Goal: Task Accomplishment & Management: Manage account settings

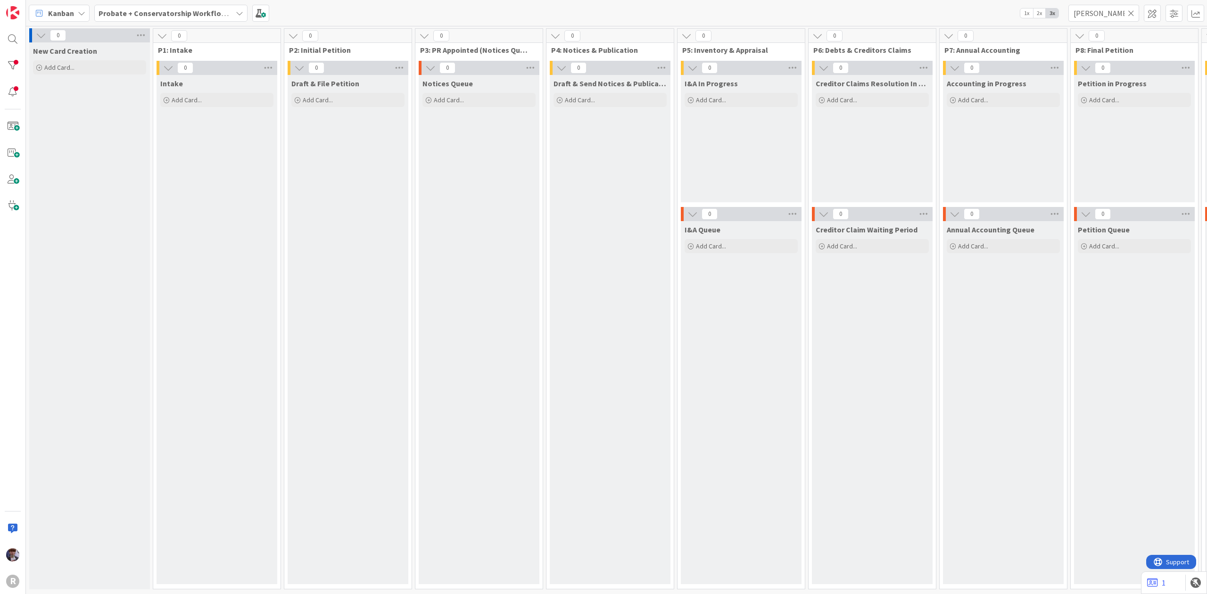
click at [158, 16] on b "Probate + Conservatorship Workflow (FL2)" at bounding box center [172, 12] width 147 height 9
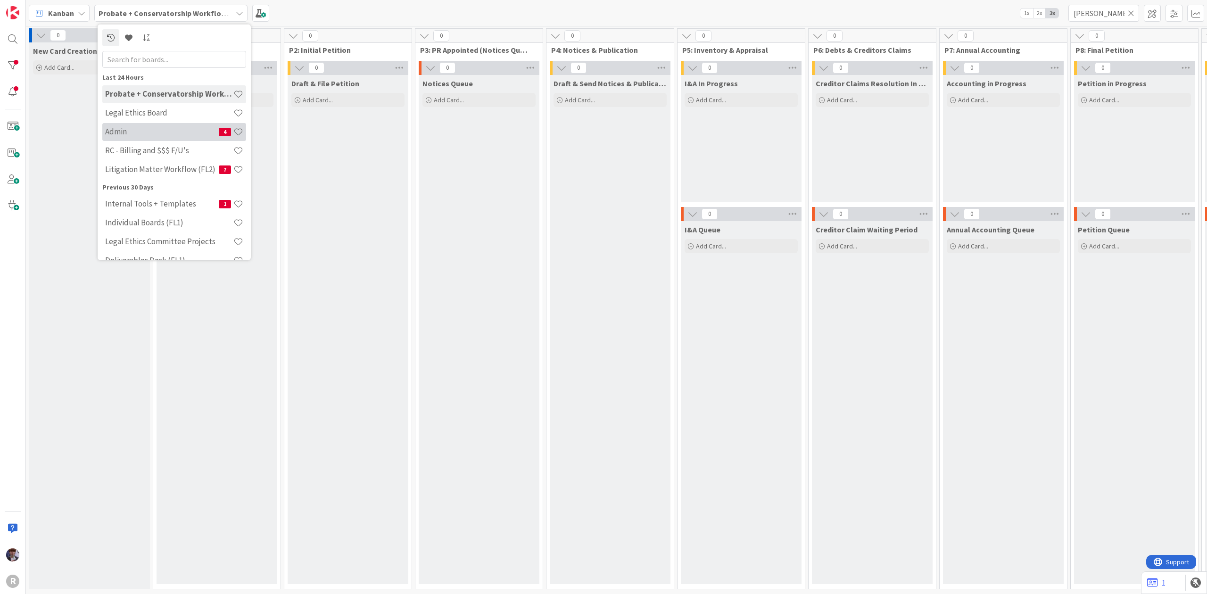
click at [139, 129] on h4 "Admin" at bounding box center [162, 131] width 114 height 9
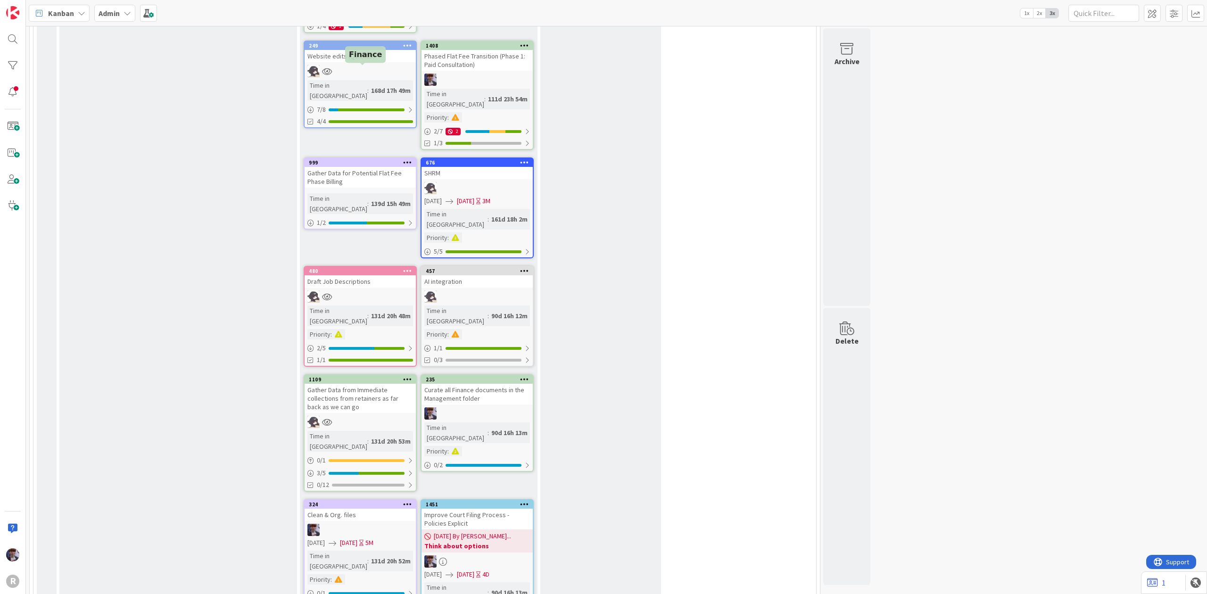
scroll to position [1572, 0]
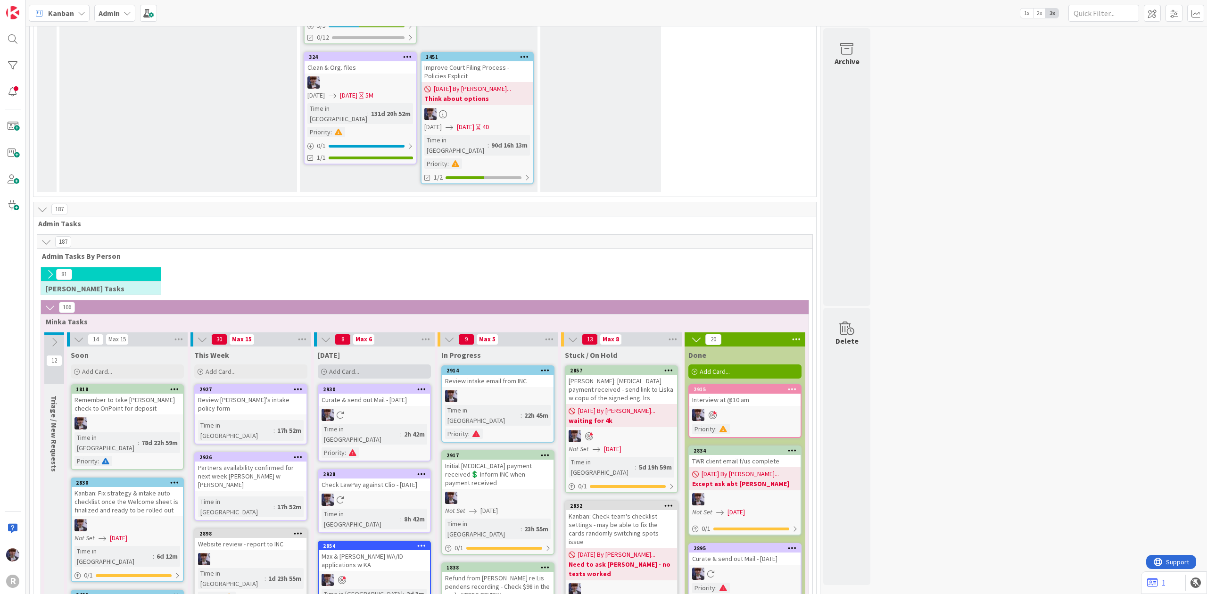
click at [323, 369] on icon at bounding box center [324, 372] width 6 height 6
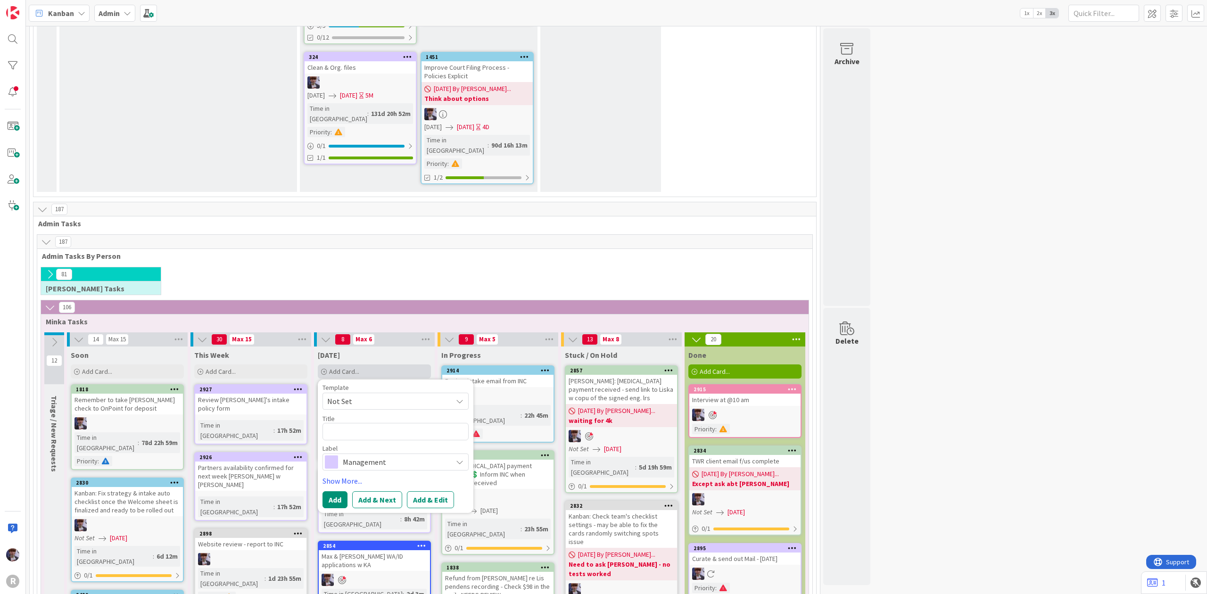
type textarea "x"
type textarea "R"
type textarea "x"
type textarea "Ro"
type textarea "x"
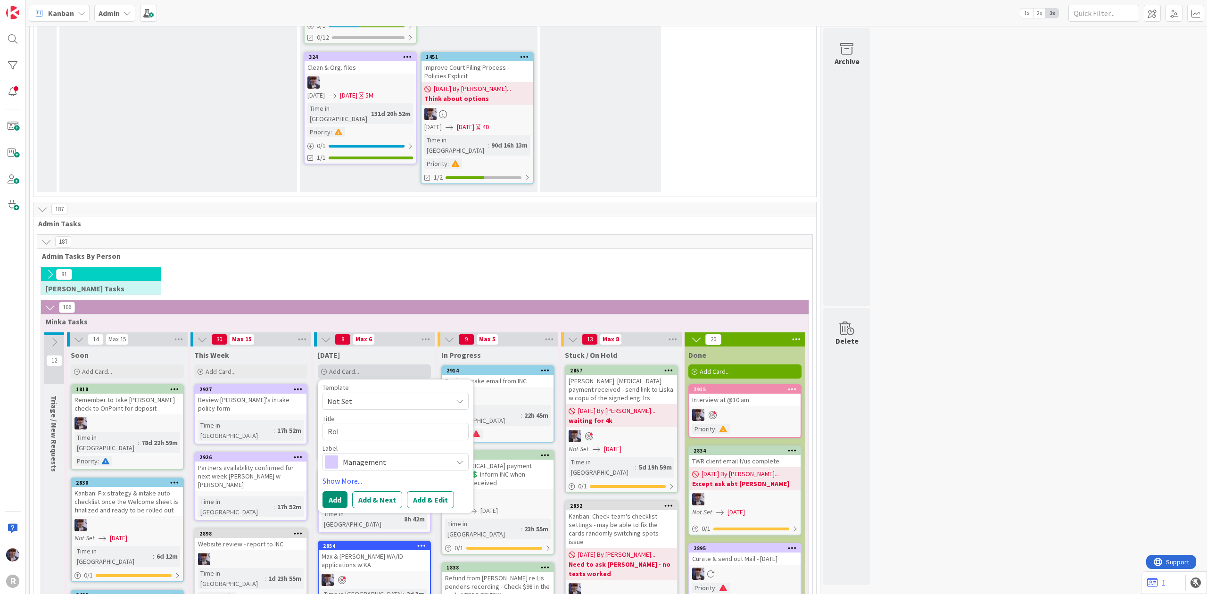
type textarea "Role"
type textarea "x"
type textarea "Role"
type textarea "x"
type textarea "Role di"
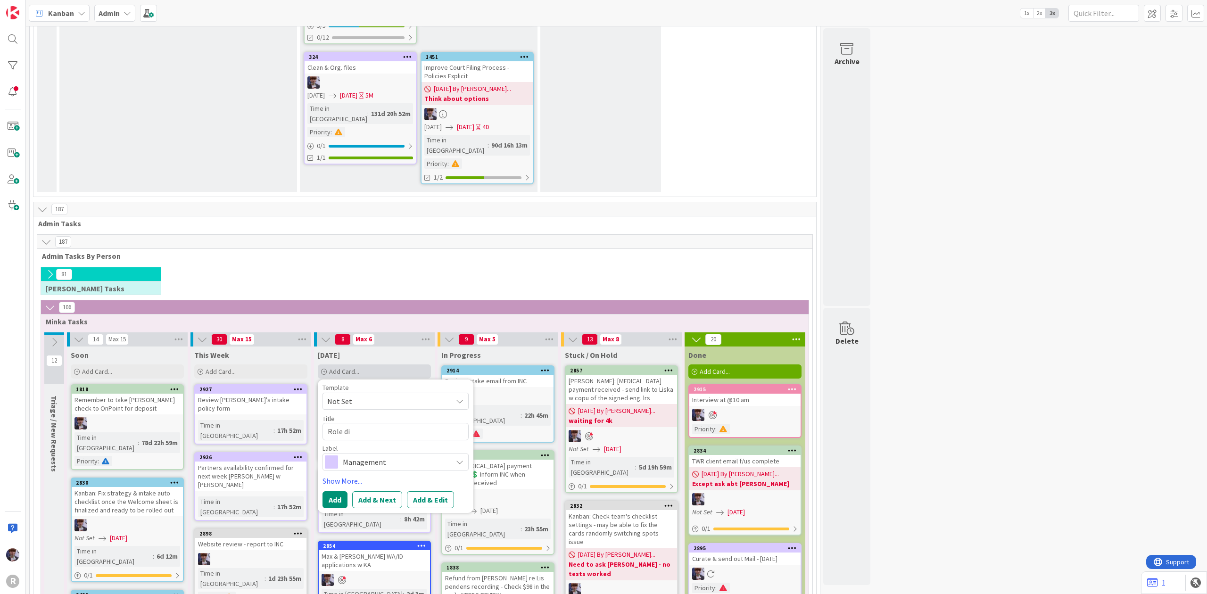
type textarea "x"
type textarea "Role div"
type textarea "x"
type textarea "Role divi"
type textarea "x"
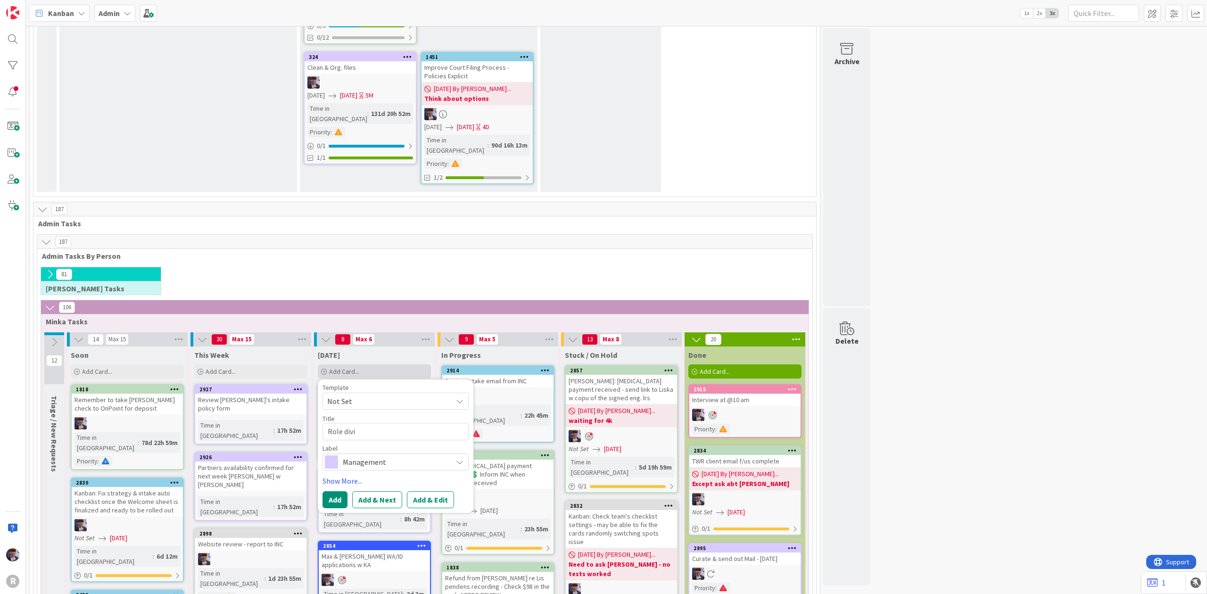
type textarea "Role divis"
type textarea "x"
type textarea "Role divisi"
type textarea "x"
type textarea "Role divisio"
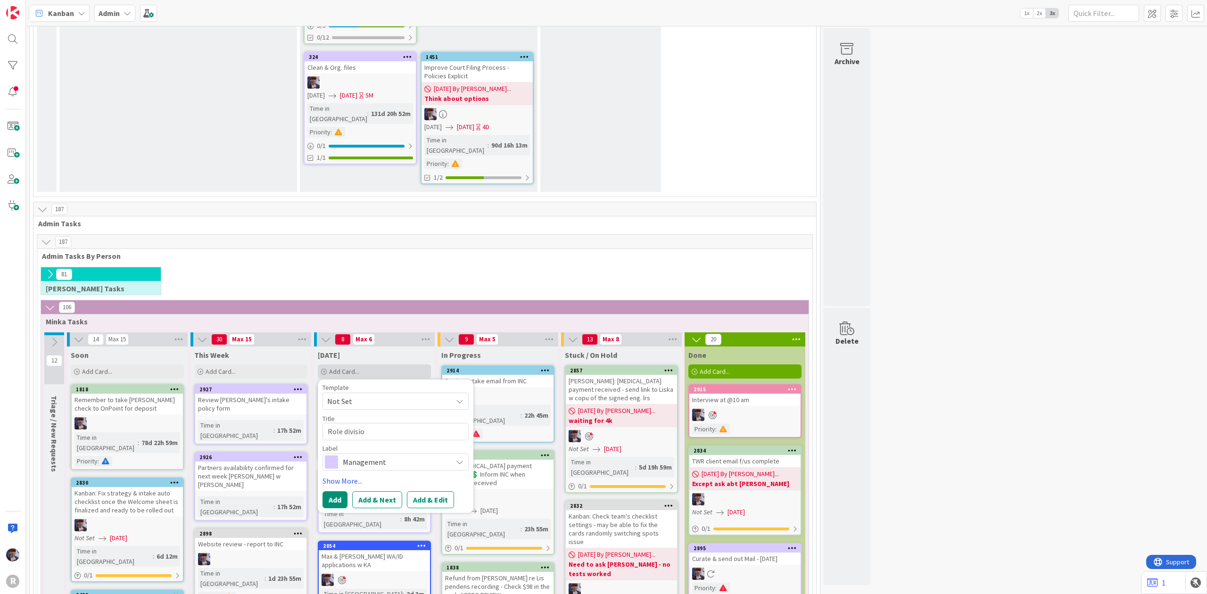
type textarea "x"
type textarea "Role division"
type textarea "x"
type textarea "Role division"
type textarea "x"
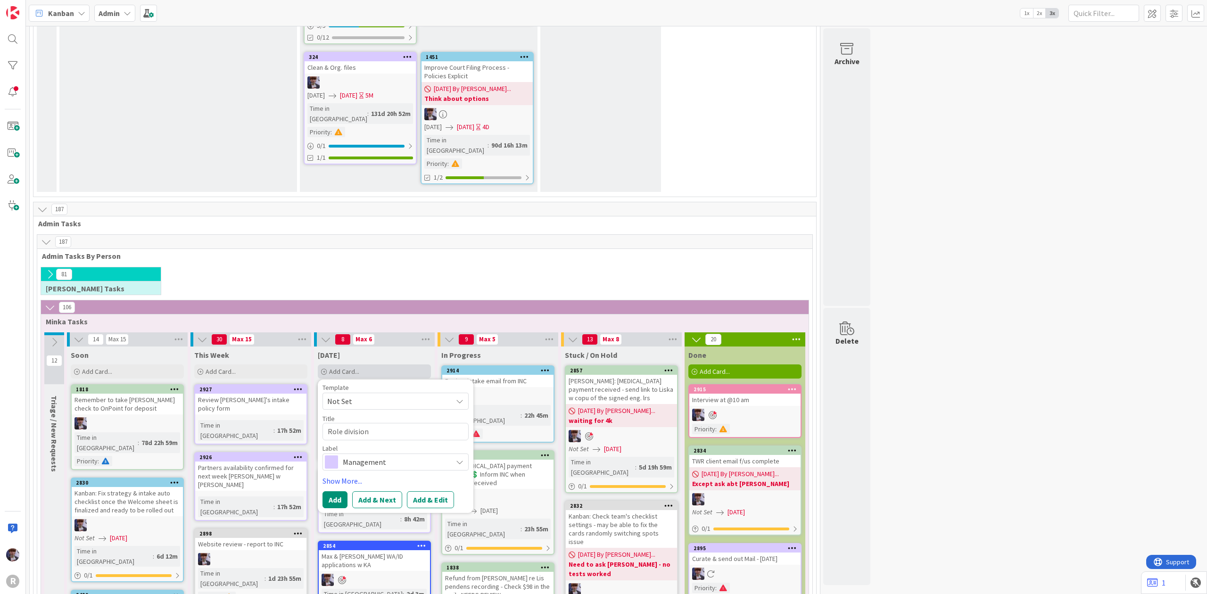
type textarea "Role division"
type textarea "x"
type textarea "Role divisio"
type textarea "x"
type textarea "Role divisi"
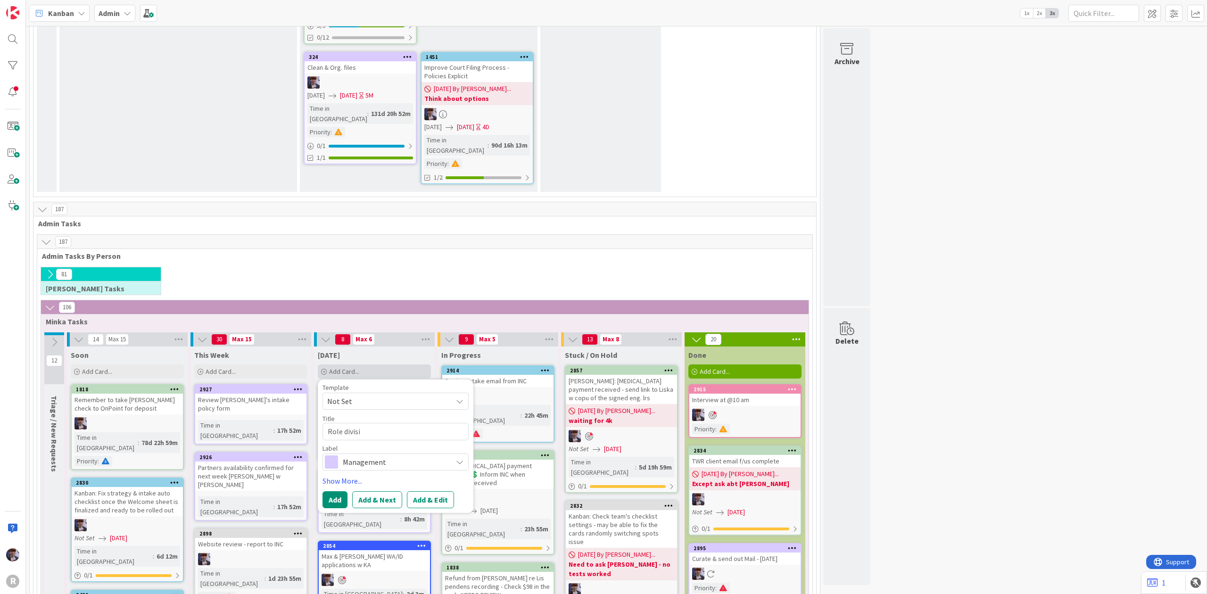
type textarea "x"
type textarea "Role divis"
type textarea "x"
type textarea "Role divi"
type textarea "x"
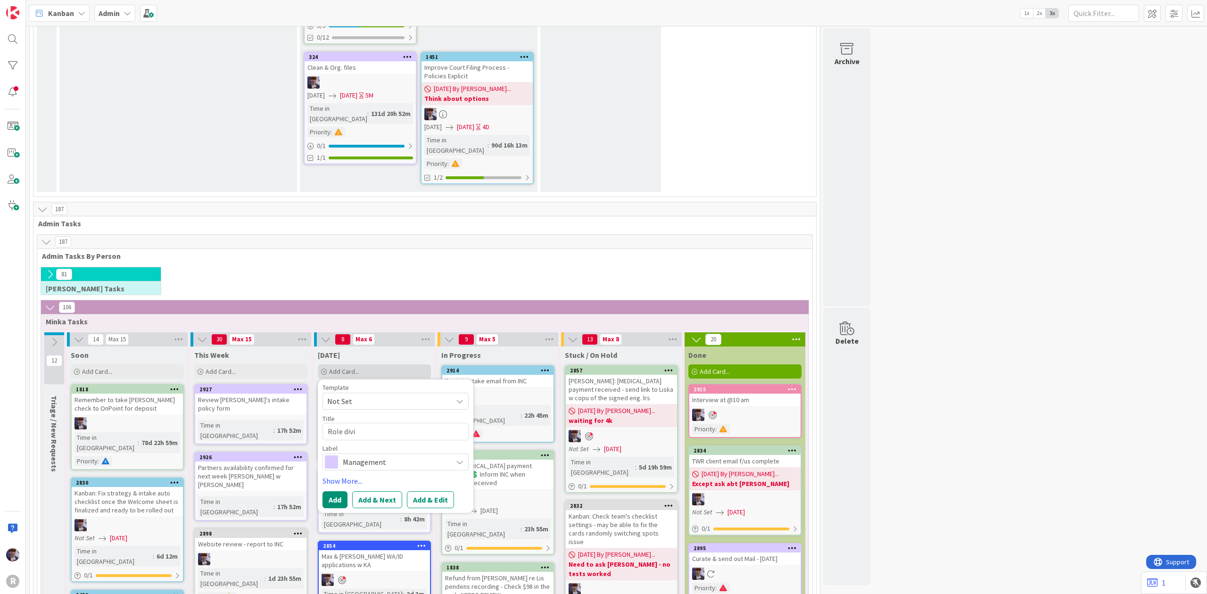
type textarea "Role div"
type textarea "x"
type textarea "Role di"
type textarea "x"
type textarea "Role d"
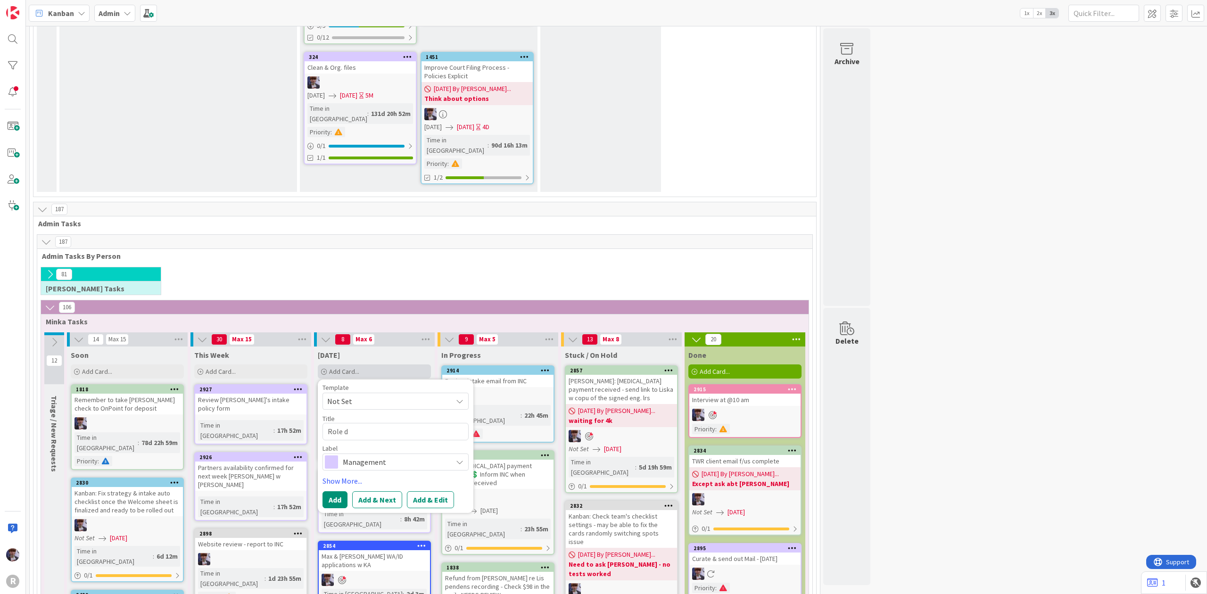
type textarea "x"
type textarea "Role"
type textarea "x"
type textarea "Role d"
type textarea "x"
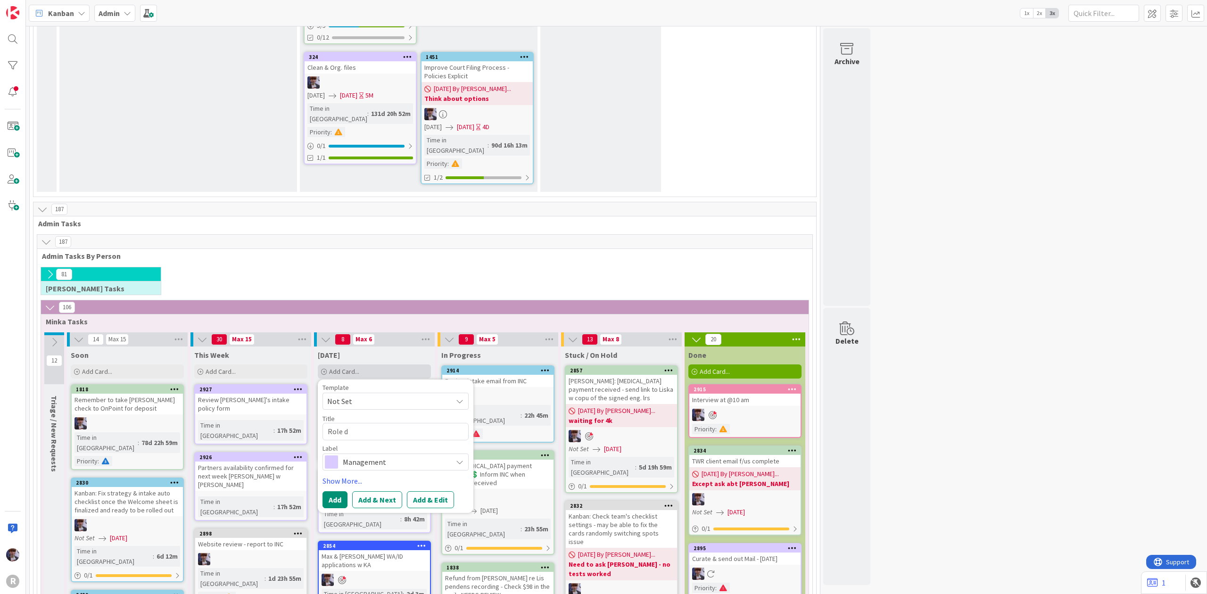
type textarea "Role de"
type textarea "x"
type textarea "Role des"
type textarea "x"
type textarea "Role desc"
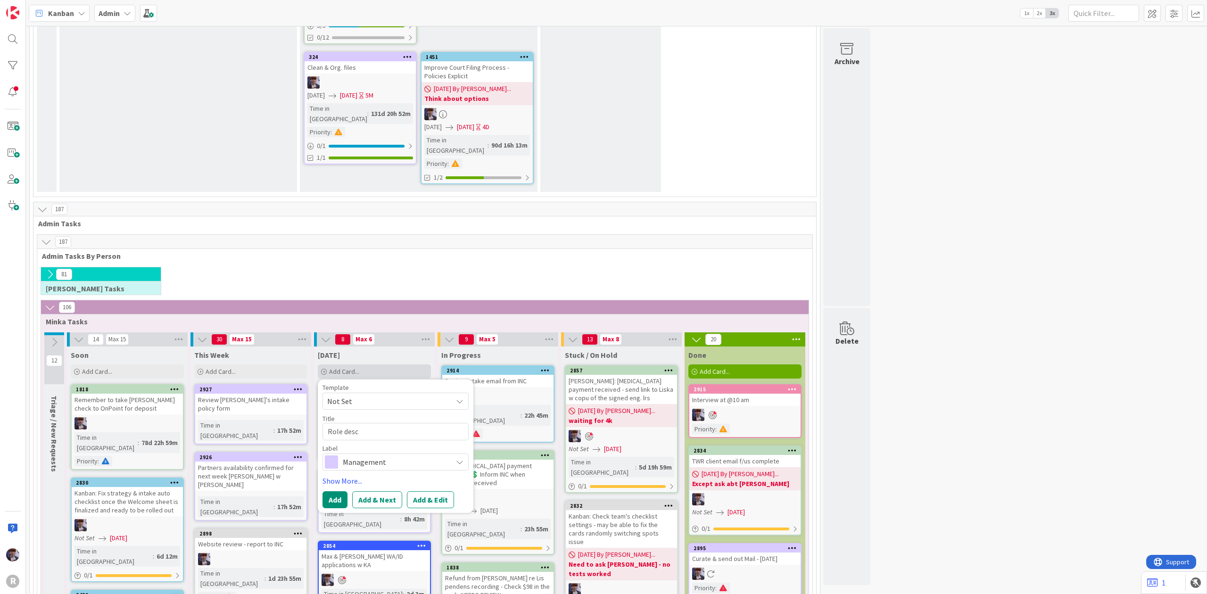
type textarea "x"
type textarea "Role descr"
type textarea "x"
type textarea "Role descri"
type textarea "x"
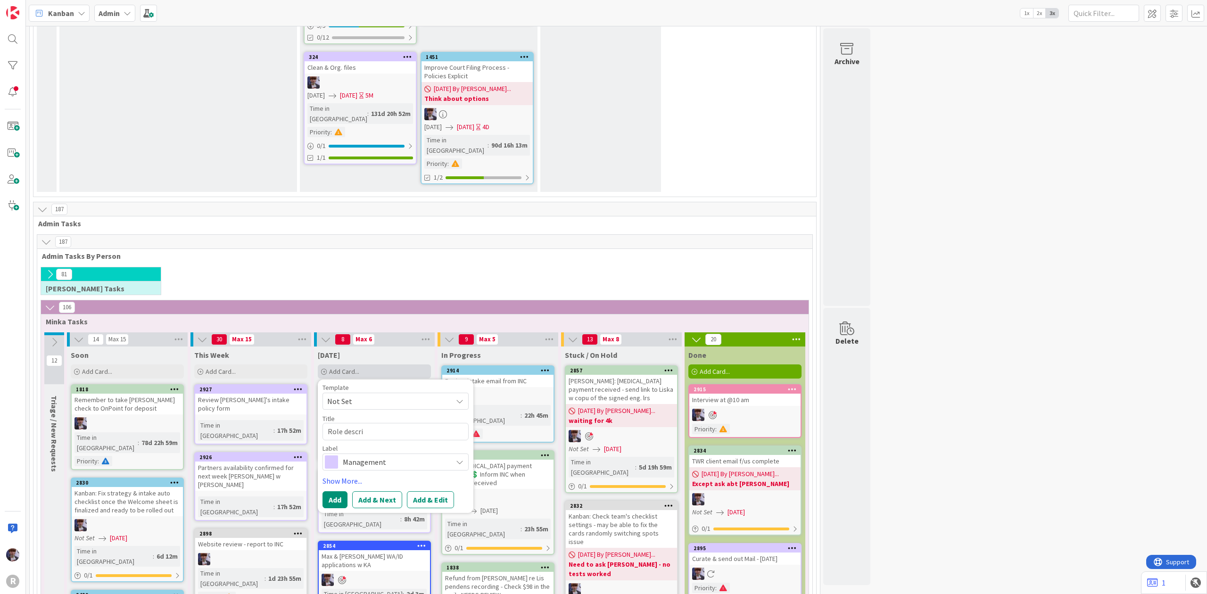
type textarea "Role descrit"
type textarea "x"
type textarea "Role descriti"
type textarea "x"
type textarea "Role descritio"
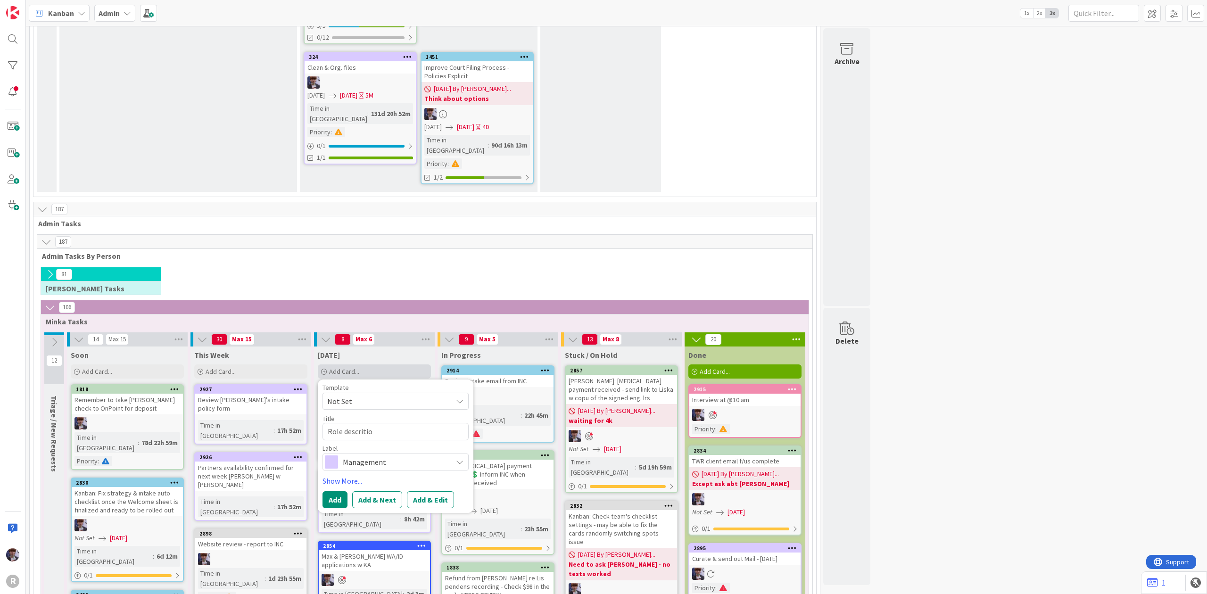
type textarea "x"
type textarea "Role descrition"
type textarea "x"
type textarea "Role descrition/"
type textarea "x"
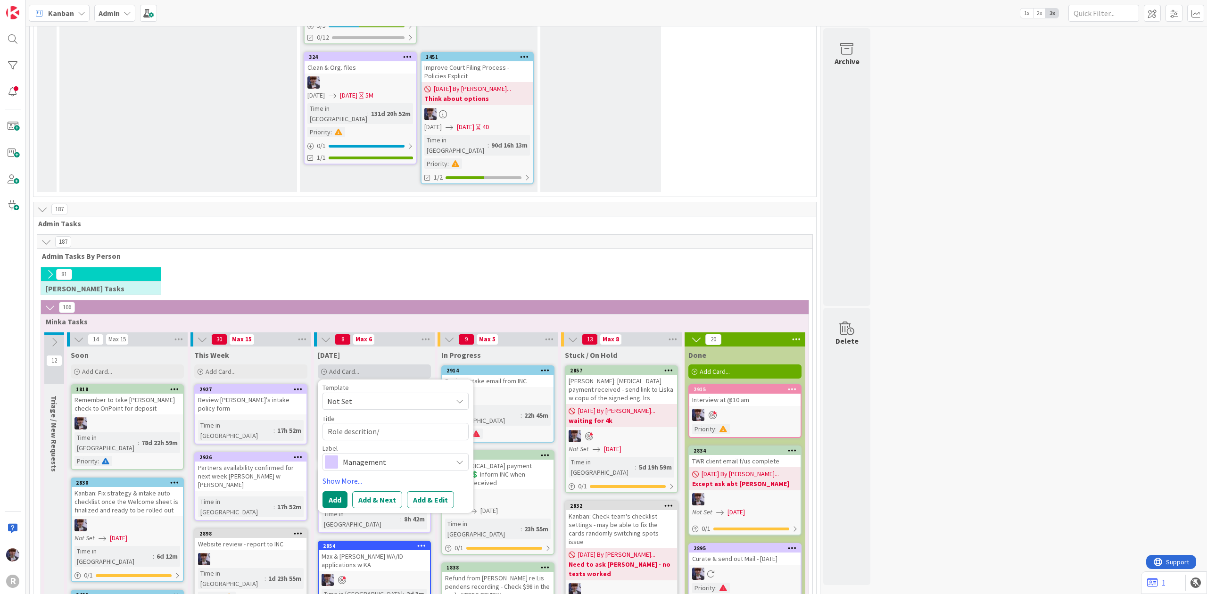
type textarea "Role descrition/d"
type textarea "x"
type textarea "Role descrition/de"
type textarea "x"
type textarea "Role descrition/dev"
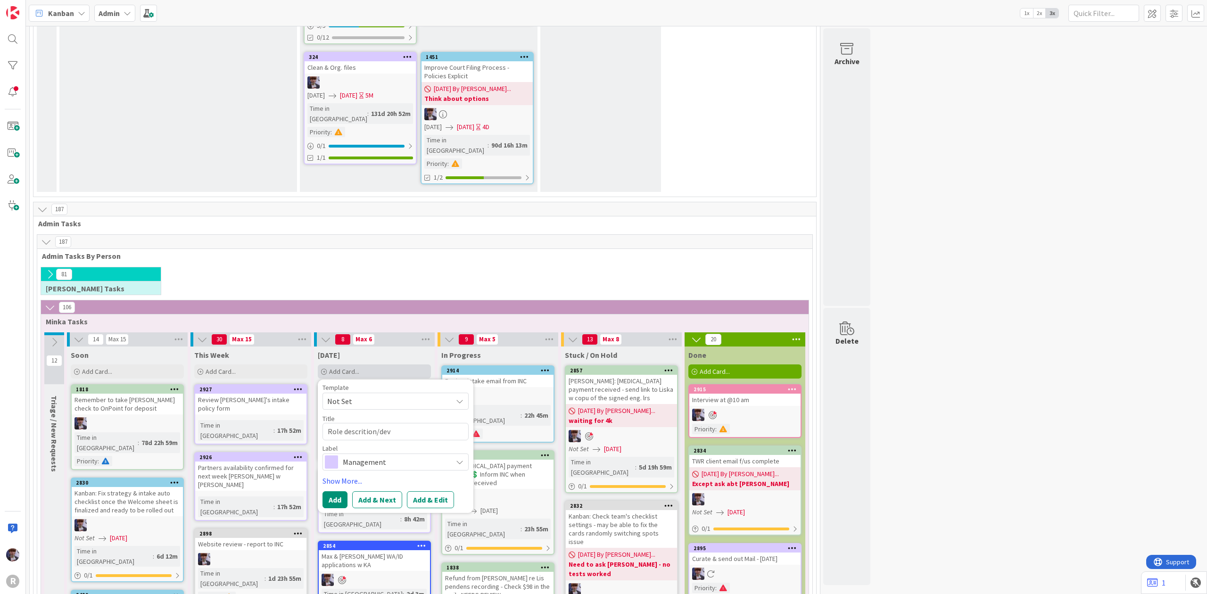
type textarea "x"
type textarea "Role descrition/devis"
type textarea "x"
type textarea "Role descrition/devisi"
type textarea "x"
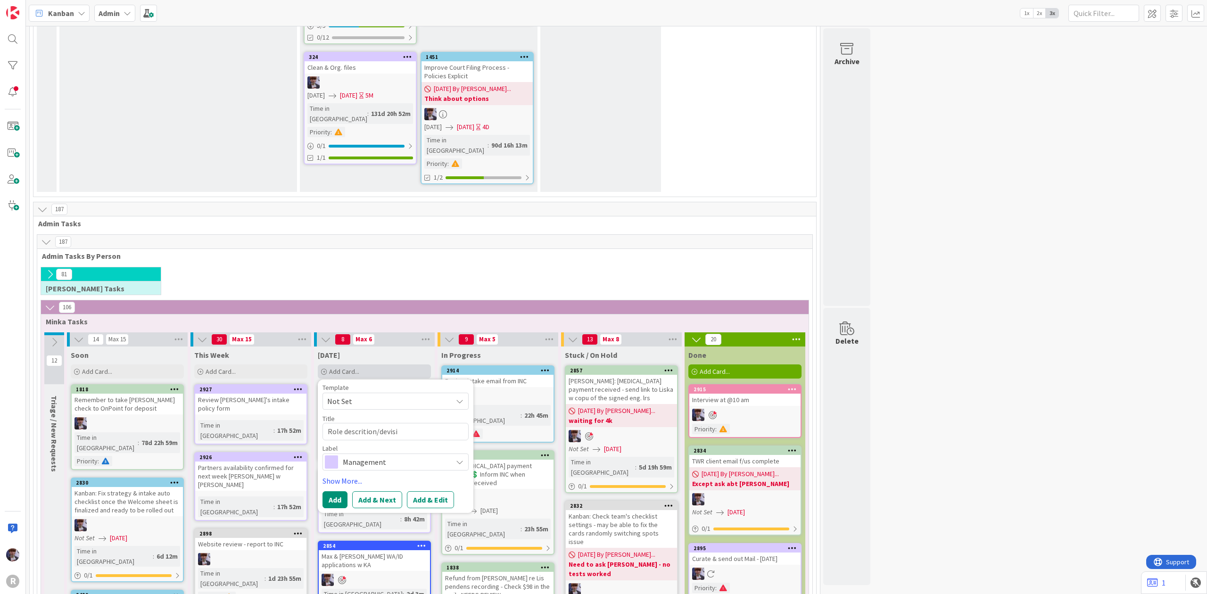
type textarea "Role descrition/devisio"
type textarea "x"
type textarea "Role descrition/devision"
type textarea "x"
type textarea "Role descrition/devision"
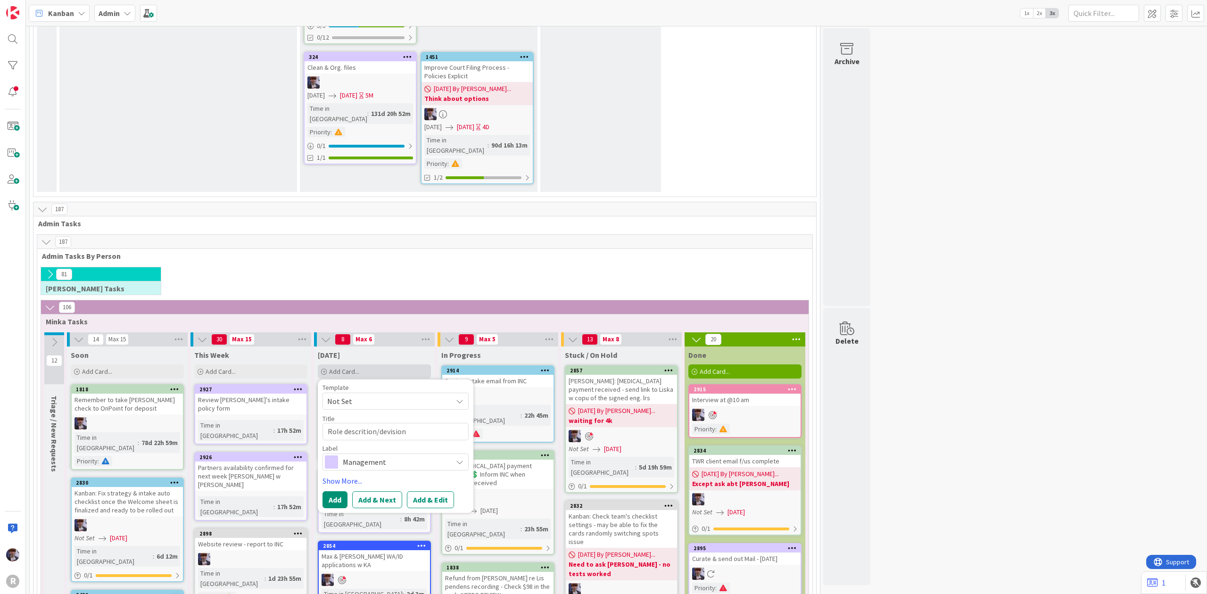
type textarea "x"
type textarea "Role descrition/devision m"
type textarea "x"
type textarea "Role descrition/devision me"
type textarea "x"
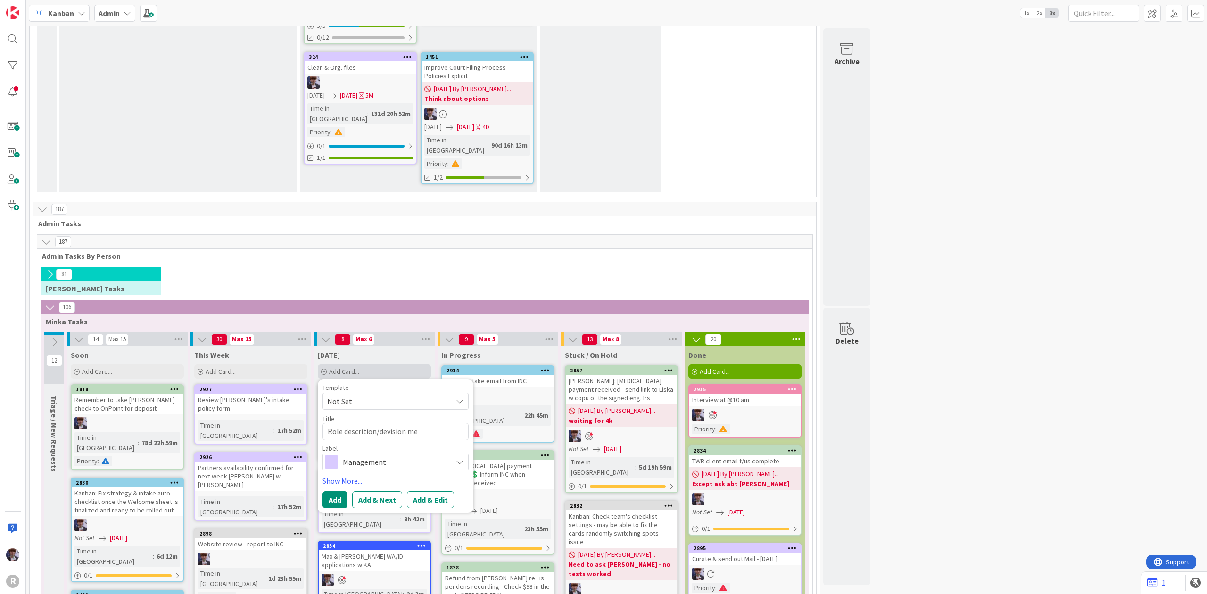
type textarea "Role descrition/devision mee"
type textarea "x"
type textarea "Role descrition/devision meet"
type textarea "x"
type textarea "Role description/devision meet"
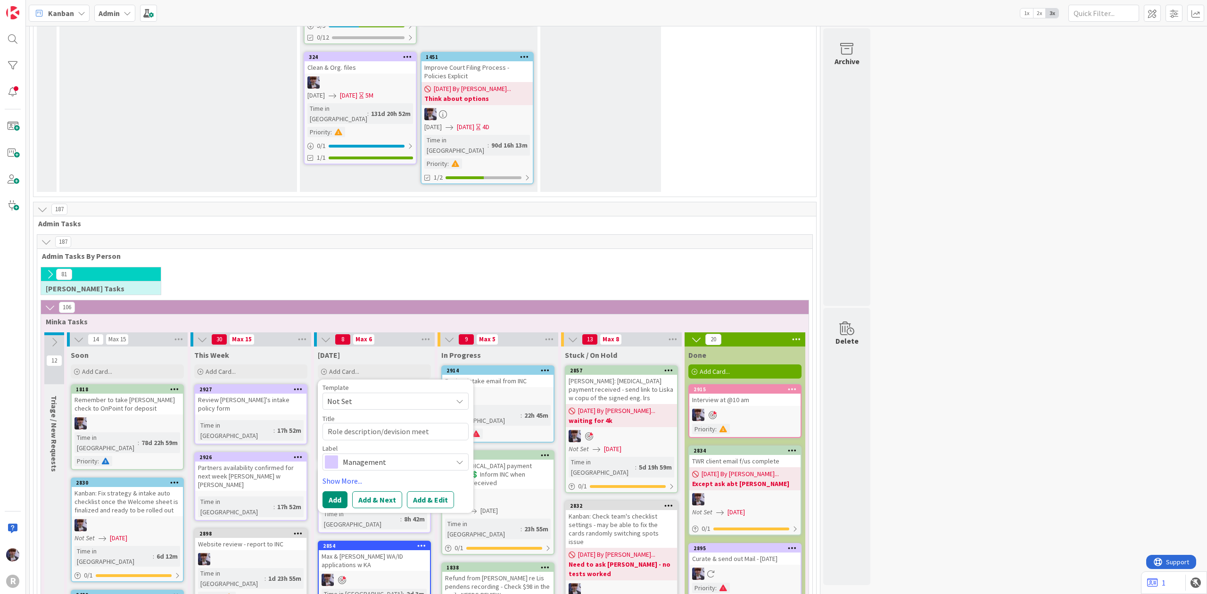
type textarea "x"
type textarea "Role description/division meet"
click at [380, 456] on span "Management" at bounding box center [395, 462] width 105 height 13
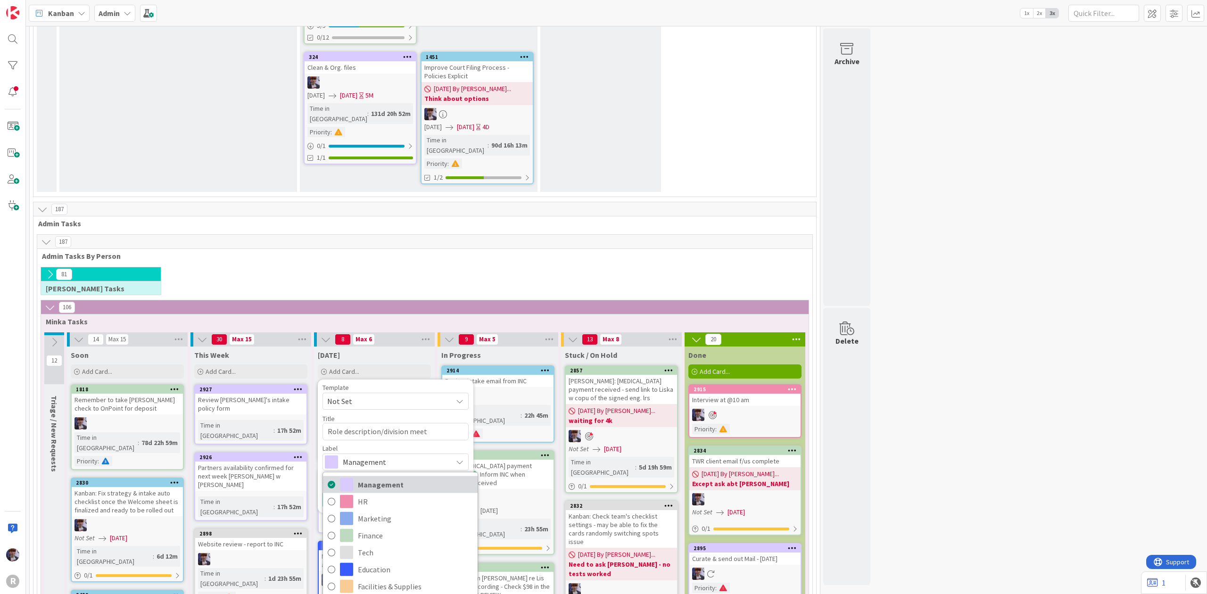
click at [366, 477] on span "Management" at bounding box center [415, 484] width 115 height 14
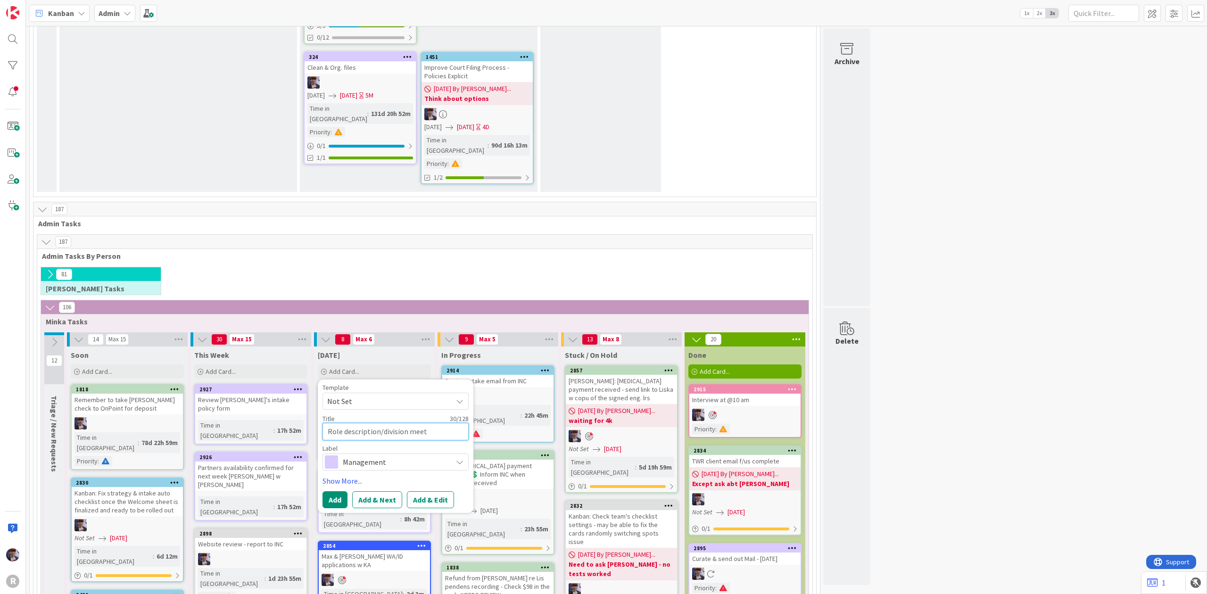
click at [435, 423] on textarea "Role description/division meet" at bounding box center [396, 431] width 146 height 17
type textarea "x"
type textarea "Role description/division meet"
type textarea "x"
type textarea "Role description/division meet @"
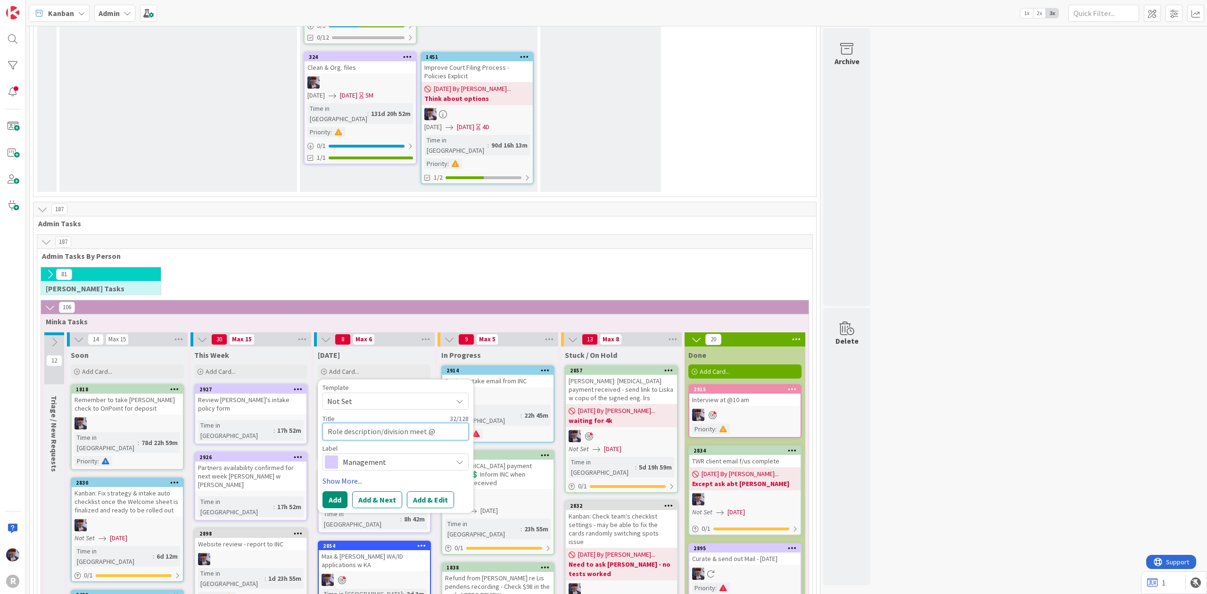
type textarea "x"
type textarea "Role description/division meet @2p"
type textarea "x"
type textarea "Role description/division meet @2pm"
click at [369, 384] on div "Template Not Set Title 35 / 128 Role description/division meet @2pm Label Manag…" at bounding box center [396, 446] width 146 height 124
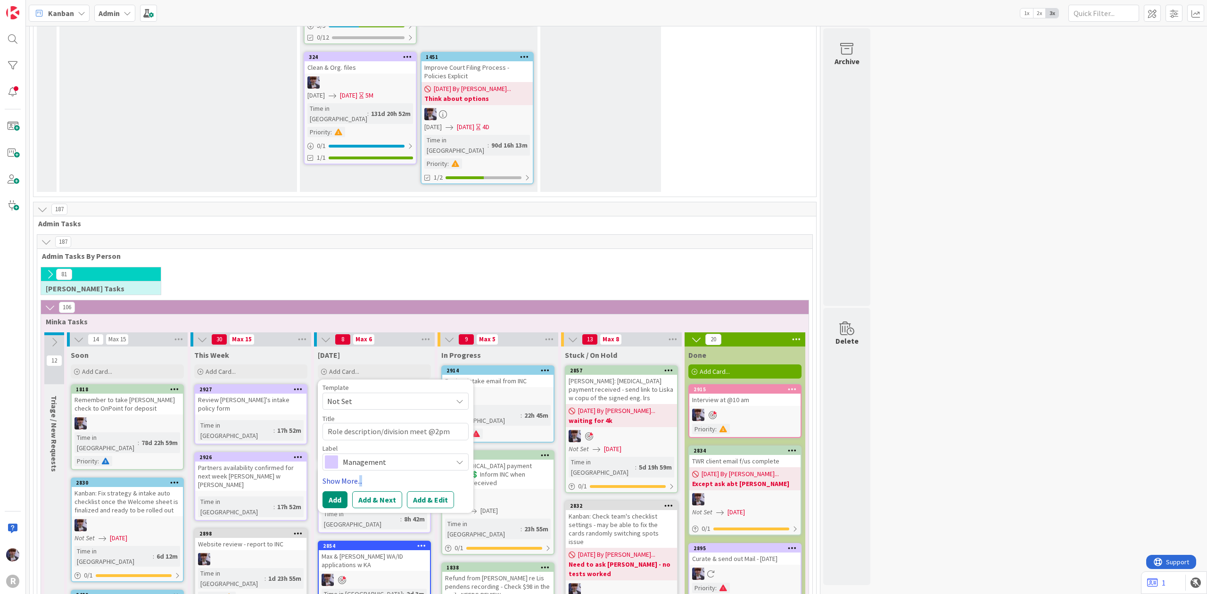
click at [361, 475] on link "Show More..." at bounding box center [396, 480] width 146 height 11
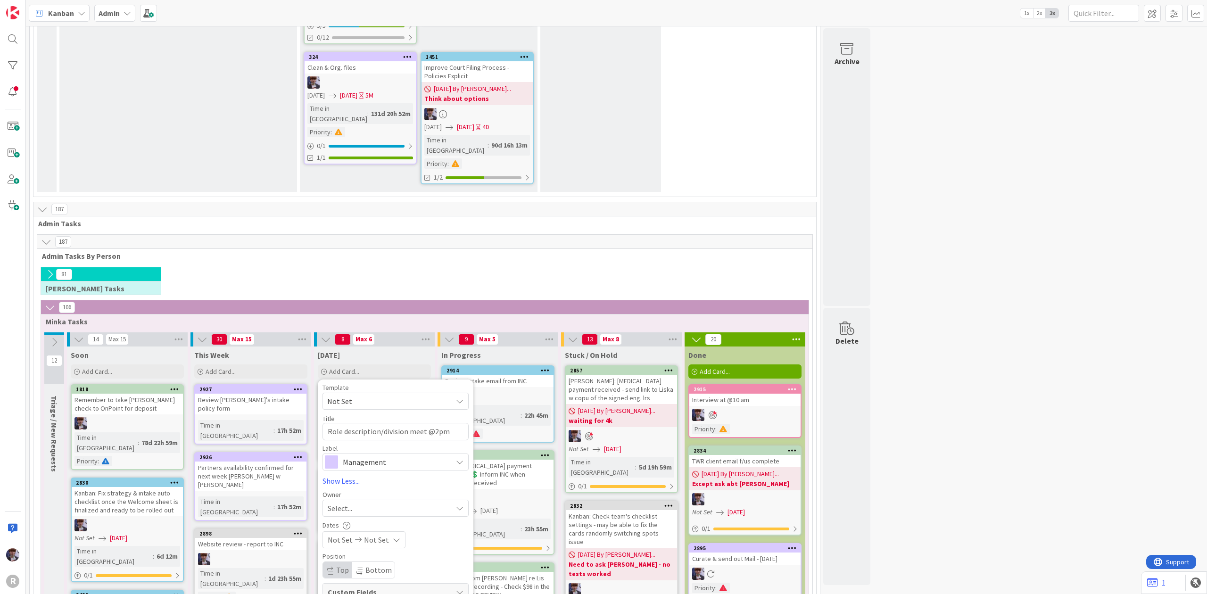
click at [357, 500] on div "Select..." at bounding box center [396, 508] width 146 height 17
click at [384, 580] on span "[PERSON_NAME]" at bounding box center [382, 587] width 46 height 14
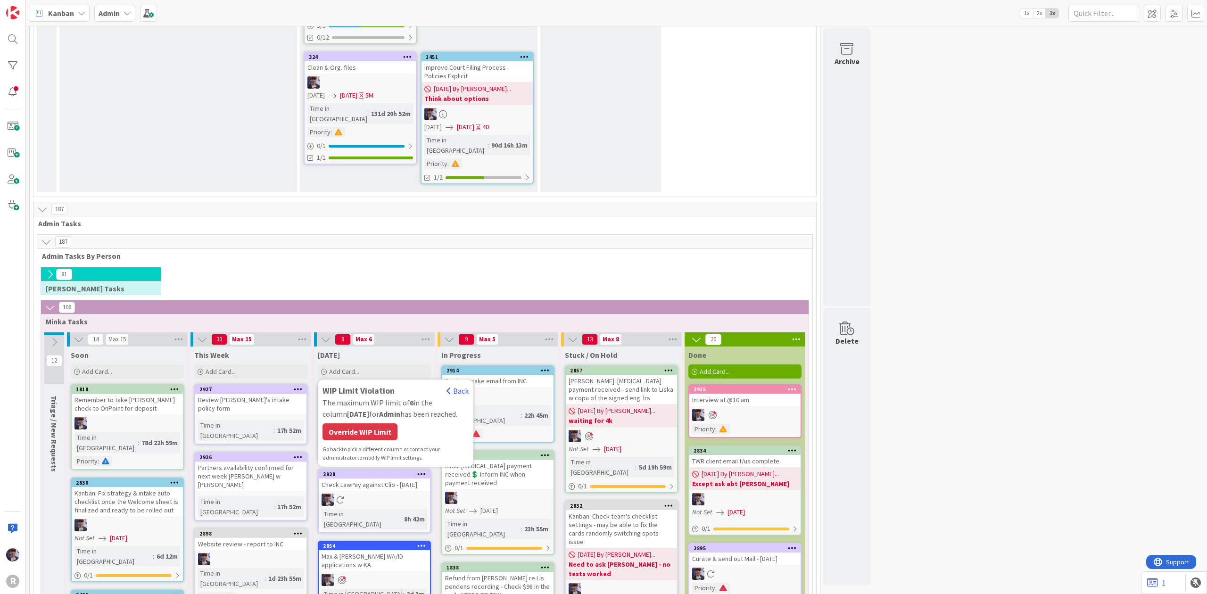
click at [375, 384] on div "WIP Limit Violation Back The maximum WIP limit of 6 in the column Today for Adm…" at bounding box center [396, 423] width 146 height 78
click at [374, 423] on div "Override WIP Limit" at bounding box center [360, 431] width 75 height 17
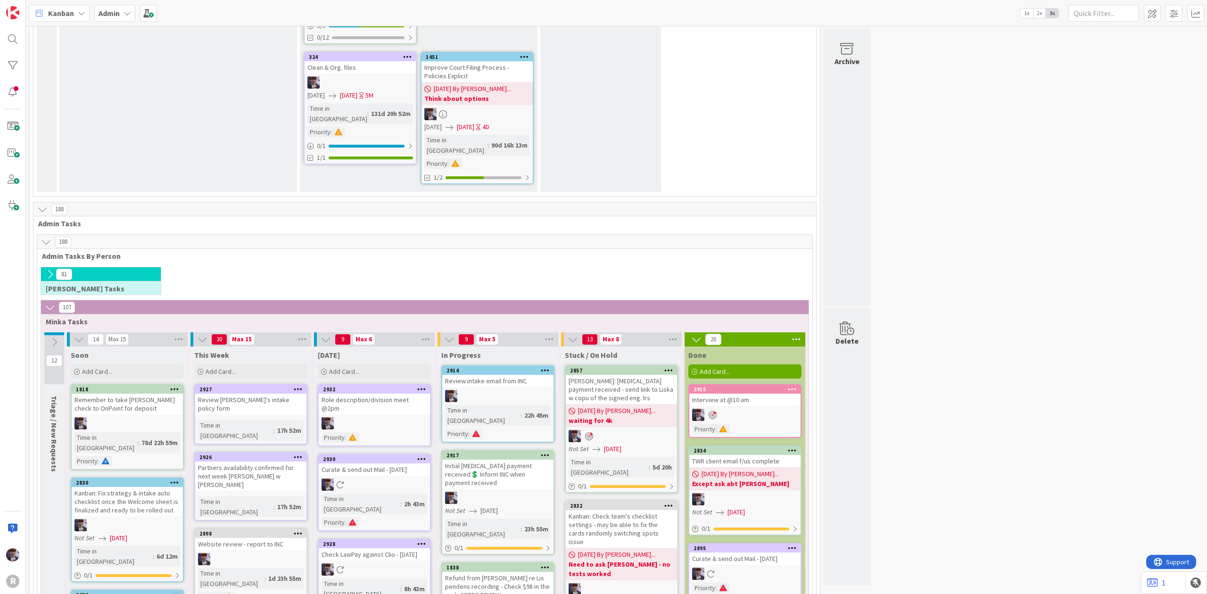
click at [384, 394] on div "Role description/division meet @2pm" at bounding box center [374, 404] width 111 height 21
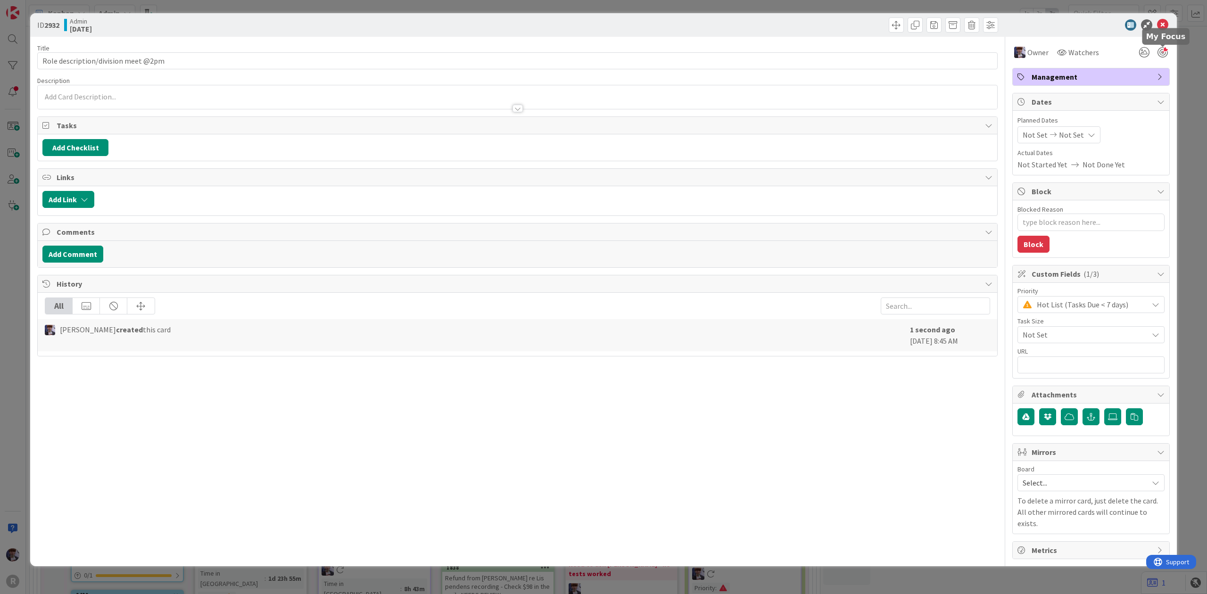
click at [1164, 50] on div at bounding box center [1163, 52] width 10 height 10
click at [1187, 85] on div "ID 2932 Admin Today Title 35 / 128 Role description/division meet @2pm Descript…" at bounding box center [603, 297] width 1207 height 594
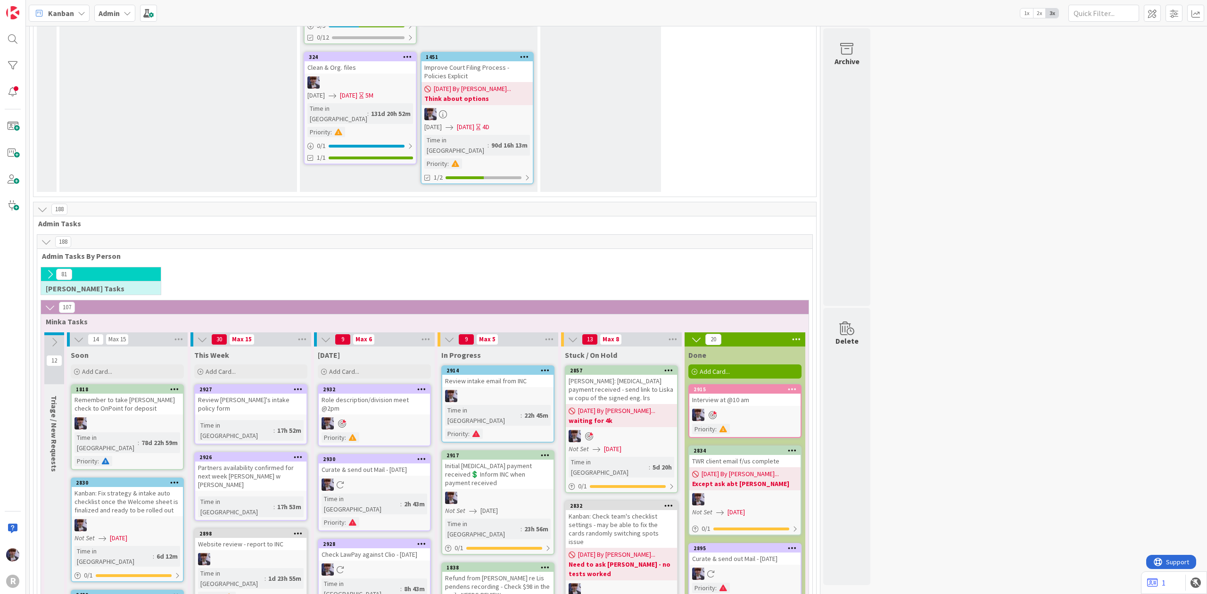
click at [634, 510] on div "Kanban: Check team's checklist settings - may be able to fix the cards randomly…" at bounding box center [621, 529] width 111 height 38
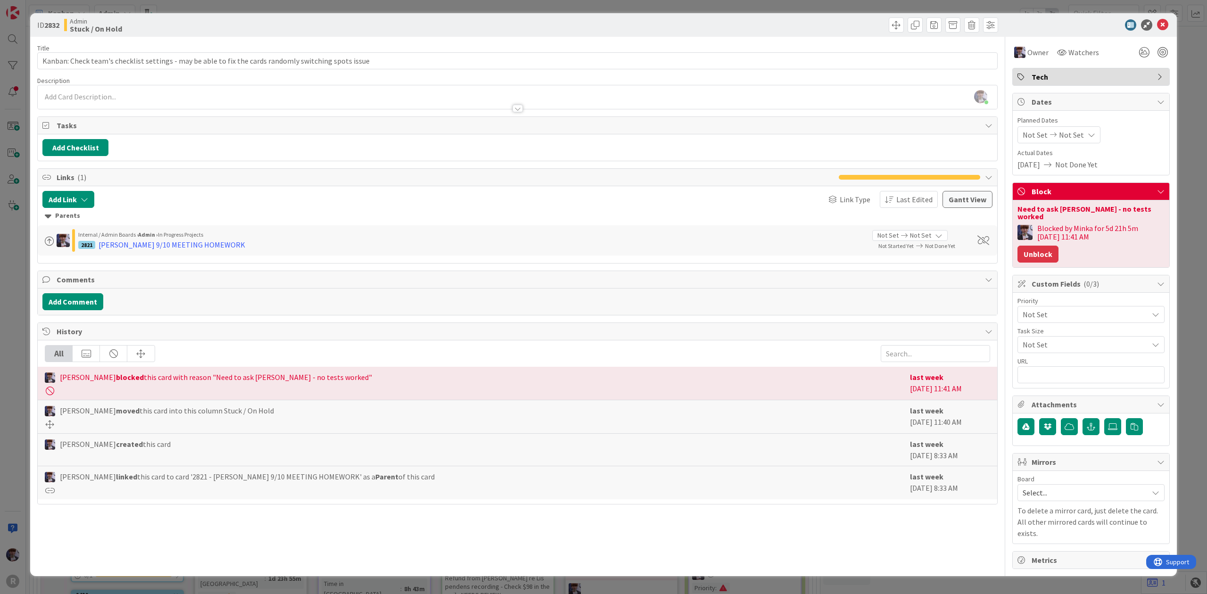
click at [1050, 254] on button "Unblock" at bounding box center [1038, 254] width 41 height 17
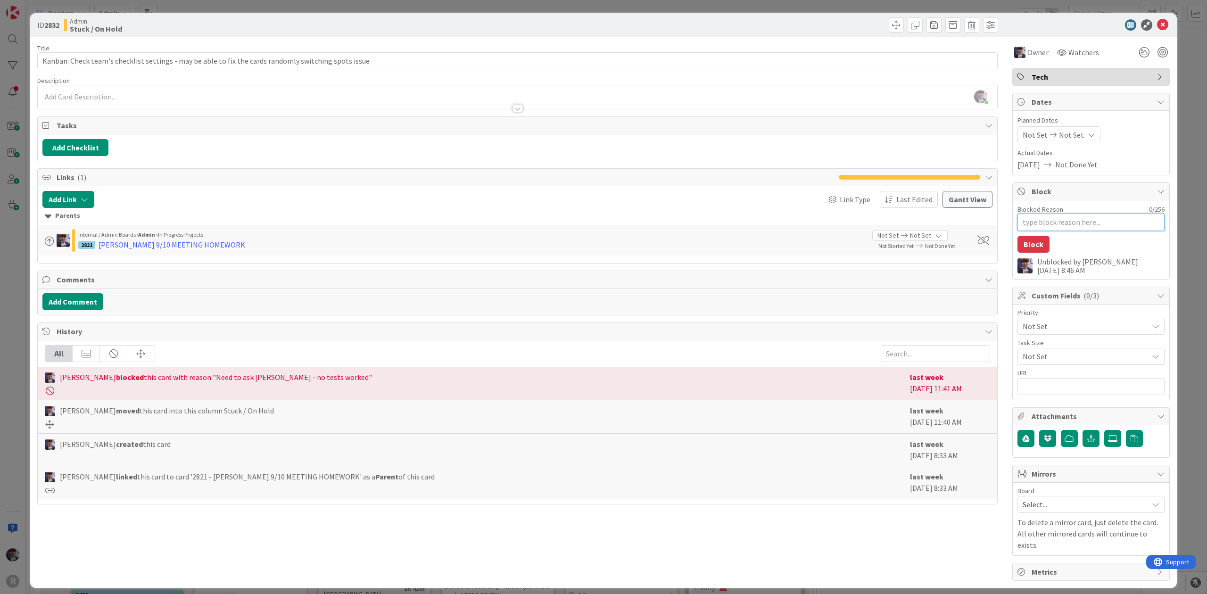
click at [1047, 225] on textarea "Blocked Reason" at bounding box center [1091, 222] width 147 height 17
type textarea "x"
type textarea "J"
type textarea "x"
type textarea "Jo"
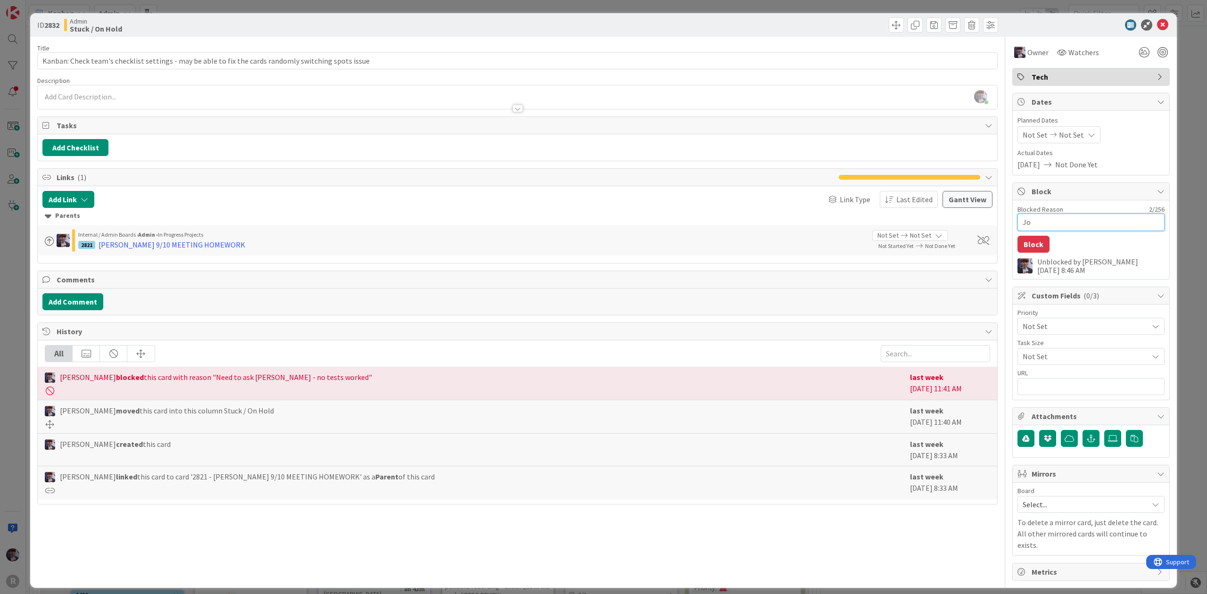
type textarea "x"
type textarea "John"
type textarea "x"
type textarea "John"
type textarea "x"
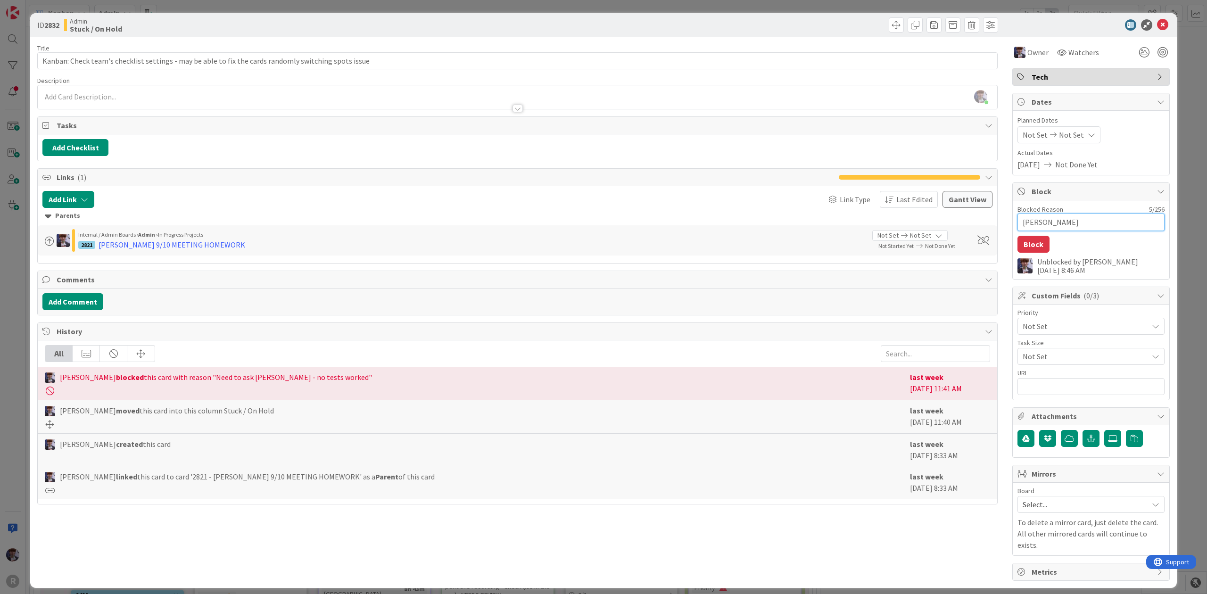
type textarea "John s"
type textarea "x"
type textarea "John se"
type textarea "x"
type textarea "John sen"
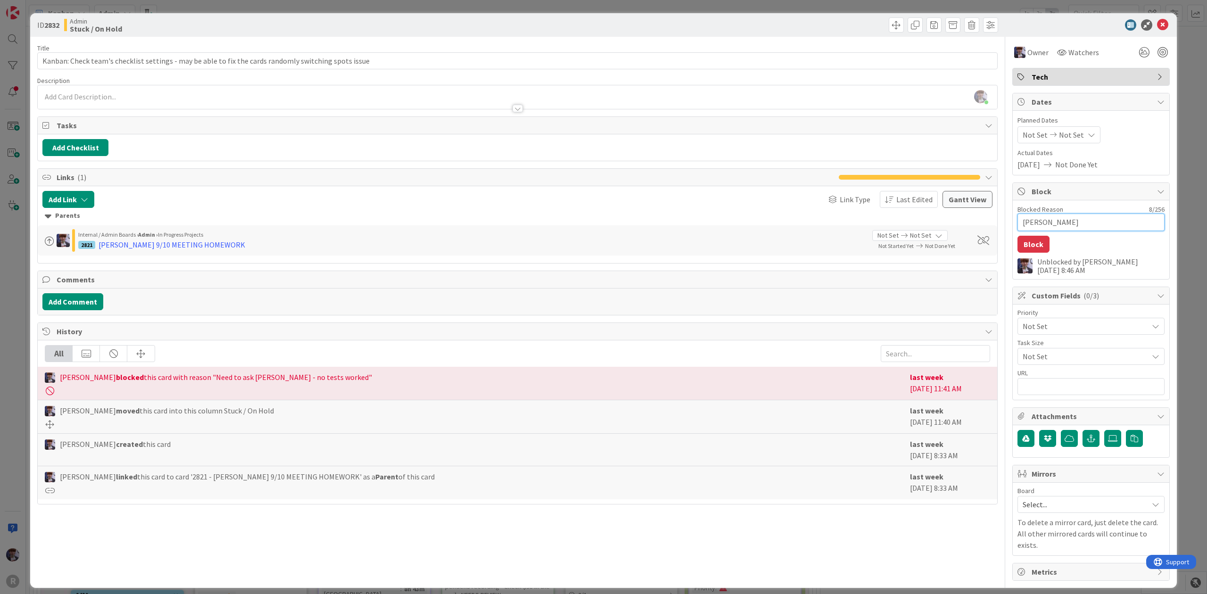
type textarea "x"
type textarea "John send"
type textarea "x"
type textarea "John sendi"
type textarea "x"
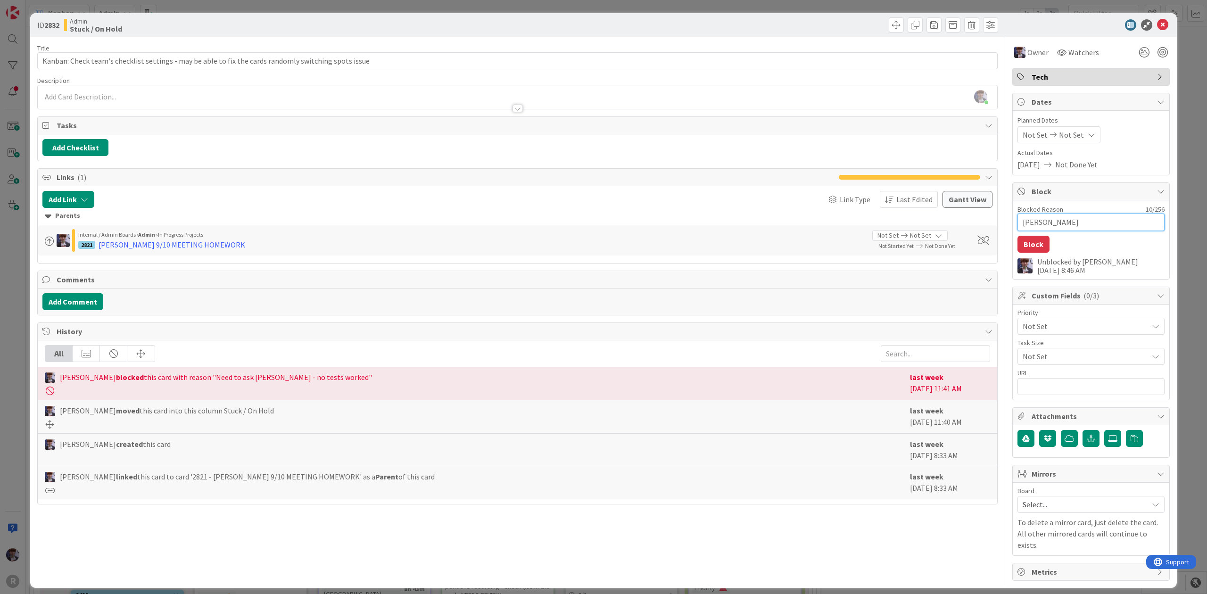
type textarea "John sendin"
type textarea "x"
type textarea "John sending"
type textarea "x"
type textarea "John sending"
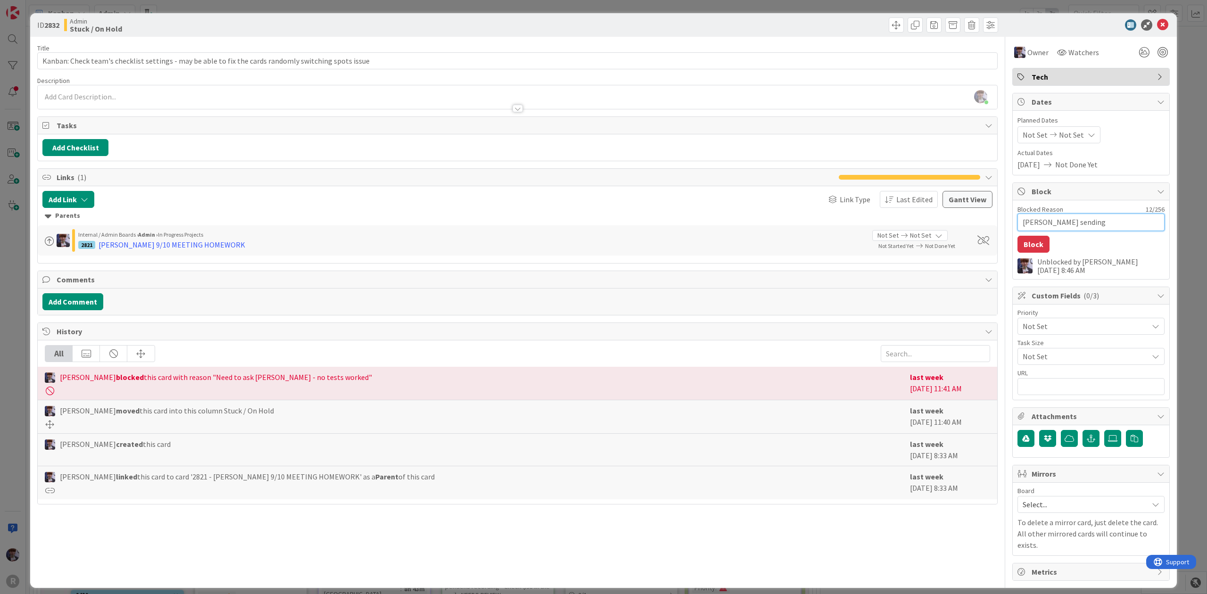
type textarea "x"
type textarea "John sending r"
type textarea "x"
type textarea "John sending re"
type textarea "x"
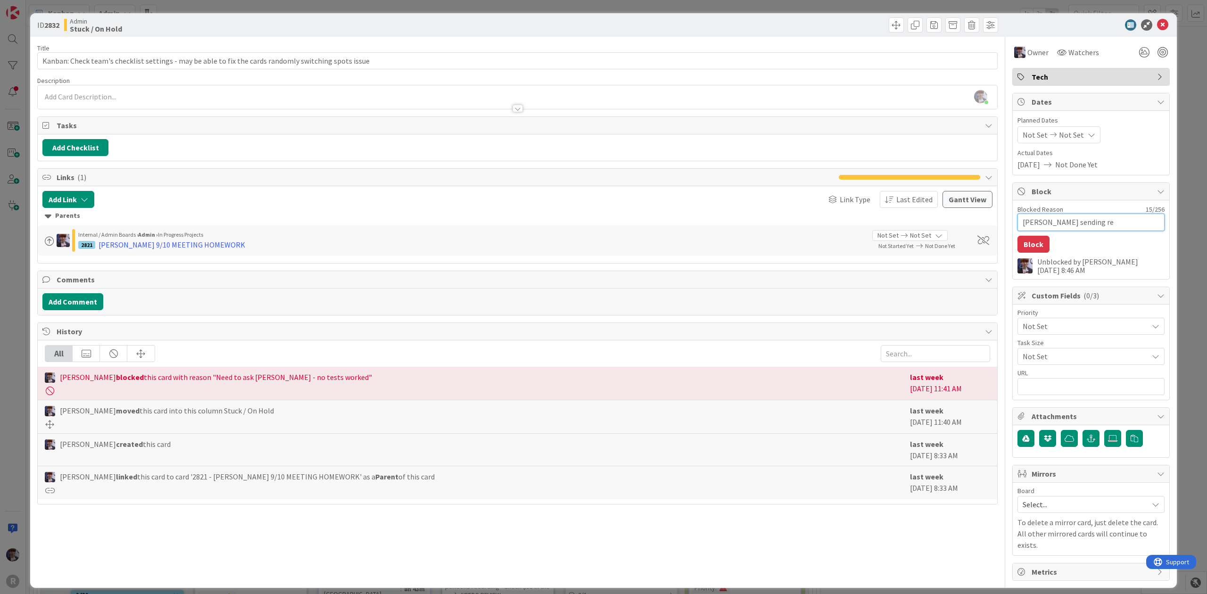
type textarea "John sending rec"
type textarea "x"
type textarea "John sending reco"
type textarea "x"
type textarea "John sending recor"
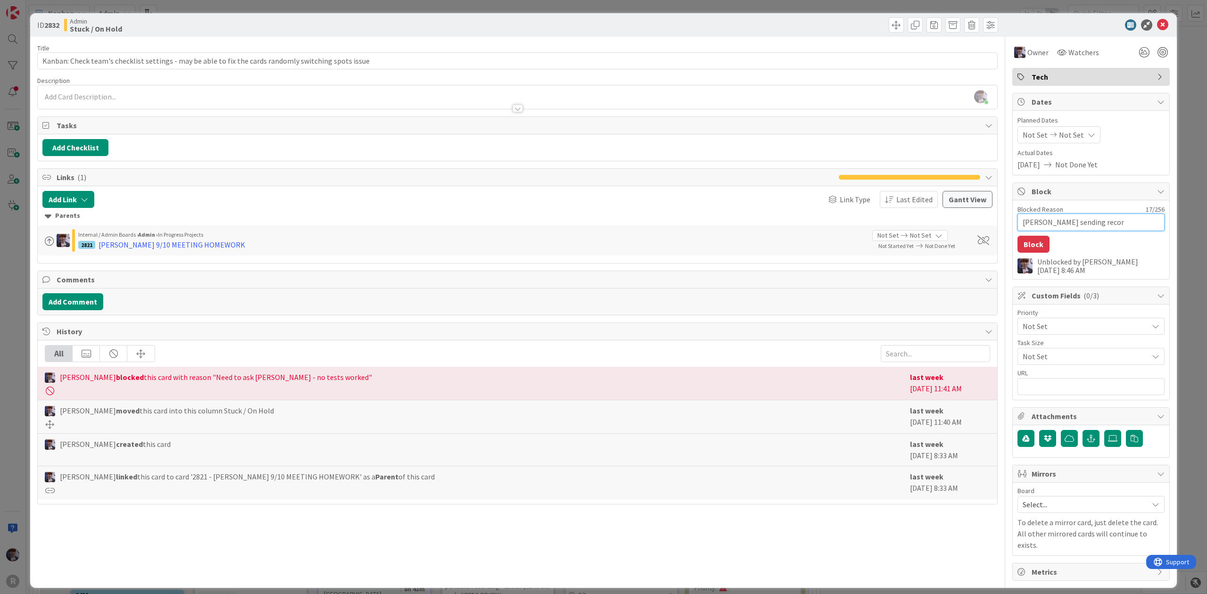
type textarea "x"
type textarea "John sending record"
type textarea "x"
type textarea "John sending recordi"
type textarea "x"
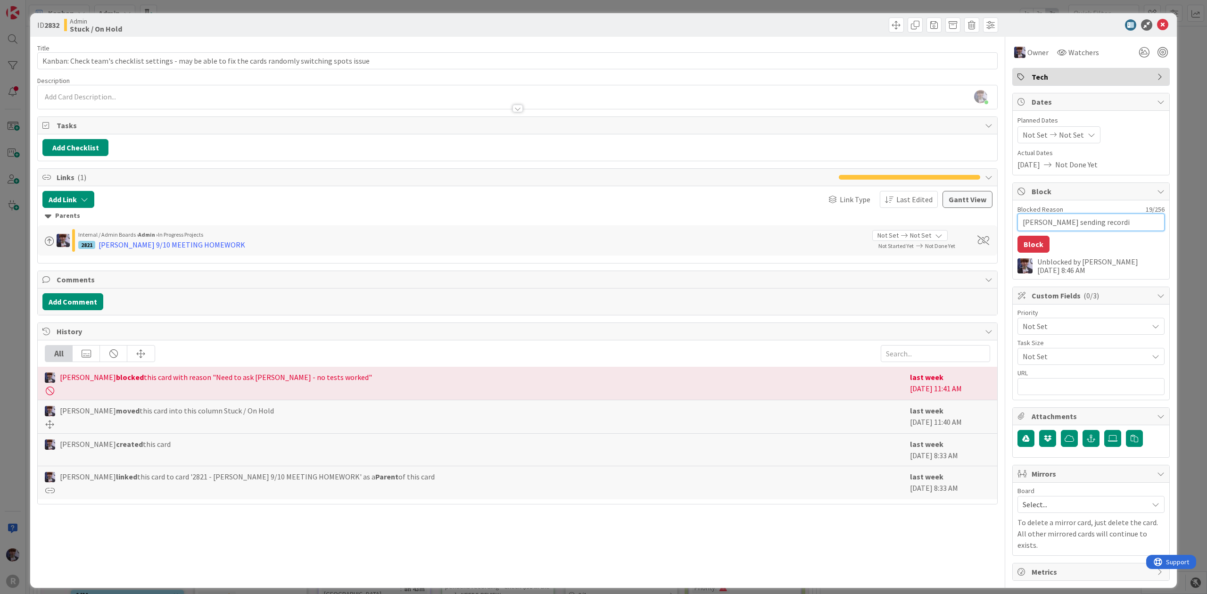
type textarea "John sending recordin"
type textarea "x"
type textarea "John sending recording"
type textarea "x"
type textarea "John sending recording"
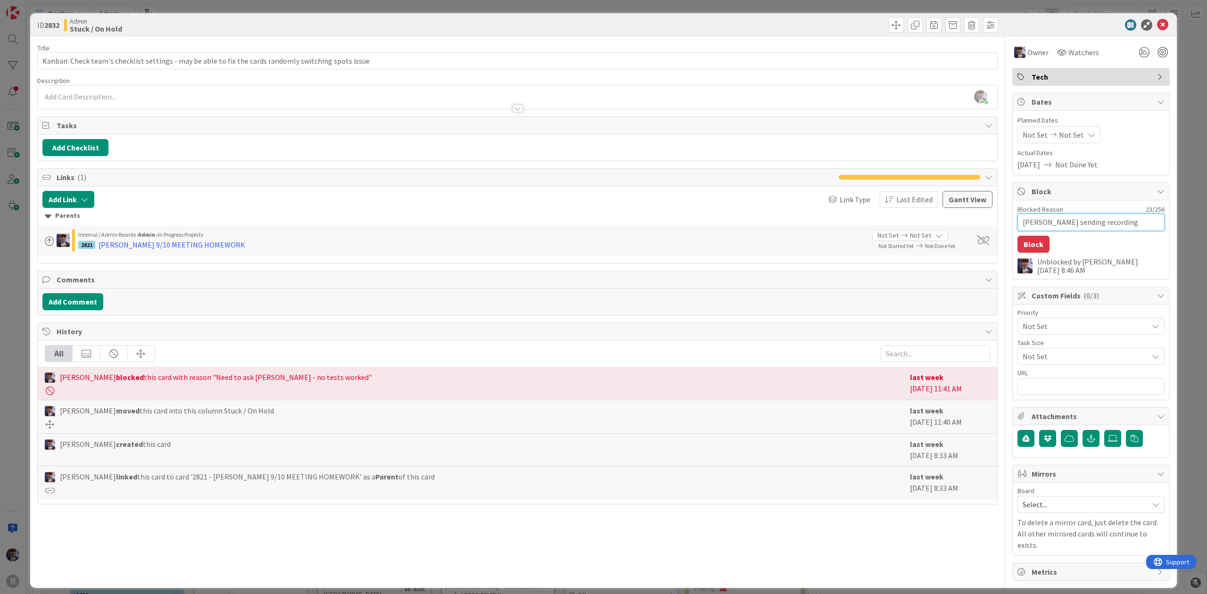
type textarea "x"
type textarea "John sending recording o"
type textarea "x"
type textarea "John sending recording of"
type textarea "x"
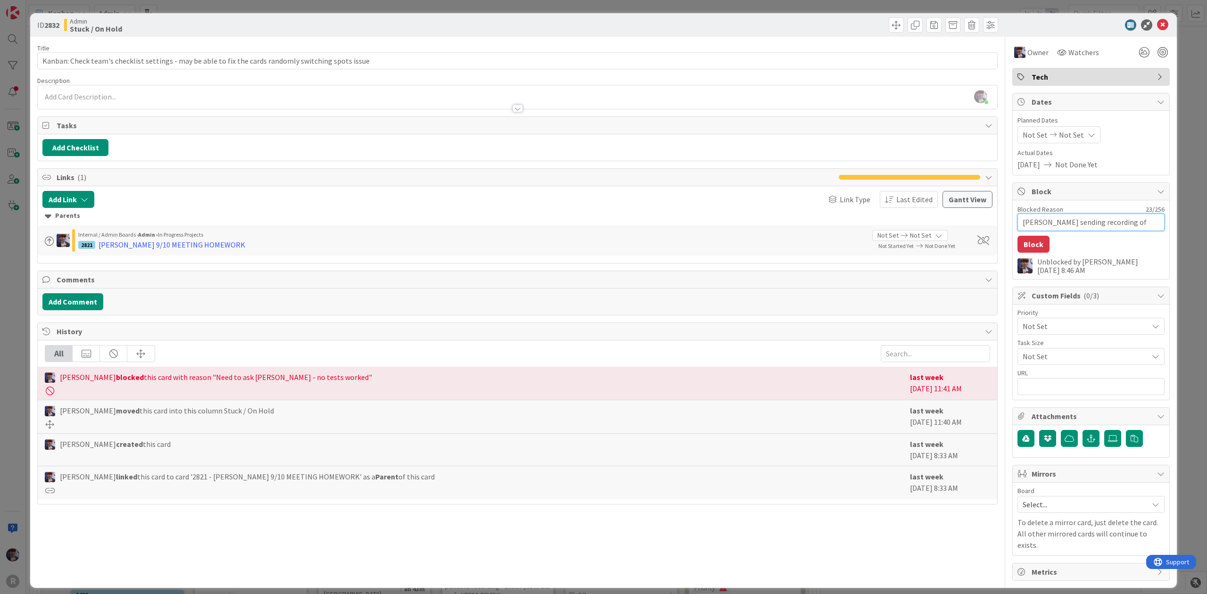
type textarea "John sending recording of"
type textarea "x"
type textarea "John sending recording of is"
type textarea "x"
type textarea "John sending recording of iss"
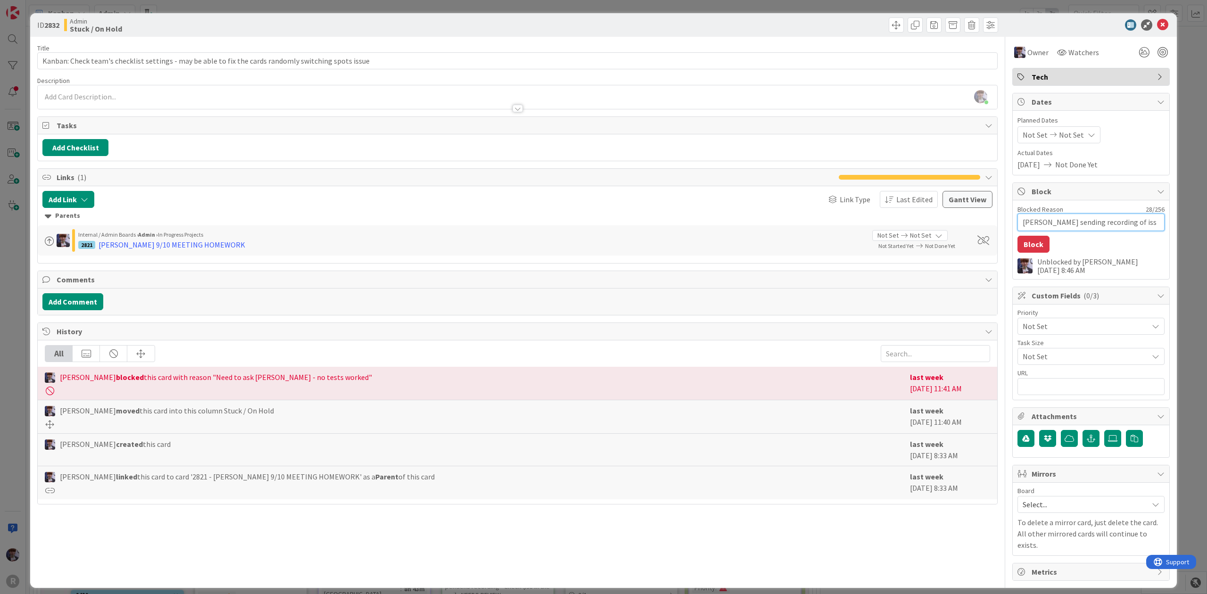
type textarea "x"
type textarea "John sending recording of issue"
type textarea "x"
type textarea "John sending recording of issue"
type textarea "x"
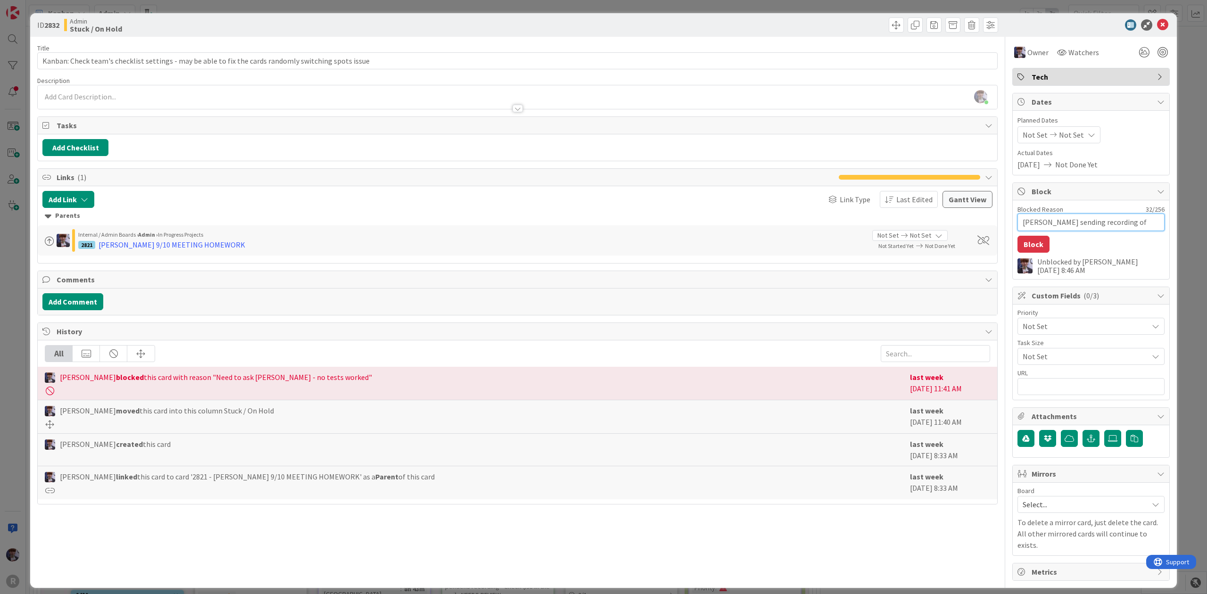
type textarea "John sending recording of issue t"
type textarea "x"
type textarea "John sending recording of issue to"
type textarea "x"
type textarea "John sending recording of issue to"
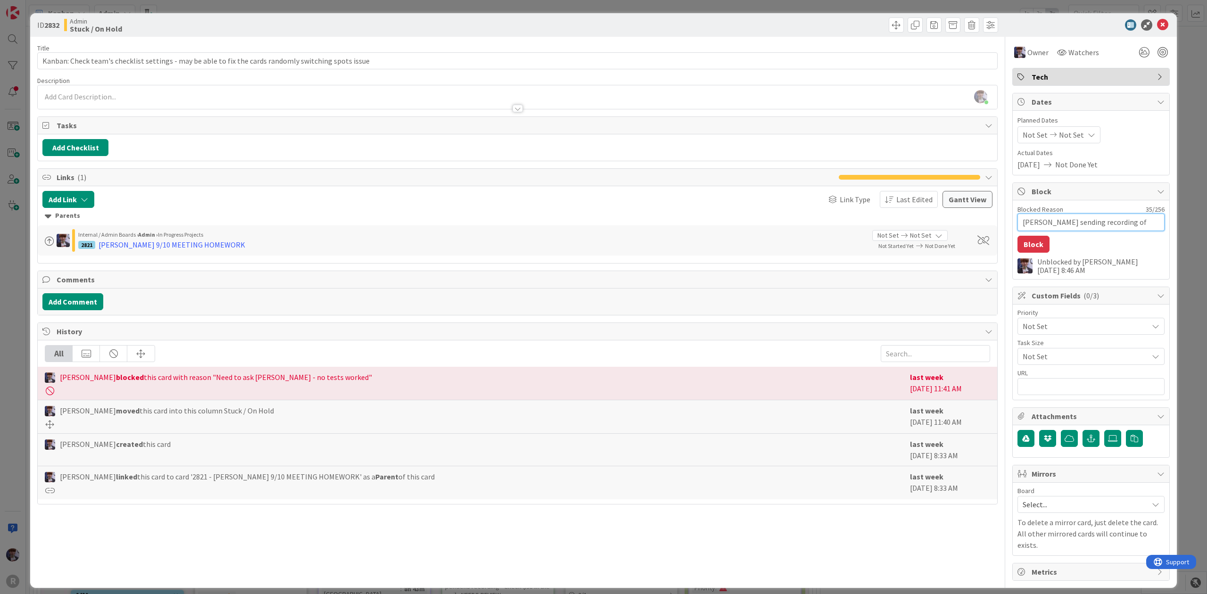
type textarea "x"
type textarea "John sending recording of issue to D"
type textarea "x"
type textarea "John sending recording of issue to Dm"
type textarea "x"
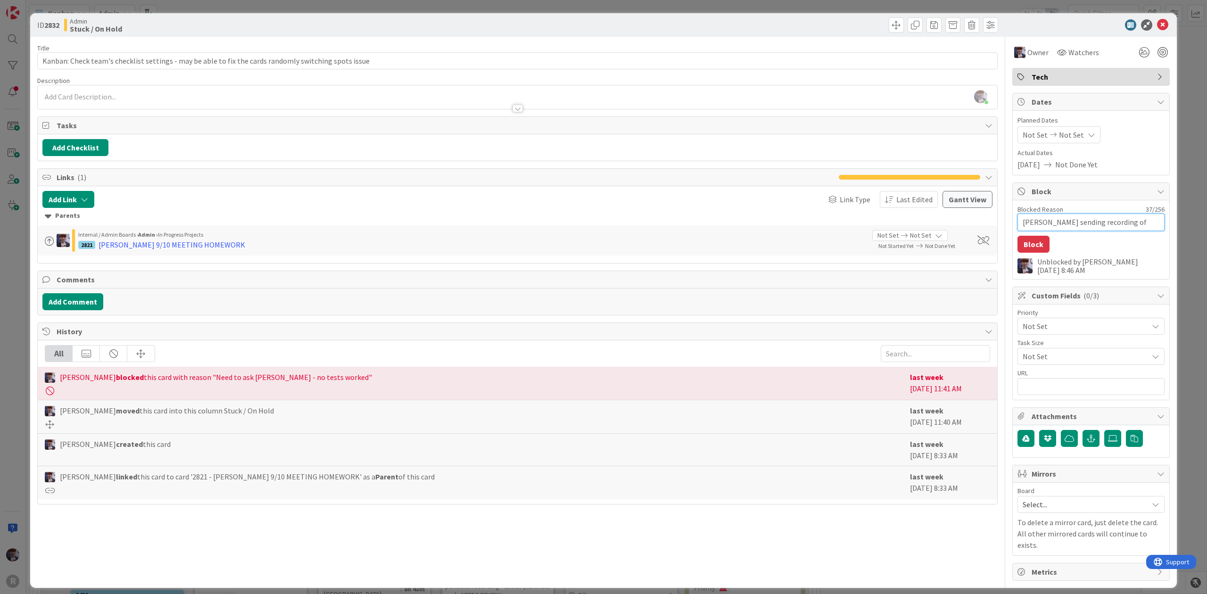
type textarea "John sending recording of issue to Dmi"
type textarea "x"
type textarea "John sending recording of issue to Dmit"
type textarea "x"
type textarea "John sending recording of issue to Dmiti"
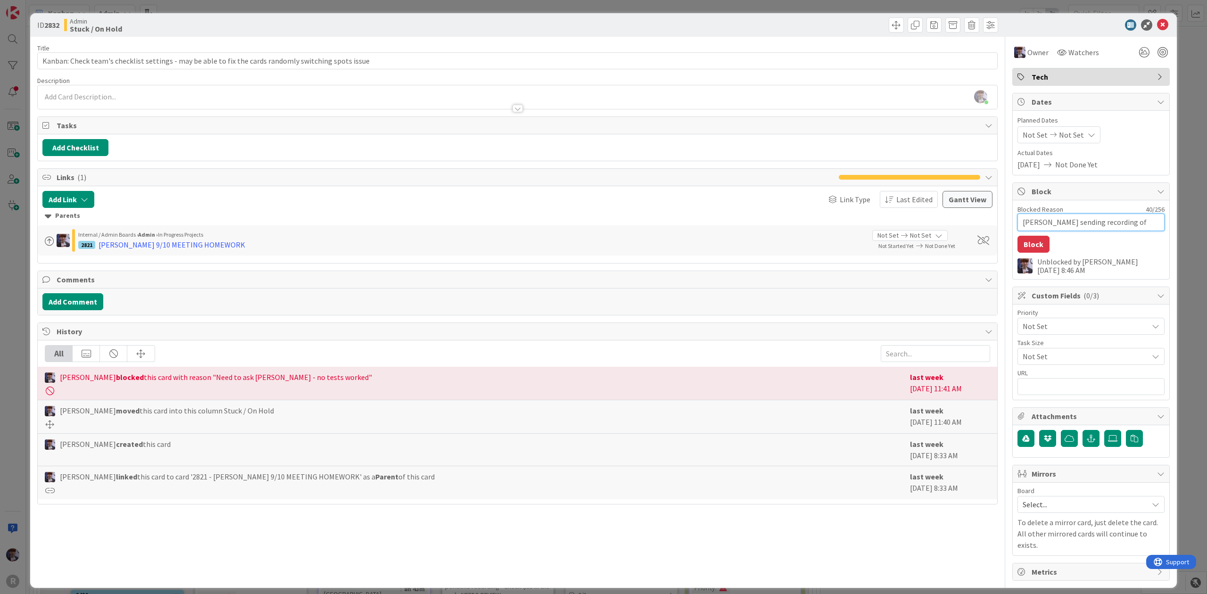
type textarea "x"
type textarea "John sending recording of issue to Dmitir"
type textarea "x"
type textarea "John sending recording of issue to Dmitiru"
type textarea "x"
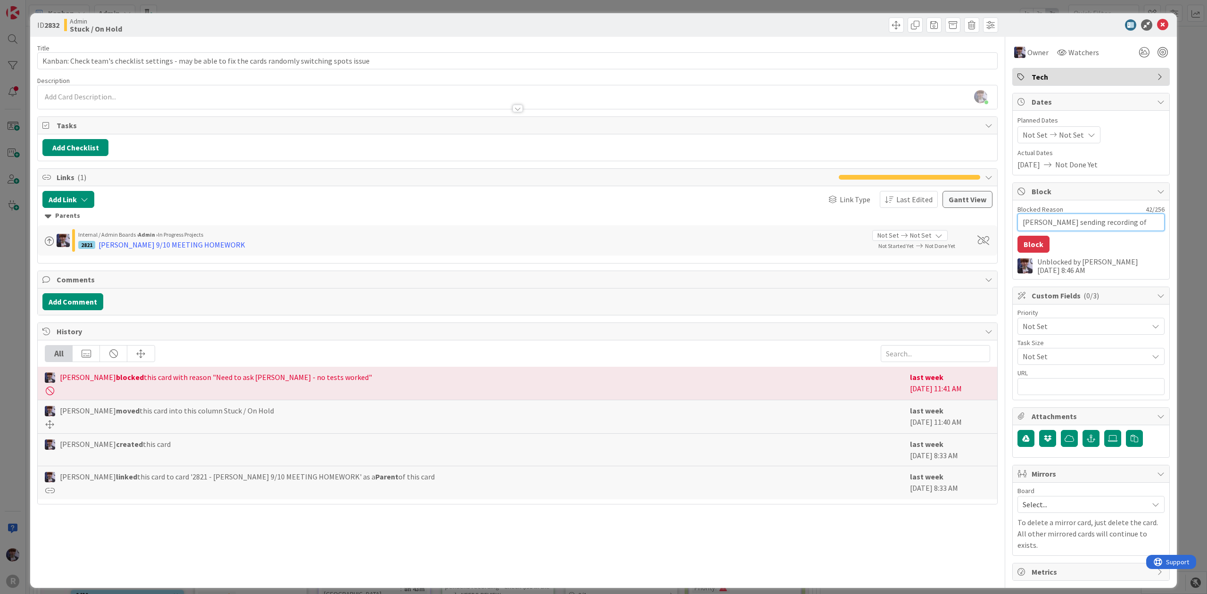
type textarea "John sending recording of issue to Dmitir"
type textarea "x"
type textarea "John sending recording of issue to Dmitiri"
type textarea "x"
type textarea "John sending recording of issue to Dmitir"
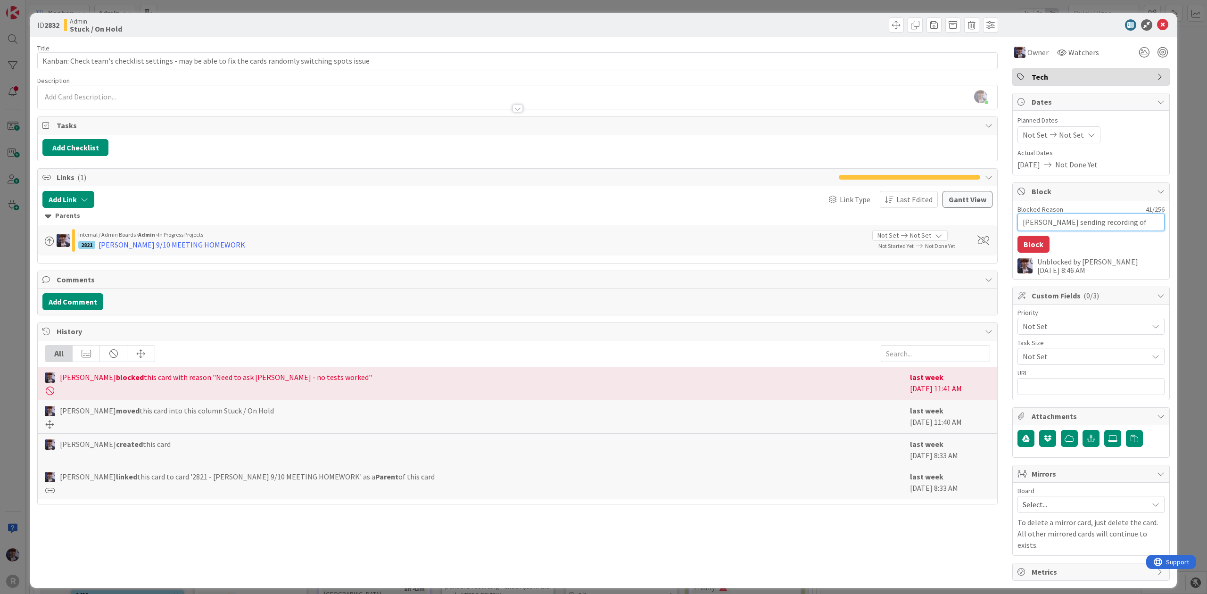
type textarea "x"
type textarea "John sending recording of issue to Dmiti"
type textarea "x"
type textarea "John sending recording of issue to Dmit"
type textarea "x"
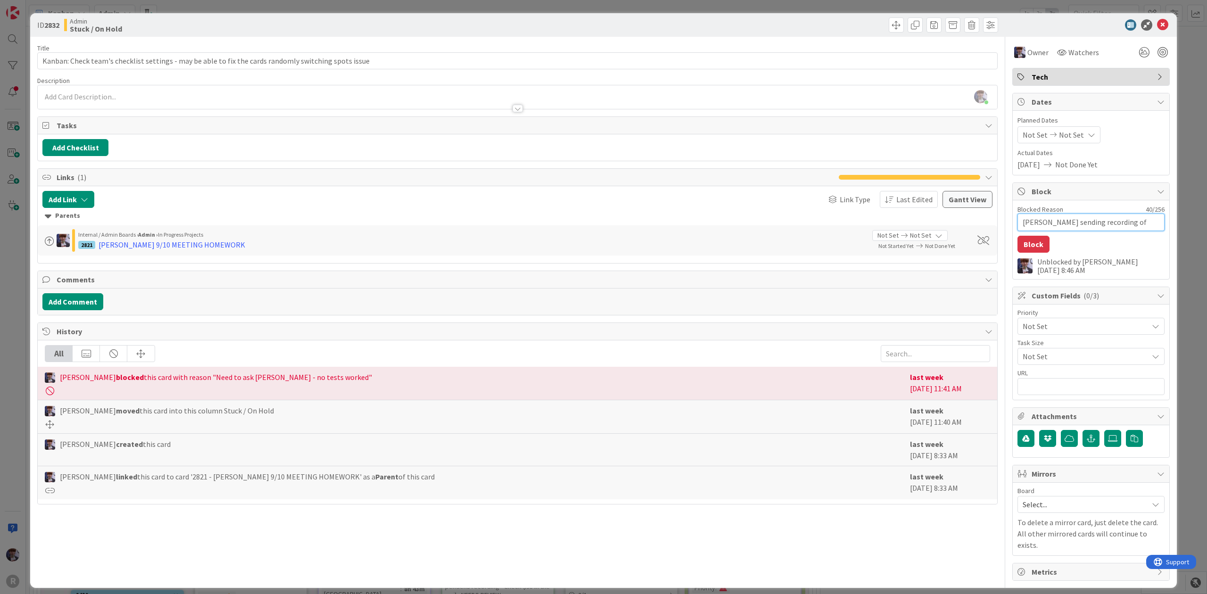
type textarea "John sending recording of issue to Dmi"
type textarea "x"
type textarea "John sending recording of issue to Dm"
type textarea "x"
type textarea "John sending recording of issue to D"
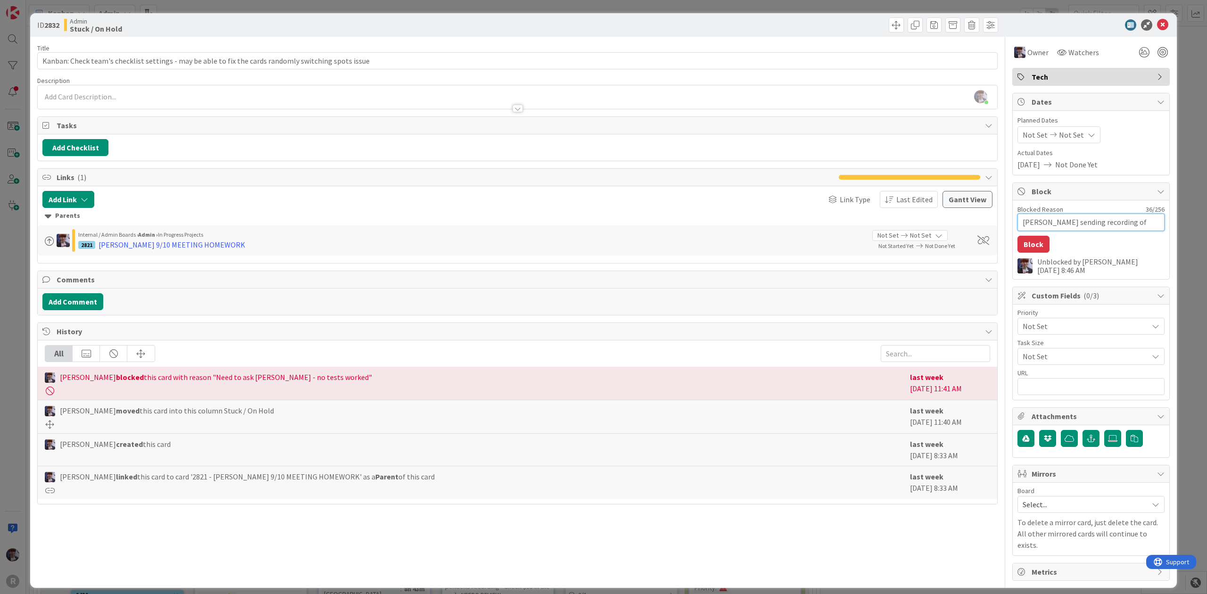
type textarea "x"
type textarea "John sending recording of issue to Di"
type textarea "x"
type textarea "John sending recording of issue to Dim"
type textarea "x"
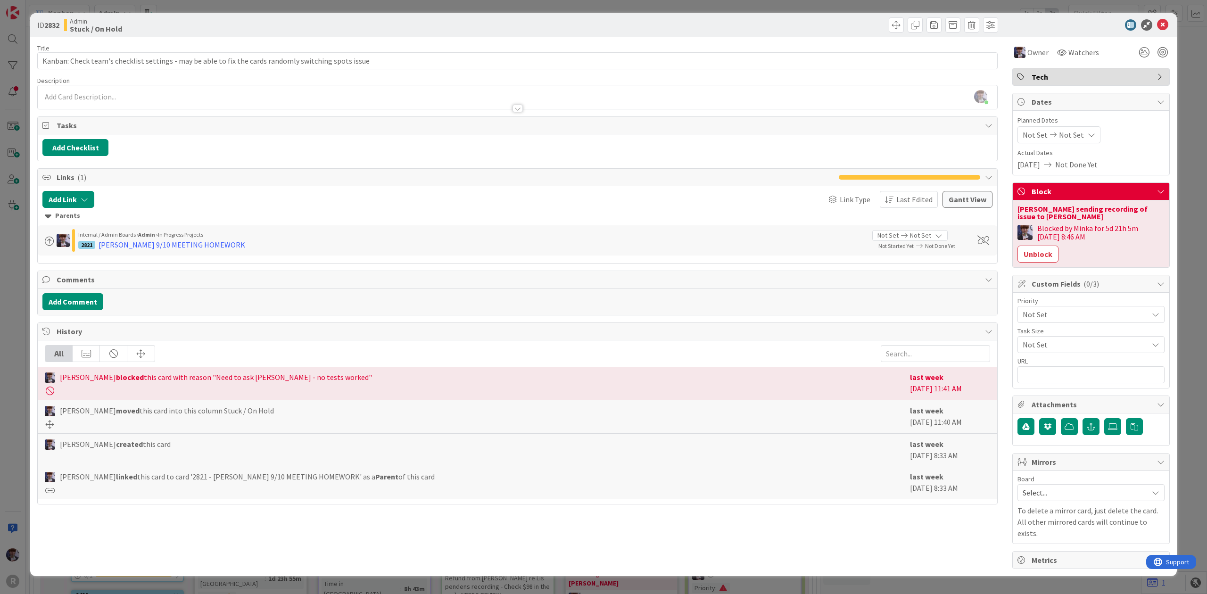
click at [1185, 120] on div "ID 2832 Admin Stuck / On Hold Title 101 / 128 Kanban: Check team's checklist se…" at bounding box center [603, 297] width 1207 height 594
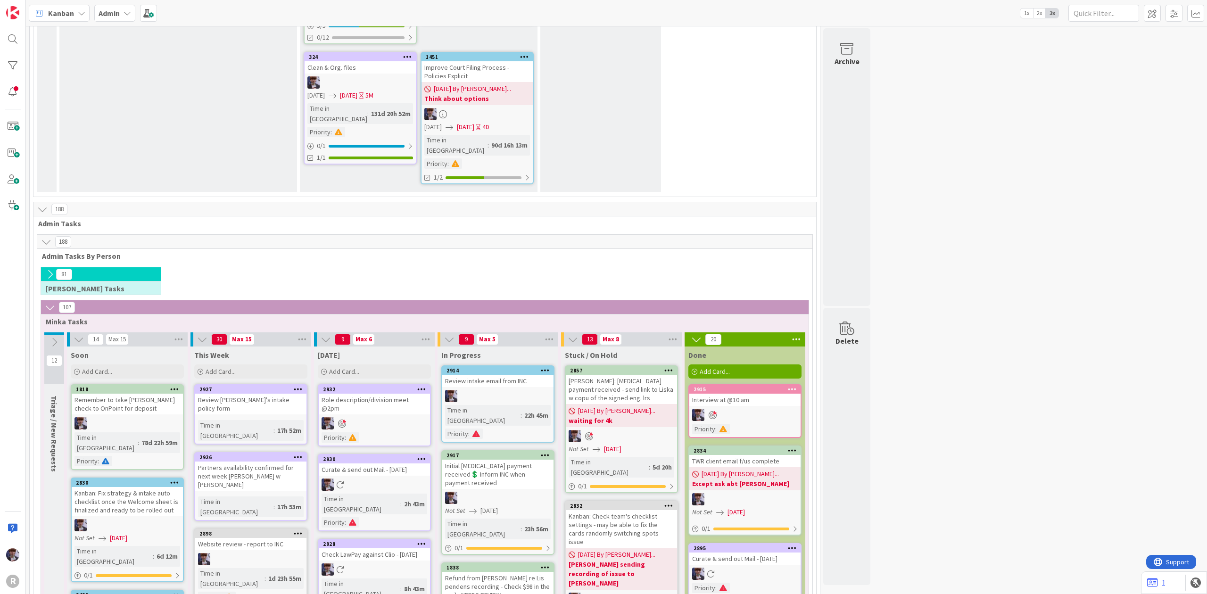
click at [600, 510] on div "Kanban: Check team's checklist settings - may be able to fix the cards randomly…" at bounding box center [621, 529] width 111 height 38
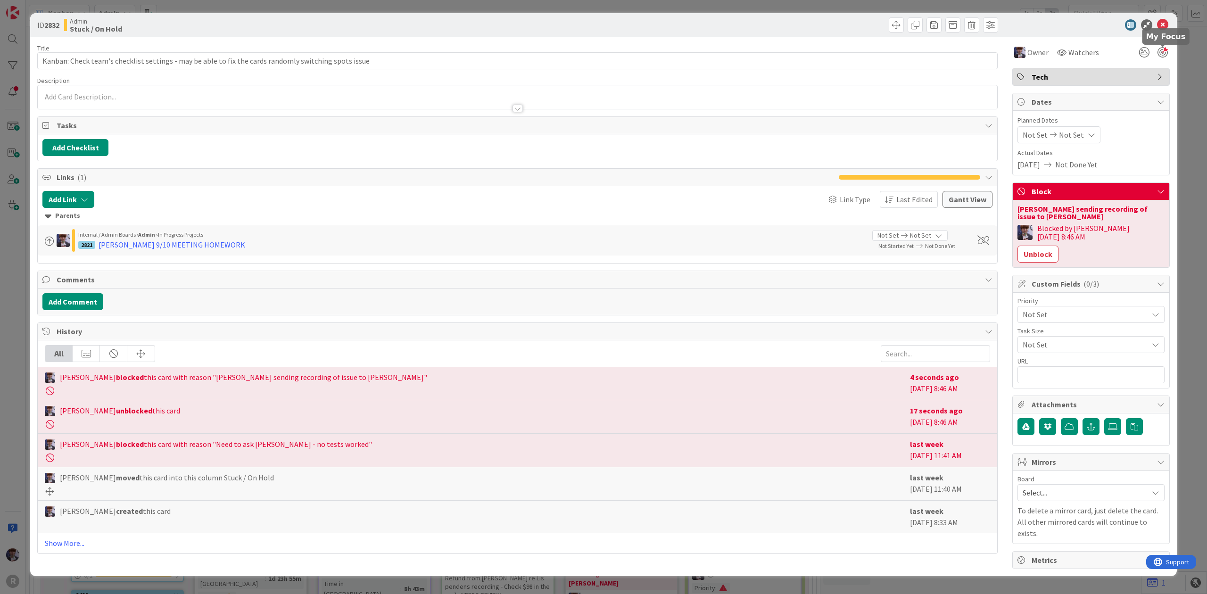
click at [1162, 53] on div at bounding box center [1163, 52] width 10 height 10
click at [1202, 85] on div "ID 2832 Admin Stuck / On Hold Title 101 / 128 Kanban: Check team's checklist se…" at bounding box center [603, 297] width 1207 height 594
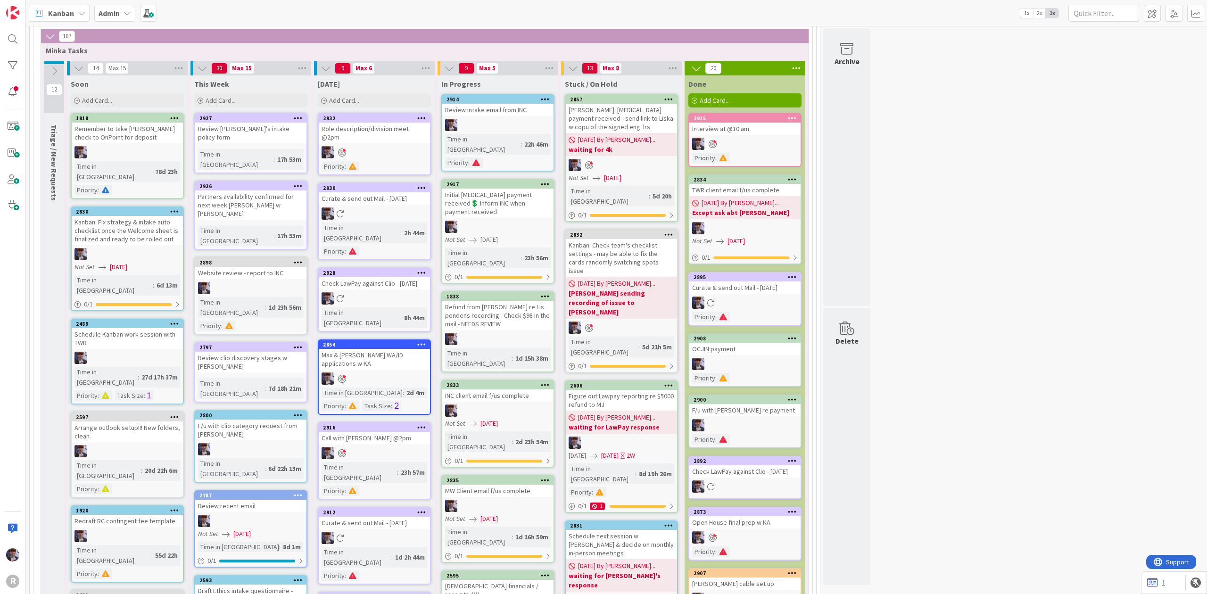
scroll to position [1949, 0]
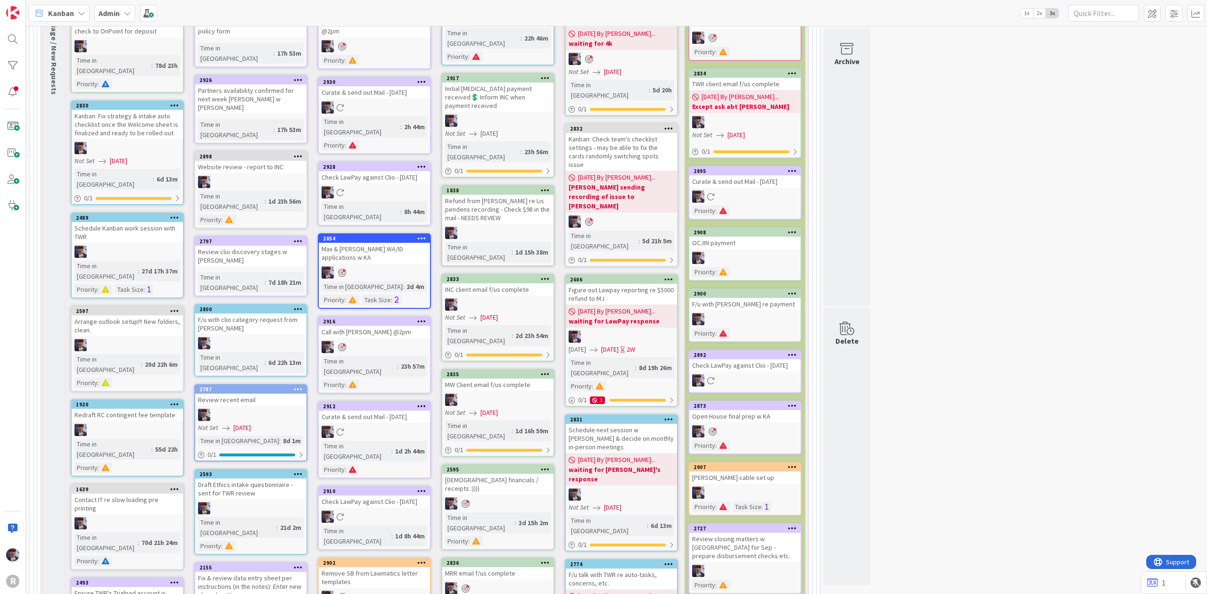
click at [605, 489] on div at bounding box center [621, 495] width 111 height 12
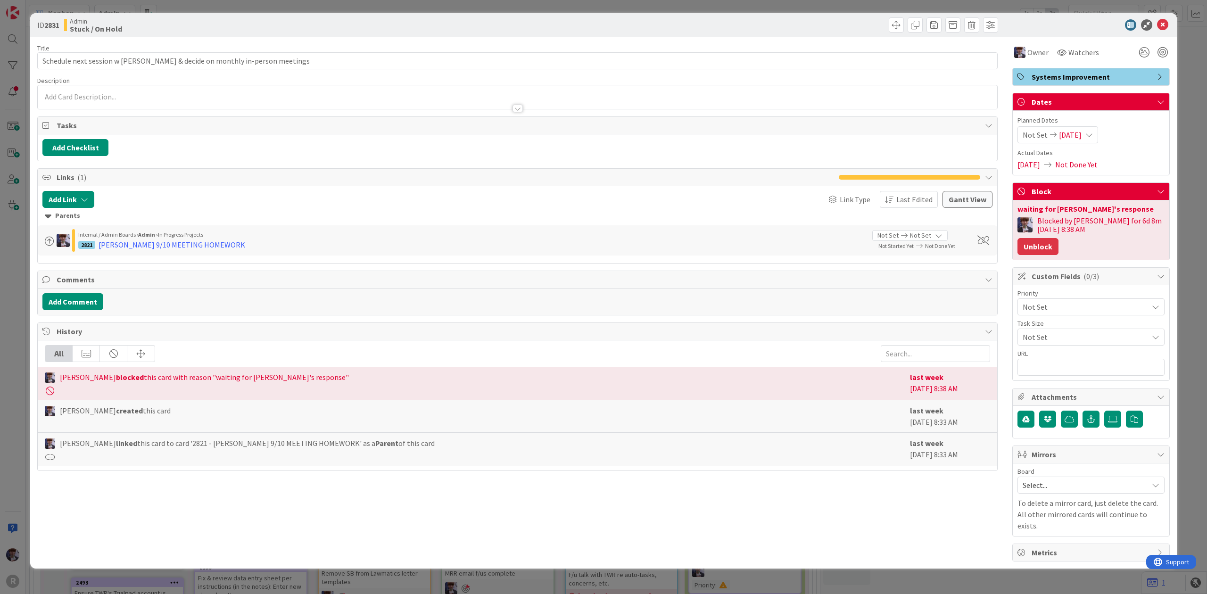
click at [1036, 243] on button "Unblock" at bounding box center [1038, 246] width 41 height 17
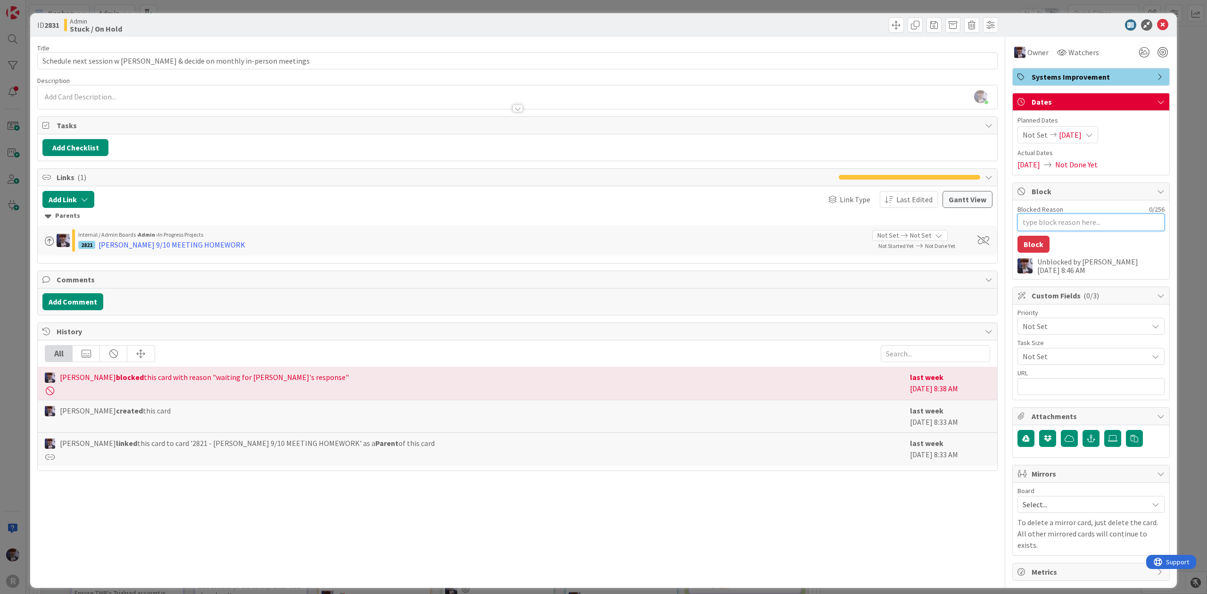
click at [1047, 221] on textarea "Blocked Reason" at bounding box center [1091, 222] width 147 height 17
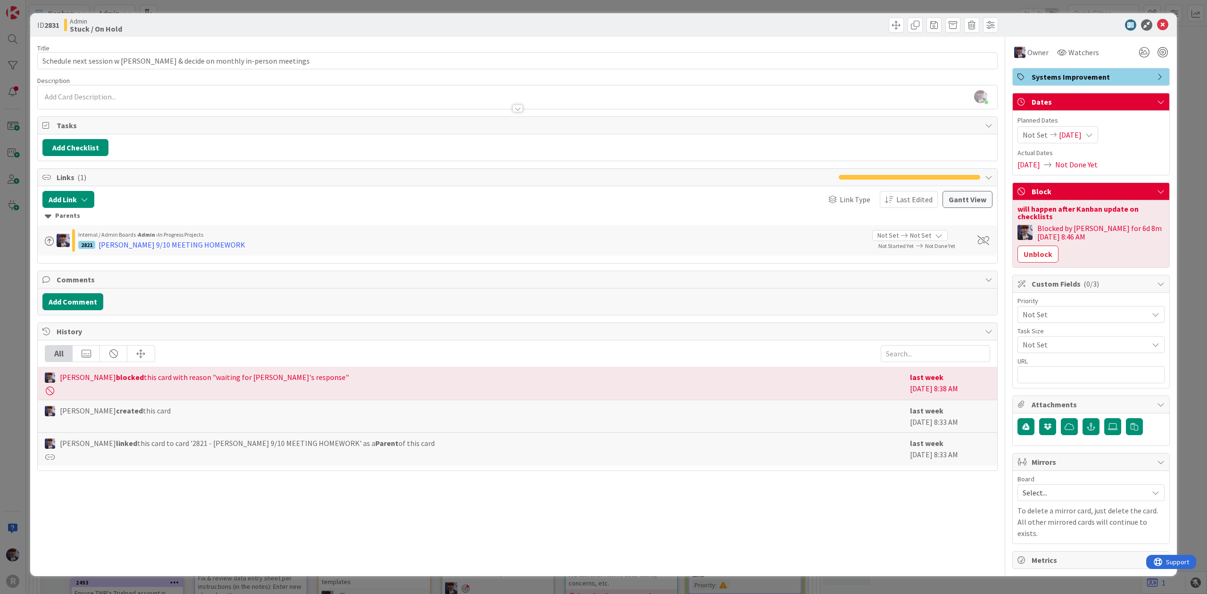
click at [1182, 195] on div "ID 2831 Admin Stuck / On Hold Title 67 / 128 Schedule next session w John & dec…" at bounding box center [603, 297] width 1207 height 594
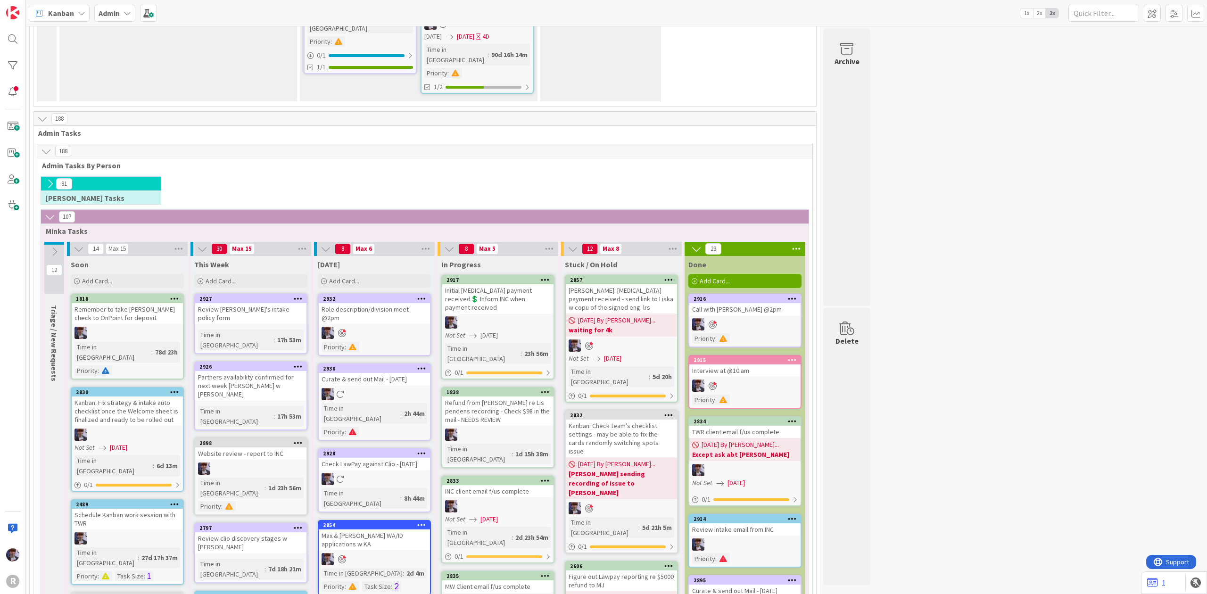
scroll to position [1662, 0]
click at [484, 284] on div "Initial retainer payment received💲 Inform INC when payment received" at bounding box center [497, 298] width 111 height 29
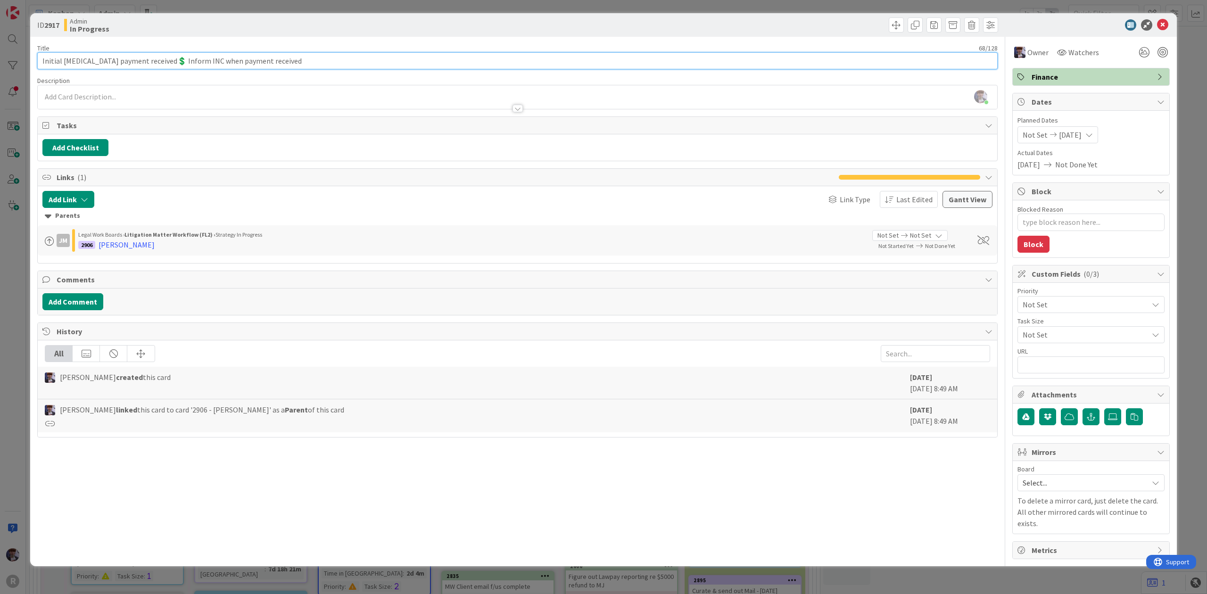
click at [42, 62] on input "Initial retainer payment received💲 Inform INC when payment received" at bounding box center [517, 60] width 961 height 17
click at [8, 221] on div "ID 2917 Admin In Progress Title 75 / 128 Lewis: Initial retainer payment receiv…" at bounding box center [603, 297] width 1207 height 594
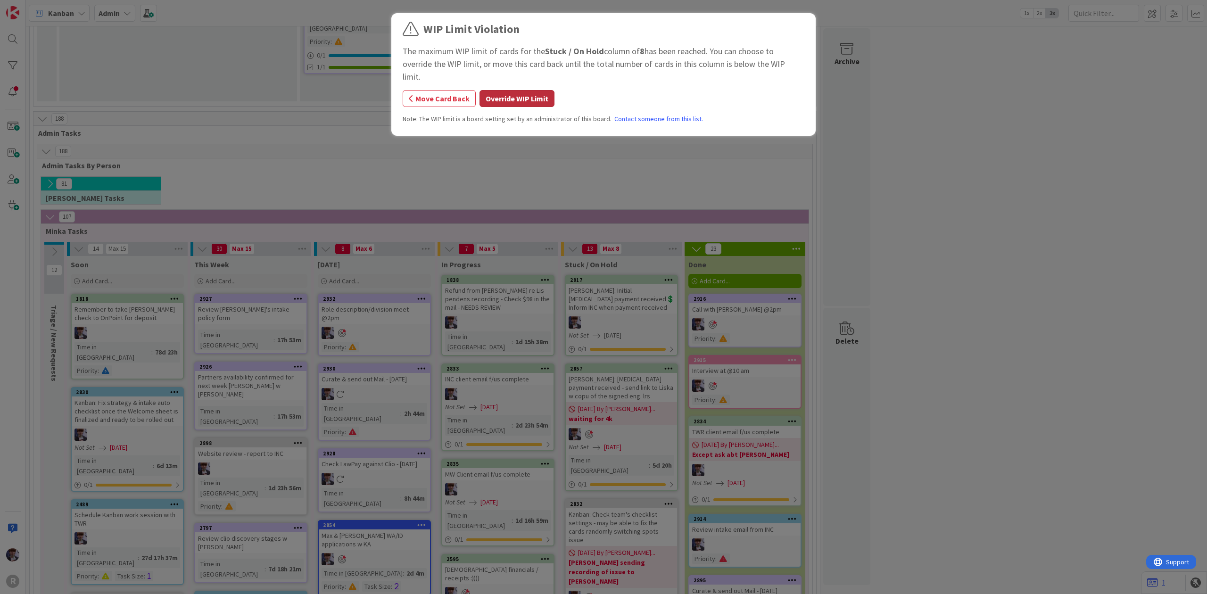
click at [508, 90] on button "Override WIP Limit" at bounding box center [517, 98] width 75 height 17
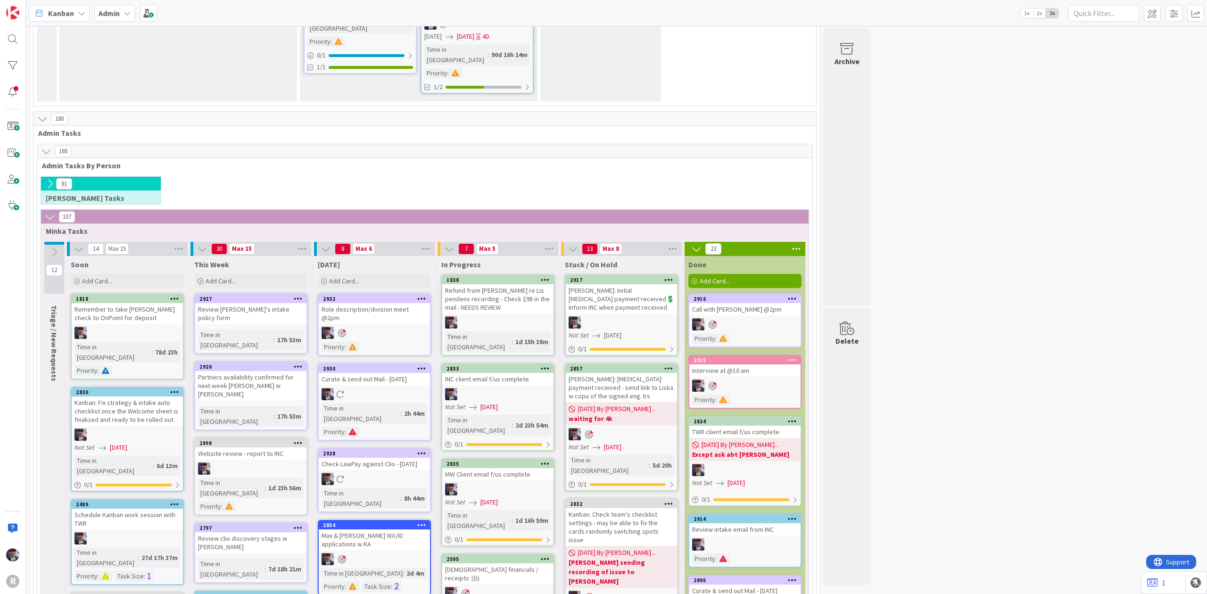
click at [607, 316] on div at bounding box center [621, 322] width 111 height 12
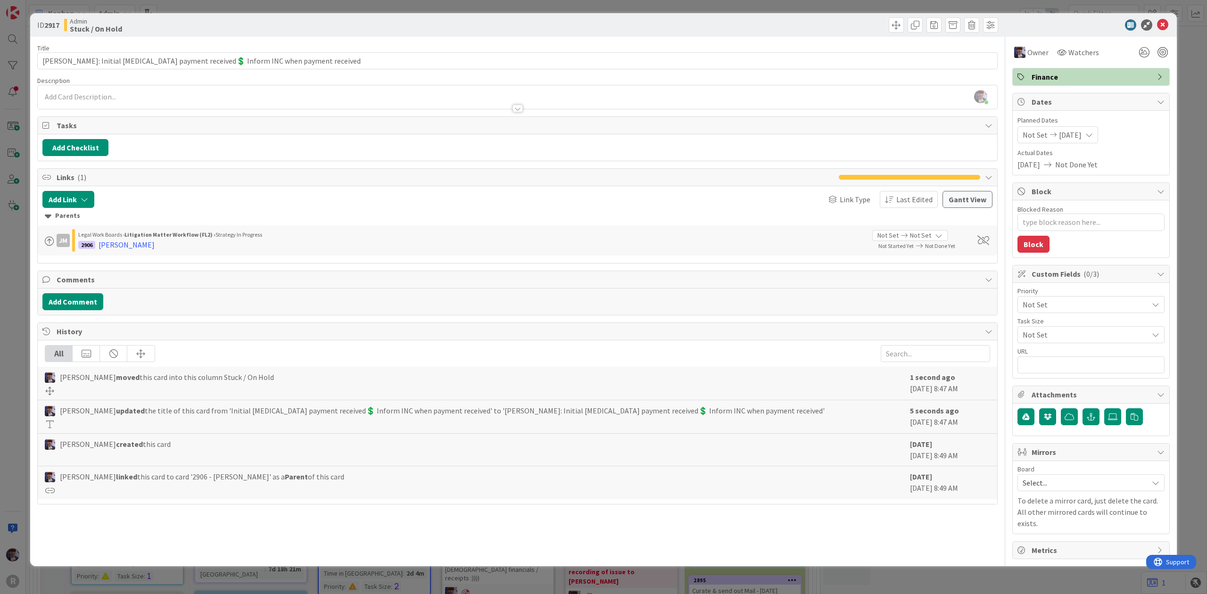
click at [1051, 207] on label "Blocked Reason" at bounding box center [1041, 209] width 46 height 8
click at [1051, 214] on textarea "Blocked Reason" at bounding box center [1091, 222] width 147 height 17
click at [1055, 222] on textarea "Blocked Reason" at bounding box center [1091, 222] width 147 height 17
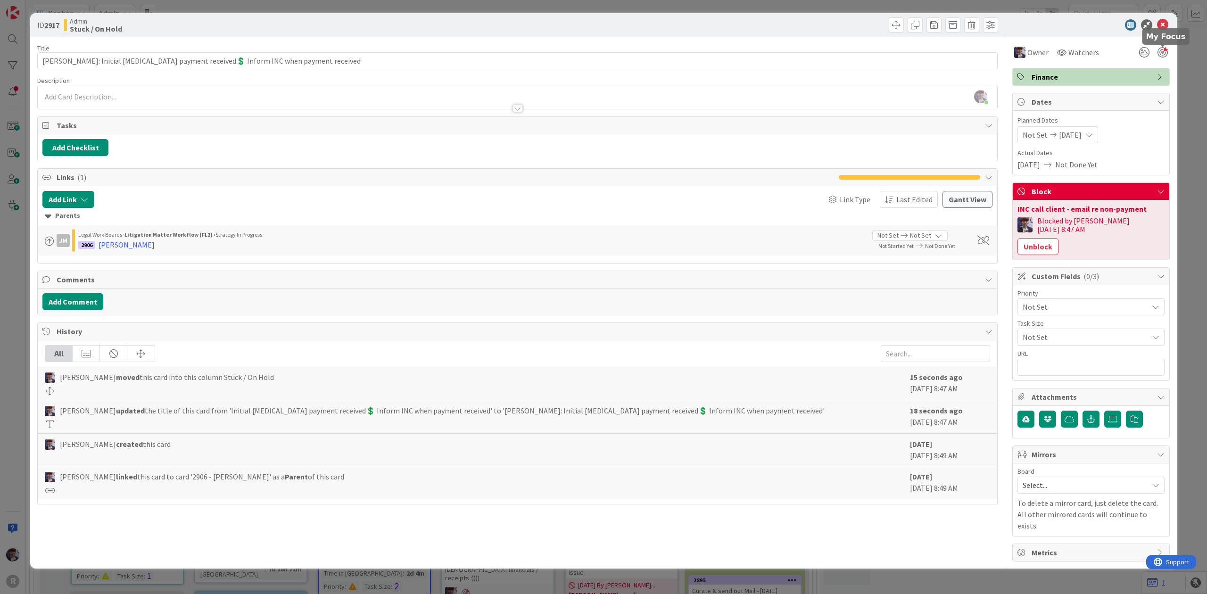
click at [1159, 57] on div at bounding box center [1163, 52] width 10 height 10
click at [1200, 100] on div "ID 2917 Admin Stuck / On Hold Title 75 / 128 Lewis: Initial retainer payment re…" at bounding box center [603, 297] width 1207 height 594
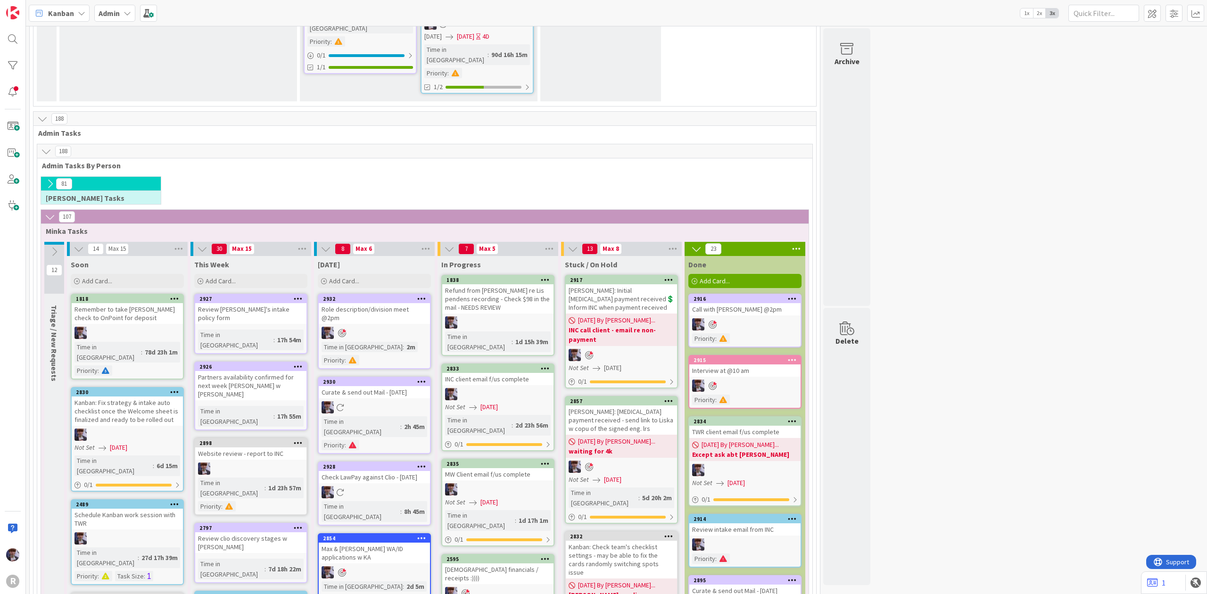
click at [513, 284] on div "Refund from [PERSON_NAME] re Lis pendens recording - Check $98 in the mail - NE…" at bounding box center [497, 298] width 111 height 29
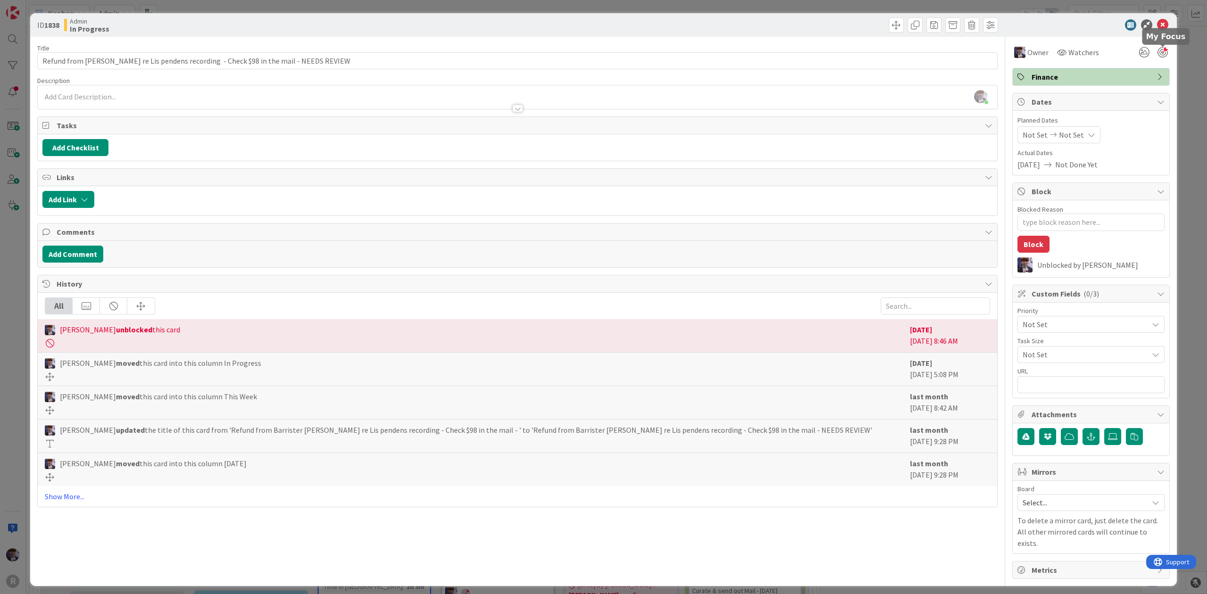
click at [1160, 52] on div at bounding box center [1163, 52] width 10 height 10
click at [1182, 77] on div "ID 1838 Admin In Progress Title 98 / 128 Refund from Barrister Malmstrom's re L…" at bounding box center [603, 297] width 1207 height 594
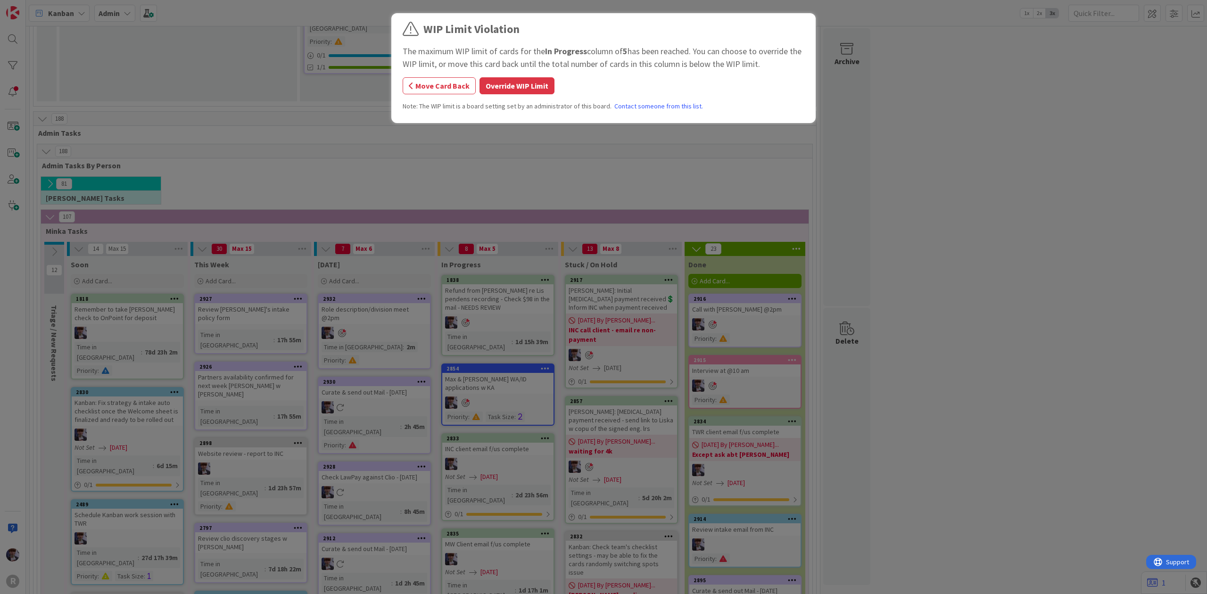
click at [518, 99] on div "WIP Limit Violation The maximum WIP limit of cards for the In Progress column o…" at bounding box center [604, 70] width 402 height 98
click at [519, 92] on button "Override WIP Limit" at bounding box center [517, 85] width 75 height 17
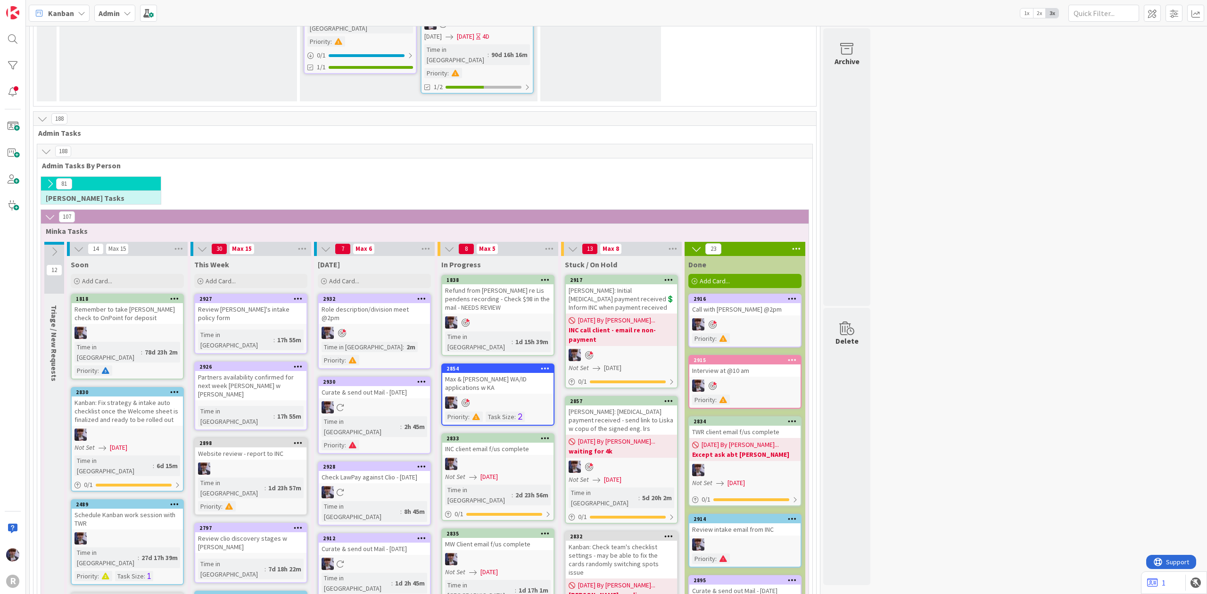
click at [519, 397] on div at bounding box center [497, 403] width 111 height 12
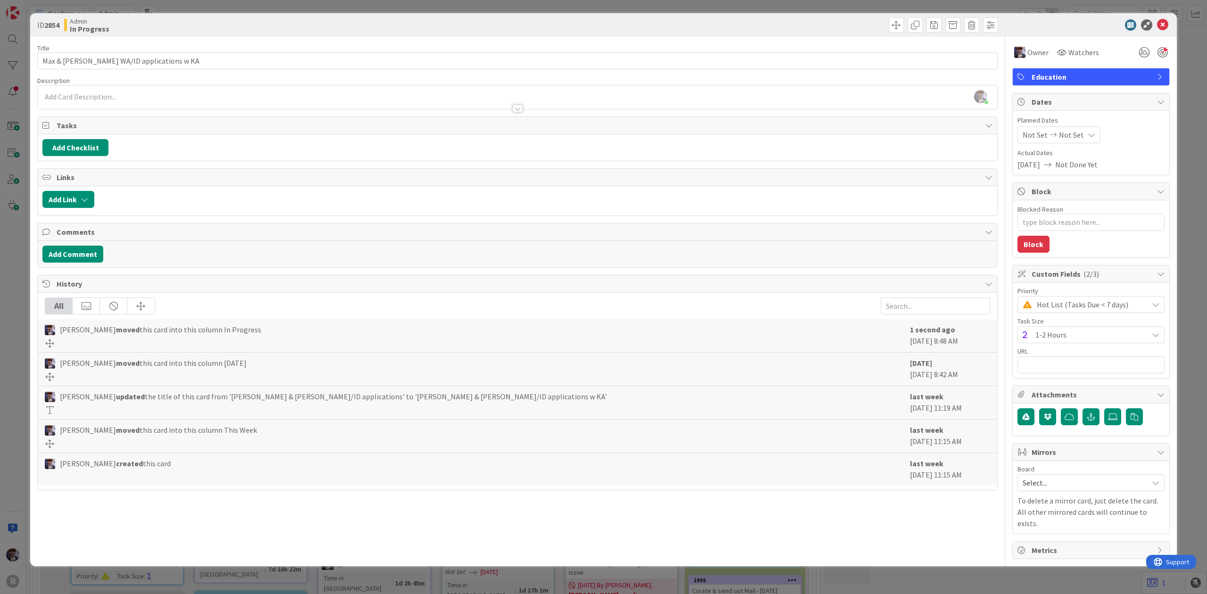
click at [21, 328] on div "ID 2854 Admin In Progress Title 34 / 128 Max & Jeff WA/ID applications w KA Des…" at bounding box center [603, 297] width 1207 height 594
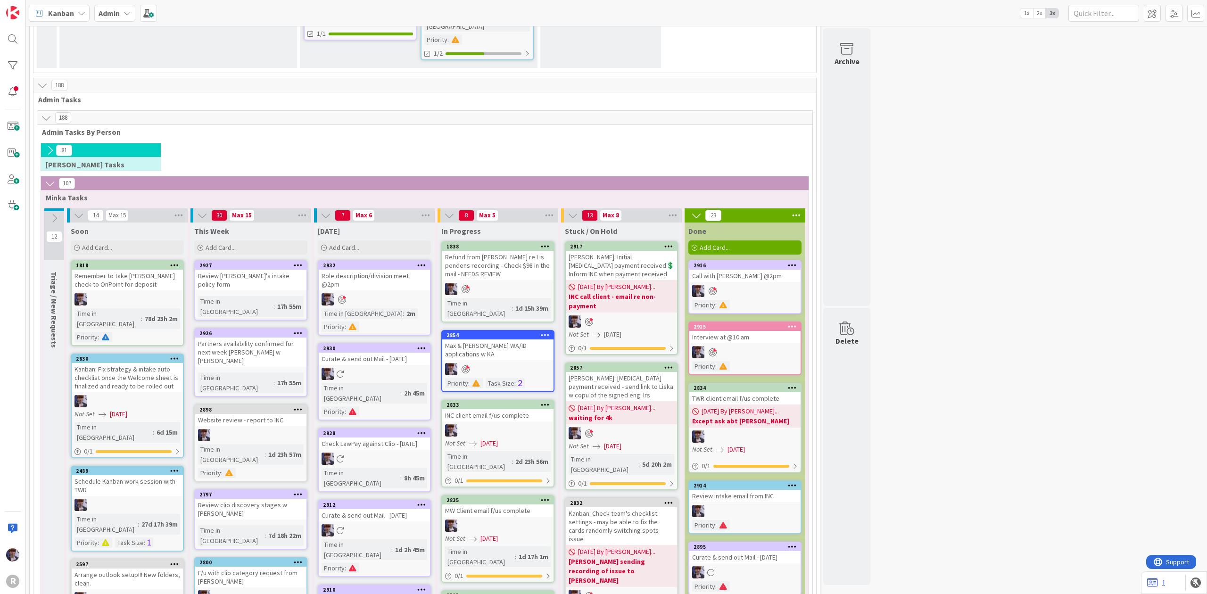
scroll to position [1725, 0]
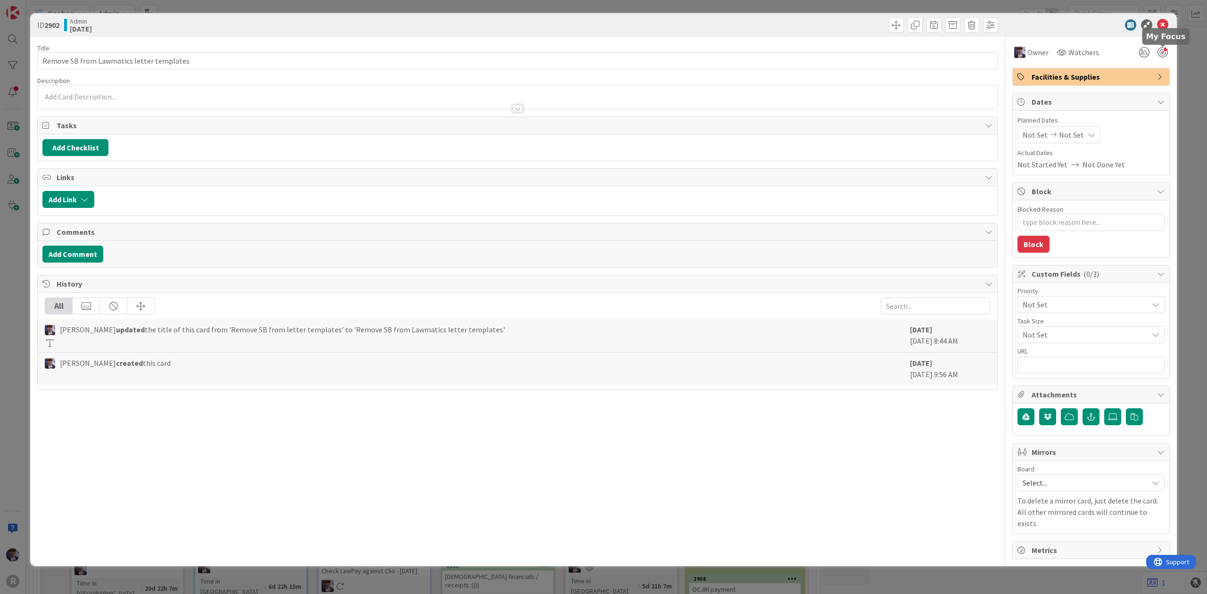
click at [1168, 51] on div at bounding box center [1163, 52] width 10 height 10
click at [1191, 70] on div "ID 2902 Admin Today Title 41 / 128 Remove SB from Lawmatics letter templates De…" at bounding box center [603, 297] width 1207 height 594
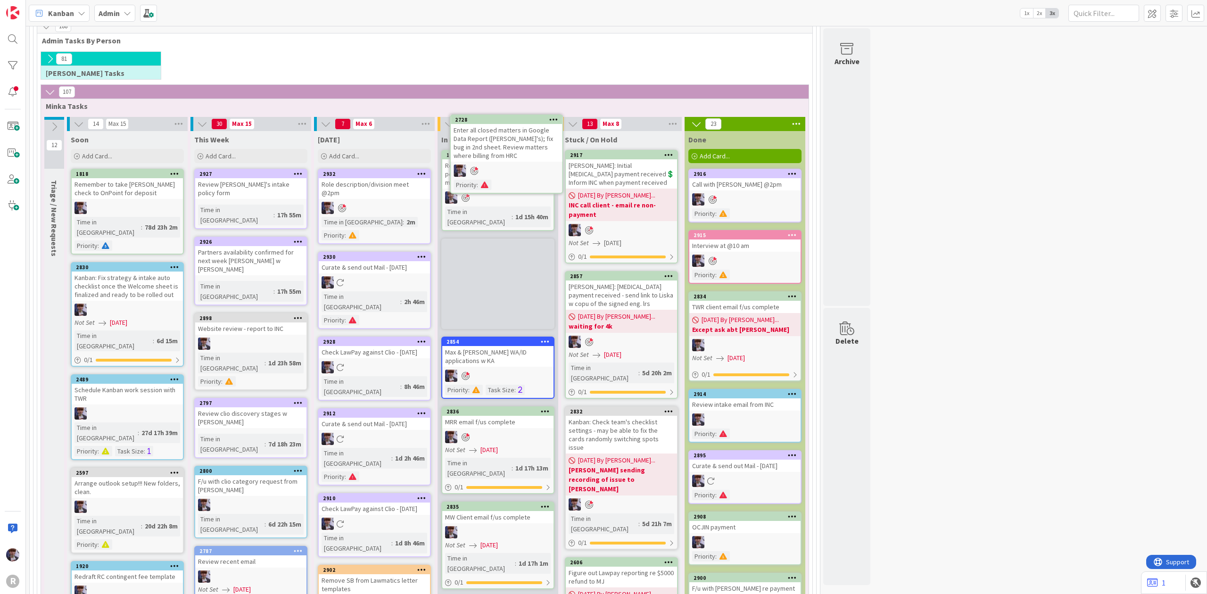
scroll to position [1785, 0]
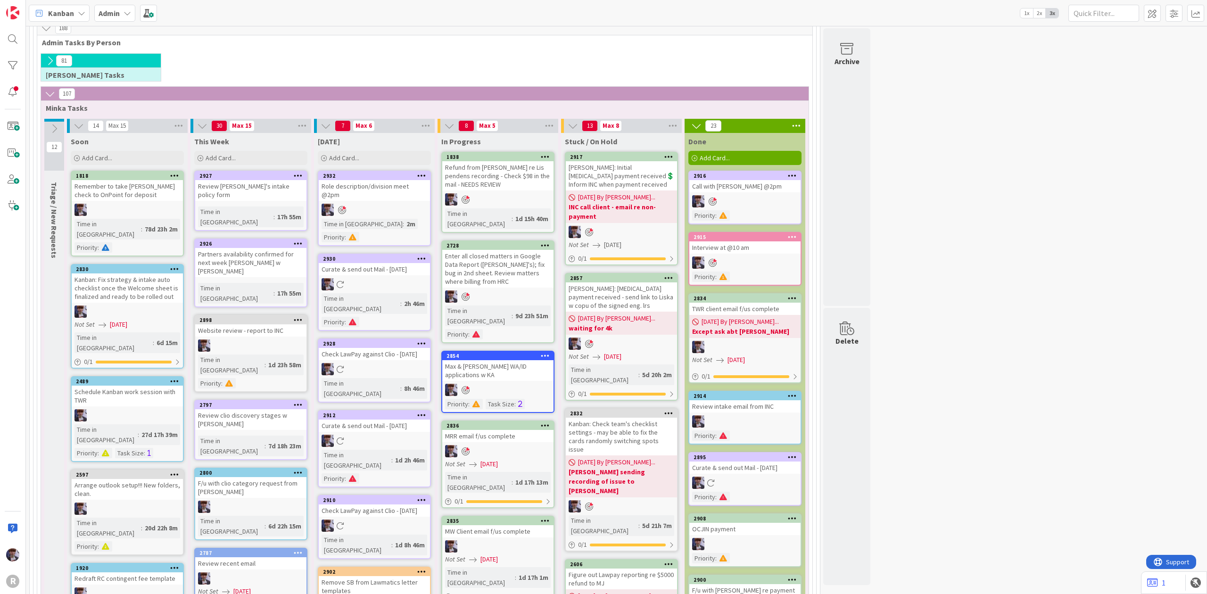
click at [419, 497] on icon at bounding box center [421, 500] width 9 height 7
click at [316, 539] on button "Delete" at bounding box center [310, 547] width 35 height 17
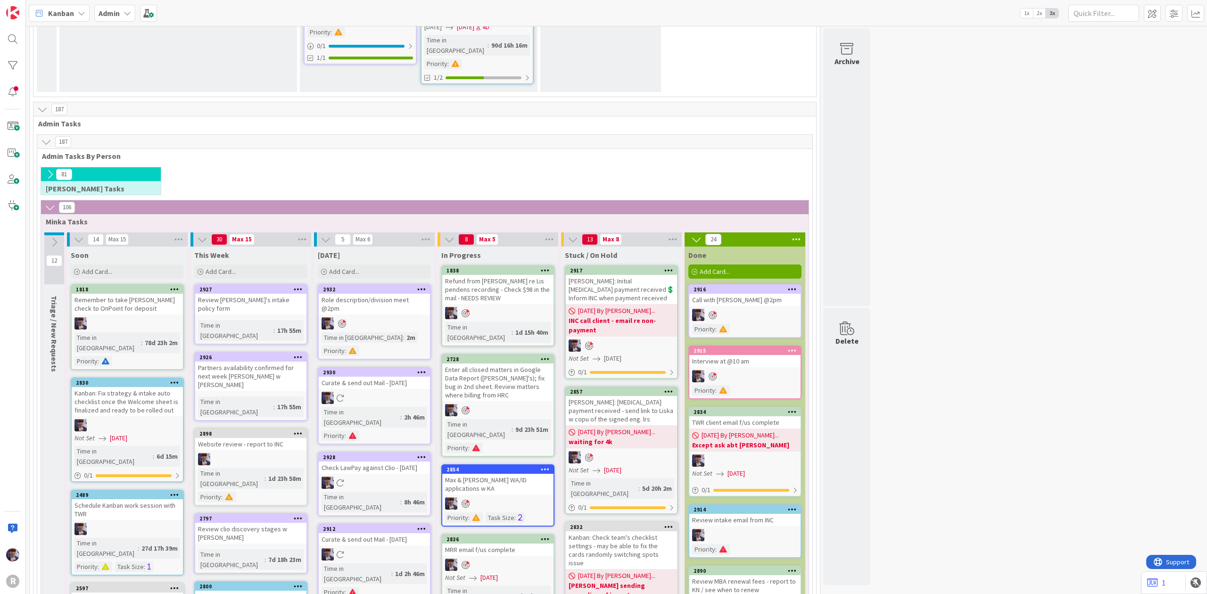
scroll to position [1660, 0]
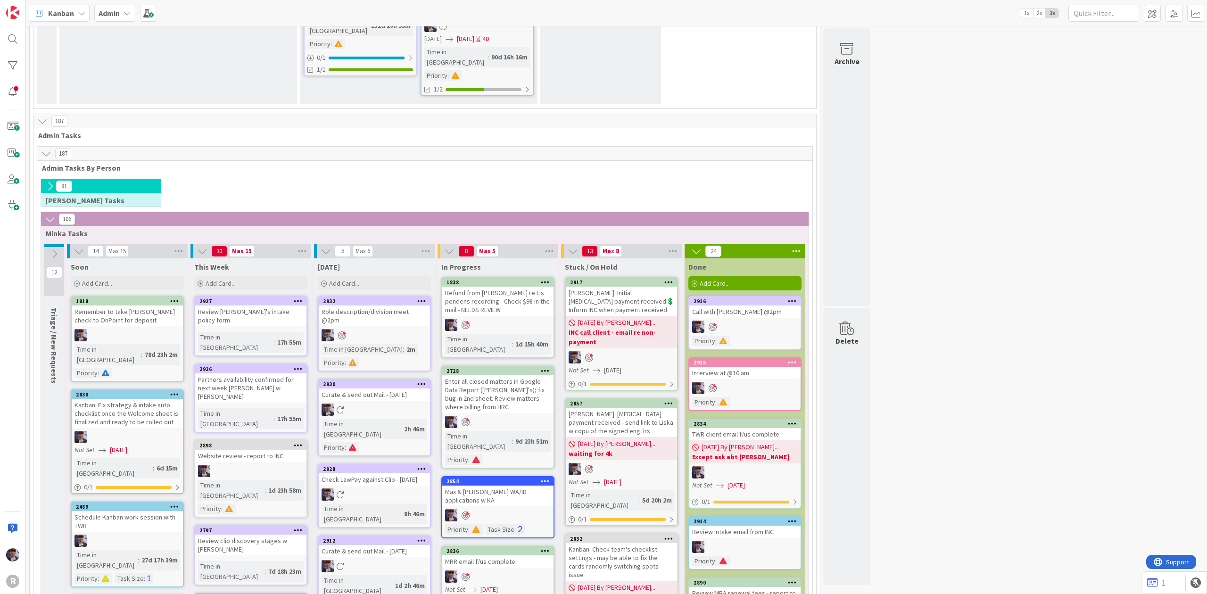
click at [758, 587] on div "Review MBA renewal fees - report to KN / see when to renew" at bounding box center [744, 597] width 111 height 21
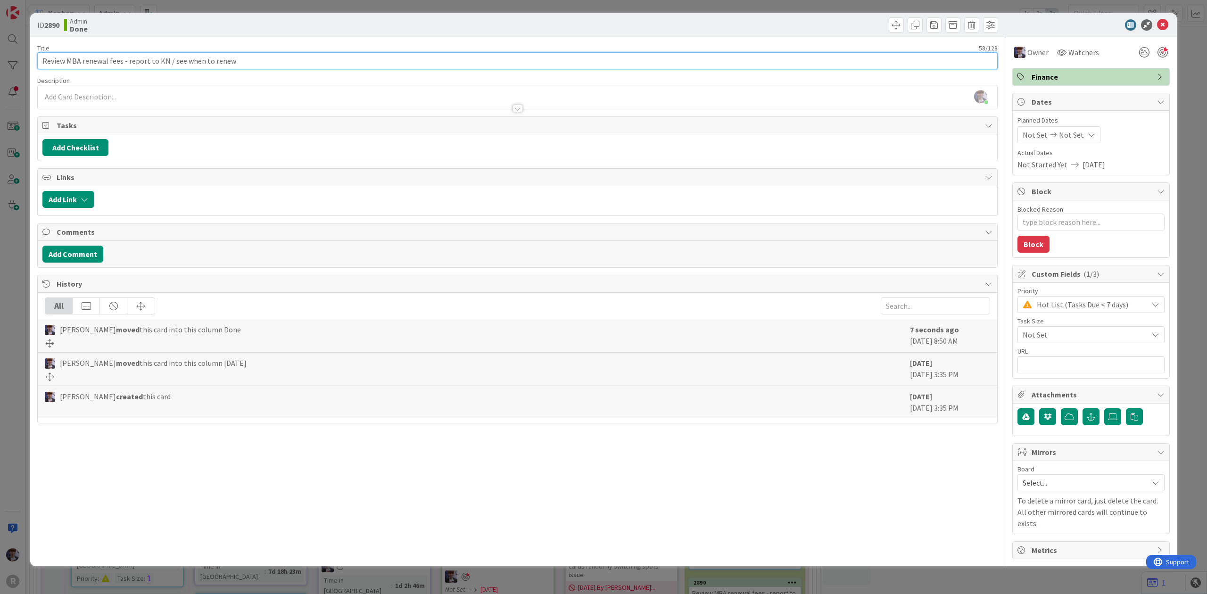
click at [124, 61] on input "Review MBA renewal fees - report to KN / see when to renew" at bounding box center [517, 60] width 961 height 17
click at [25, 329] on div "ID 2890 Admin Done Title 69 / 128 Review MBA renewal fees & calendar - report t…" at bounding box center [603, 297] width 1207 height 594
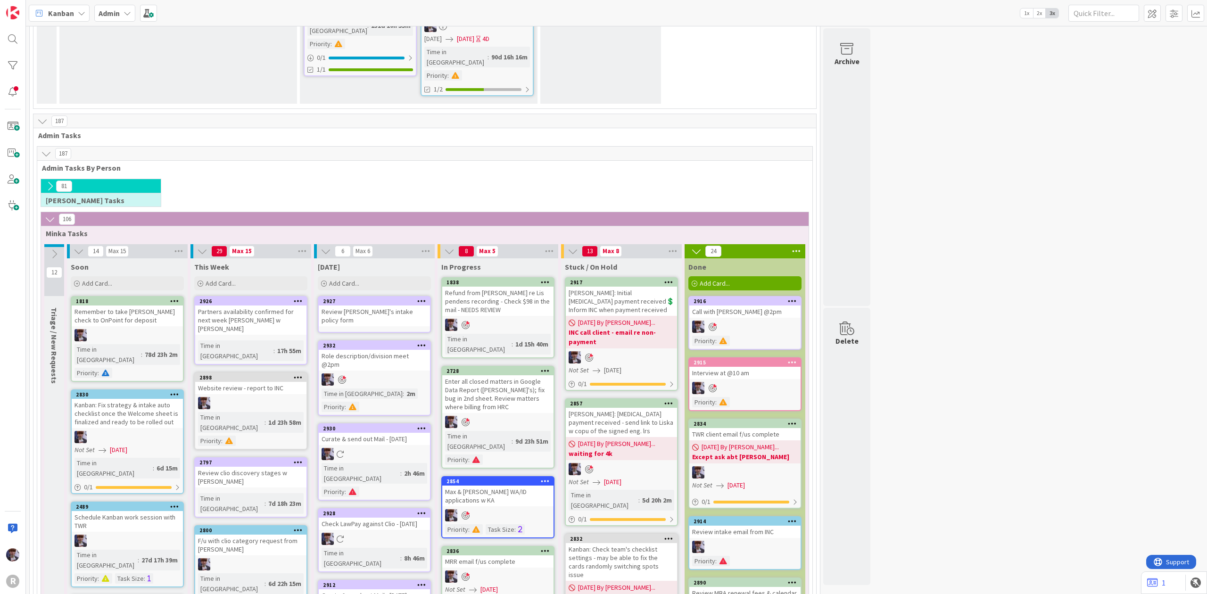
click at [422, 298] on icon at bounding box center [421, 301] width 9 height 7
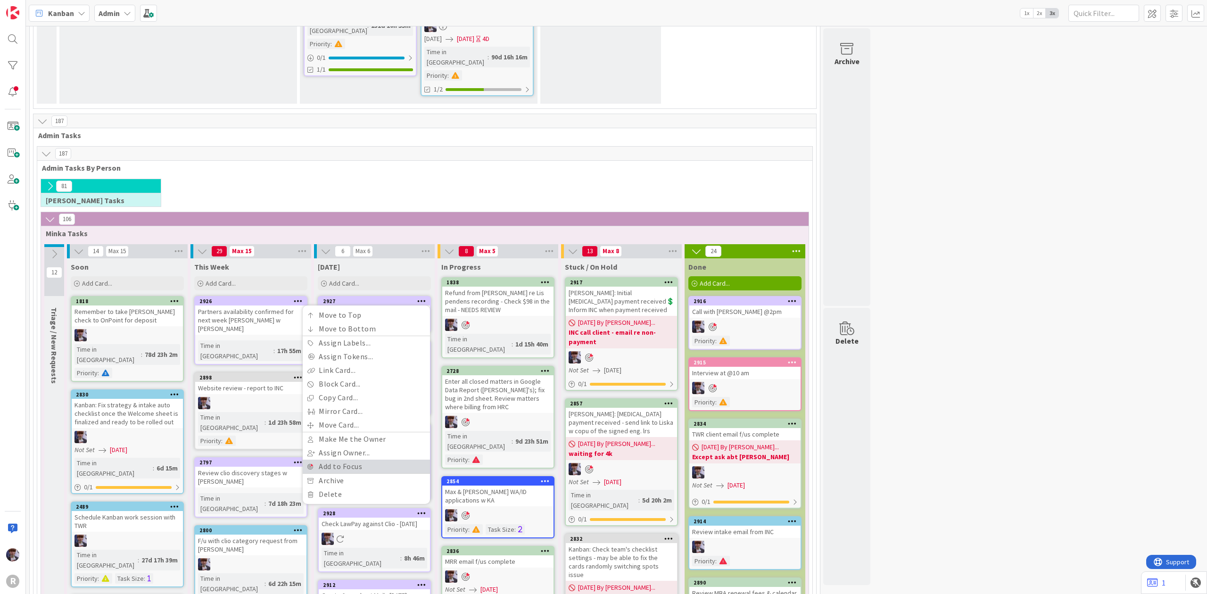
click at [341, 460] on link "Add to Focus" at bounding box center [366, 467] width 127 height 14
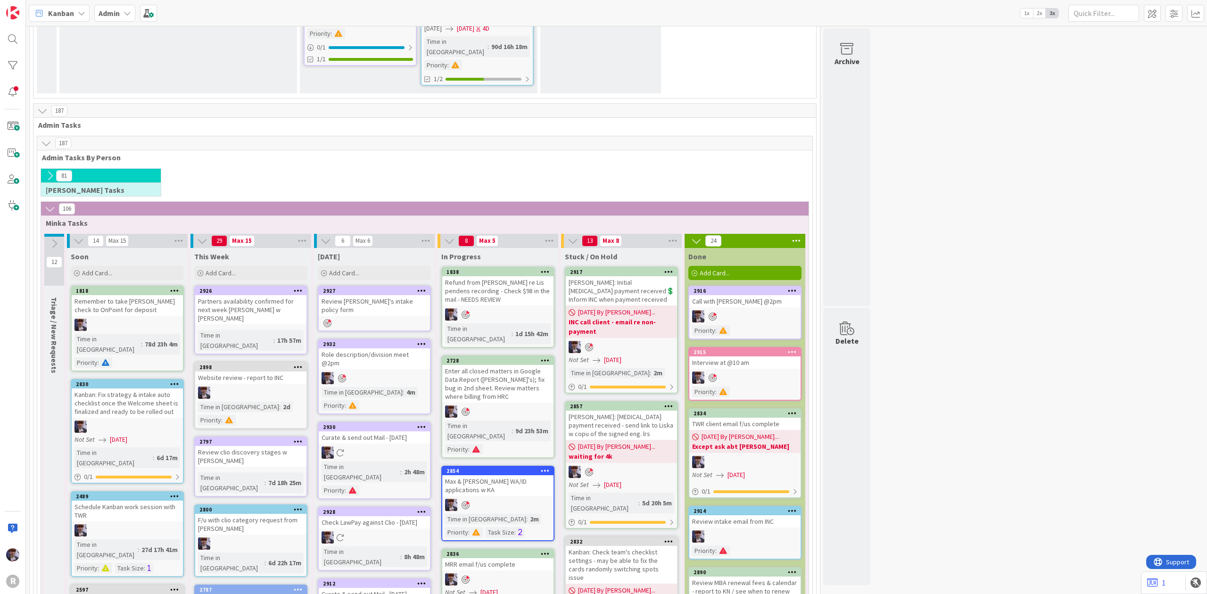
click at [375, 286] on link "2927 Move to Top Move to Bottom Assign Labels... Assign Tokens... Link Card... …" at bounding box center [374, 309] width 113 height 46
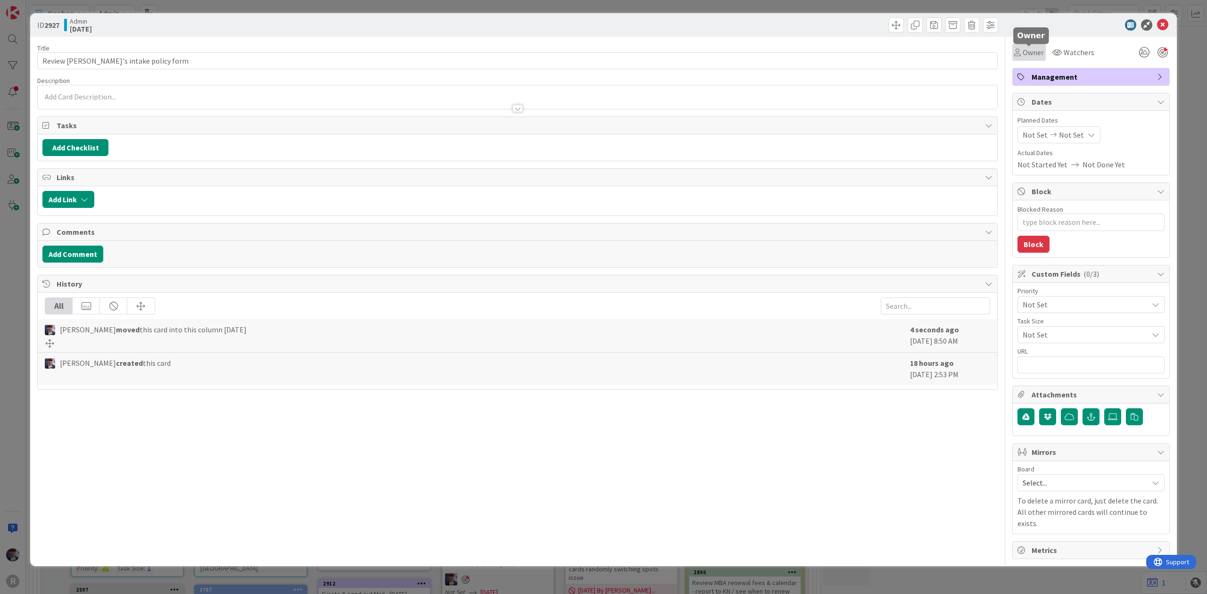
click at [1033, 50] on span "Owner" at bounding box center [1033, 52] width 21 height 11
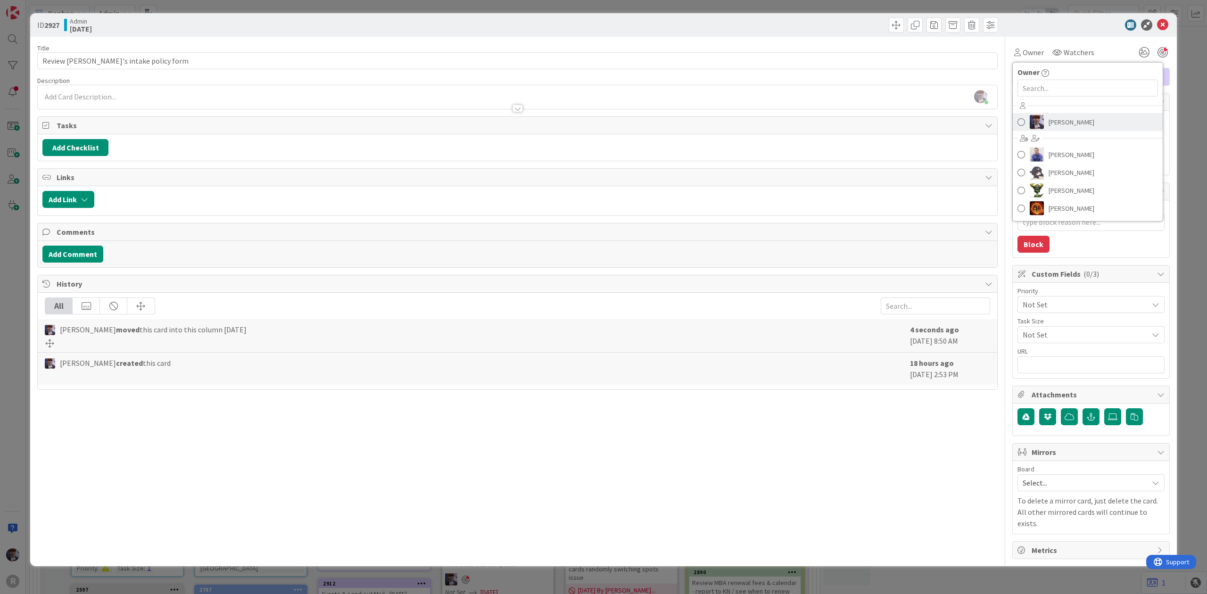
click at [1054, 128] on span "[PERSON_NAME]" at bounding box center [1072, 122] width 46 height 14
click at [1054, 128] on div "Not Set Not Set" at bounding box center [1059, 134] width 83 height 17
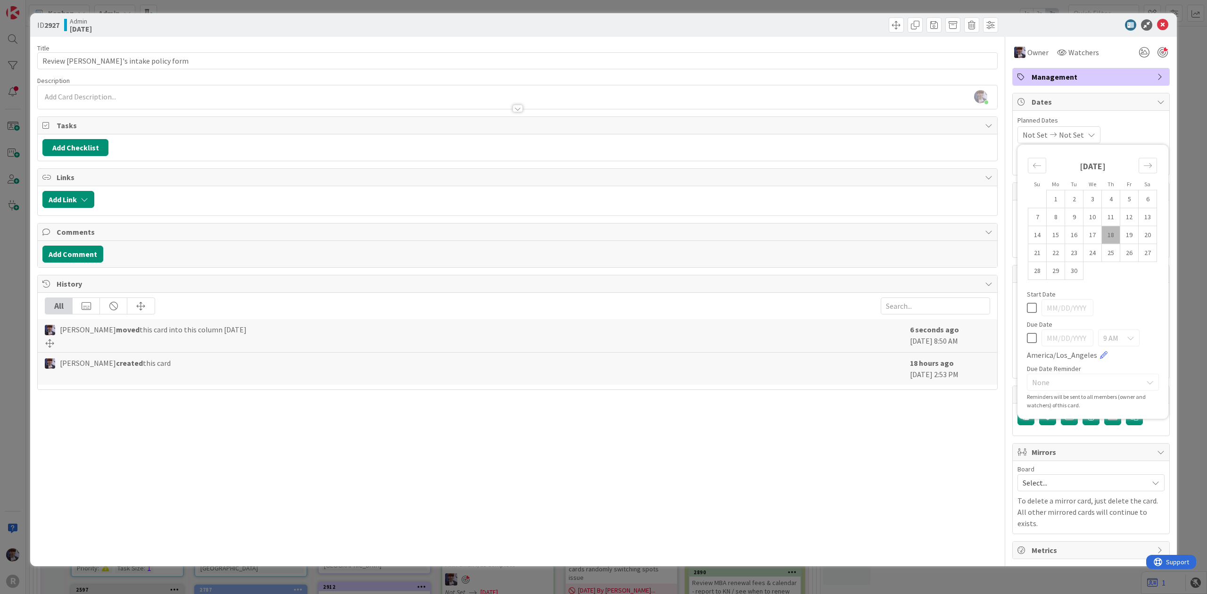
click at [1093, 24] on div at bounding box center [1086, 24] width 167 height 11
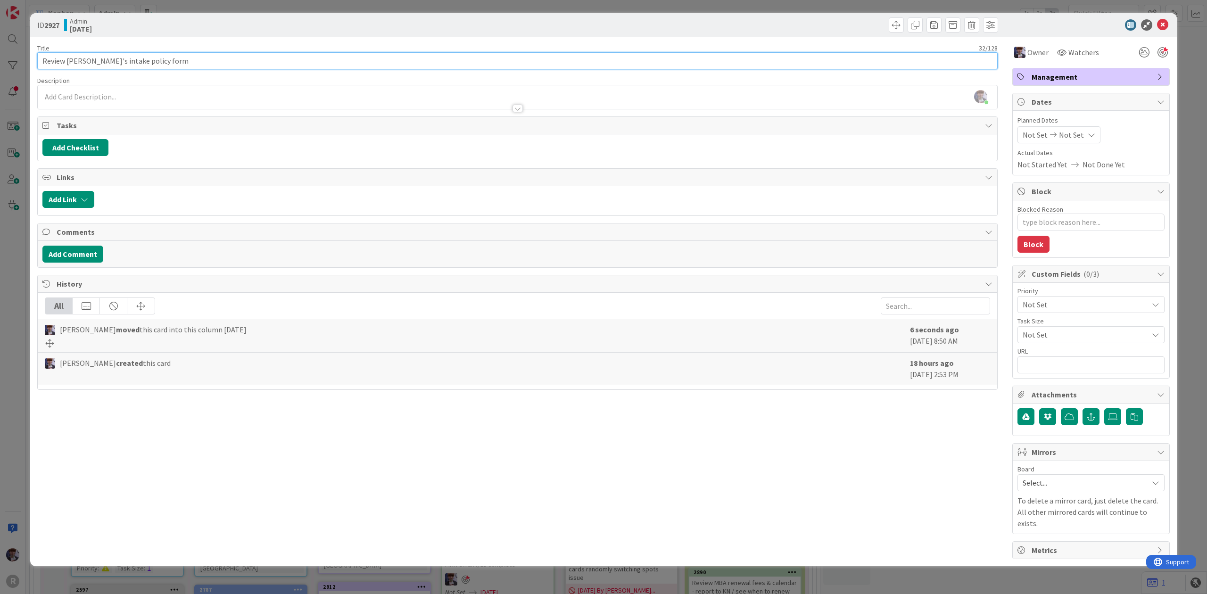
click at [180, 66] on input "Review John's intake policy form" at bounding box center [517, 60] width 961 height 17
click at [12, 257] on div "ID 2927 Admin Today Title 42 / 128 Review John's intake policy form (w Kelly) D…" at bounding box center [603, 297] width 1207 height 594
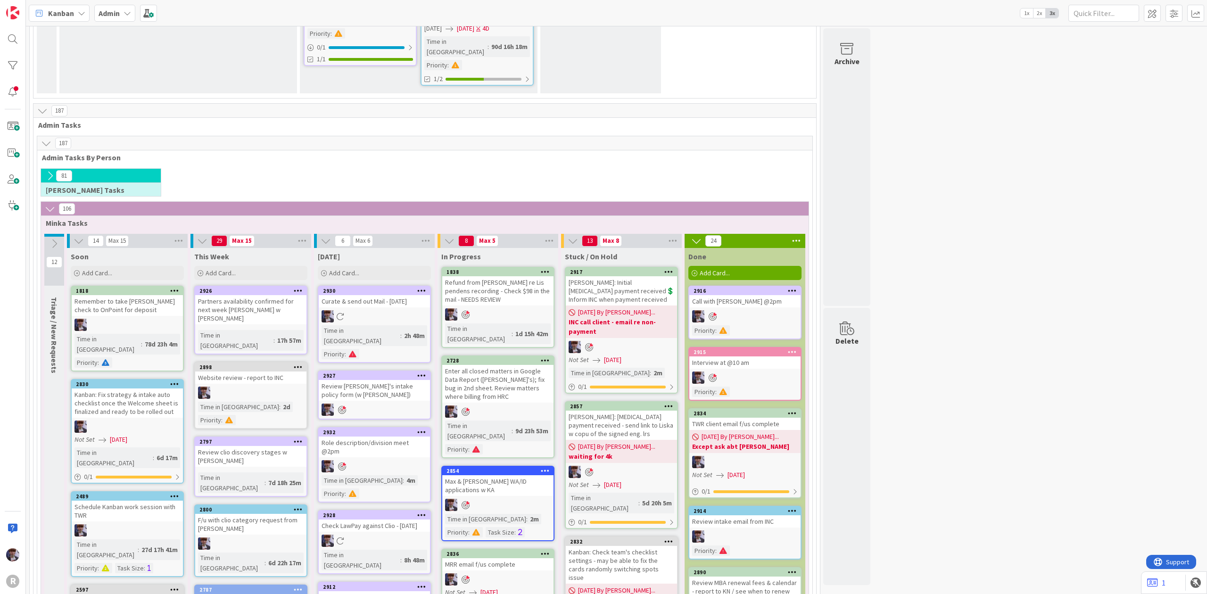
click at [127, 16] on icon at bounding box center [128, 13] width 8 height 8
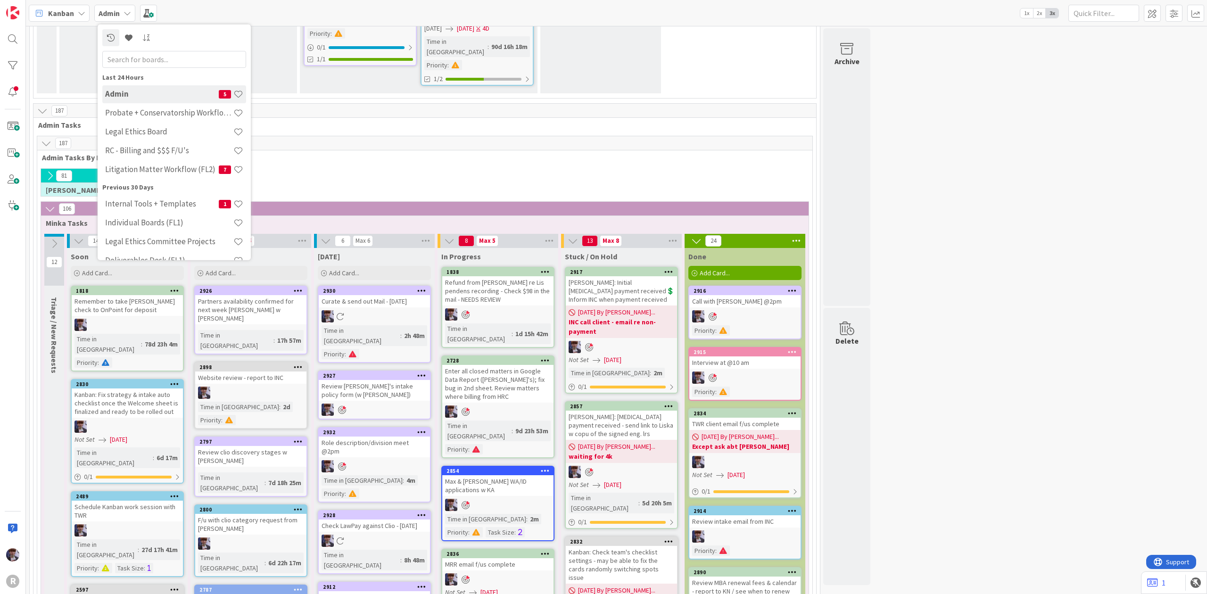
click at [63, 6] on div "Kanban" at bounding box center [59, 13] width 61 height 17
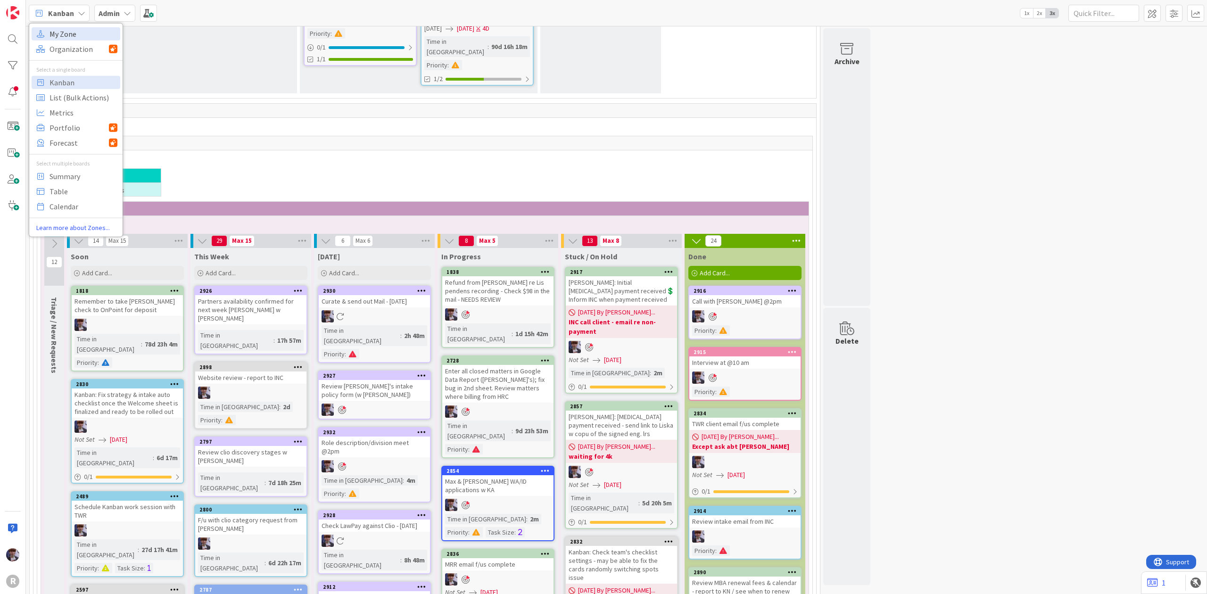
click at [71, 31] on span "My Zone" at bounding box center [84, 33] width 68 height 14
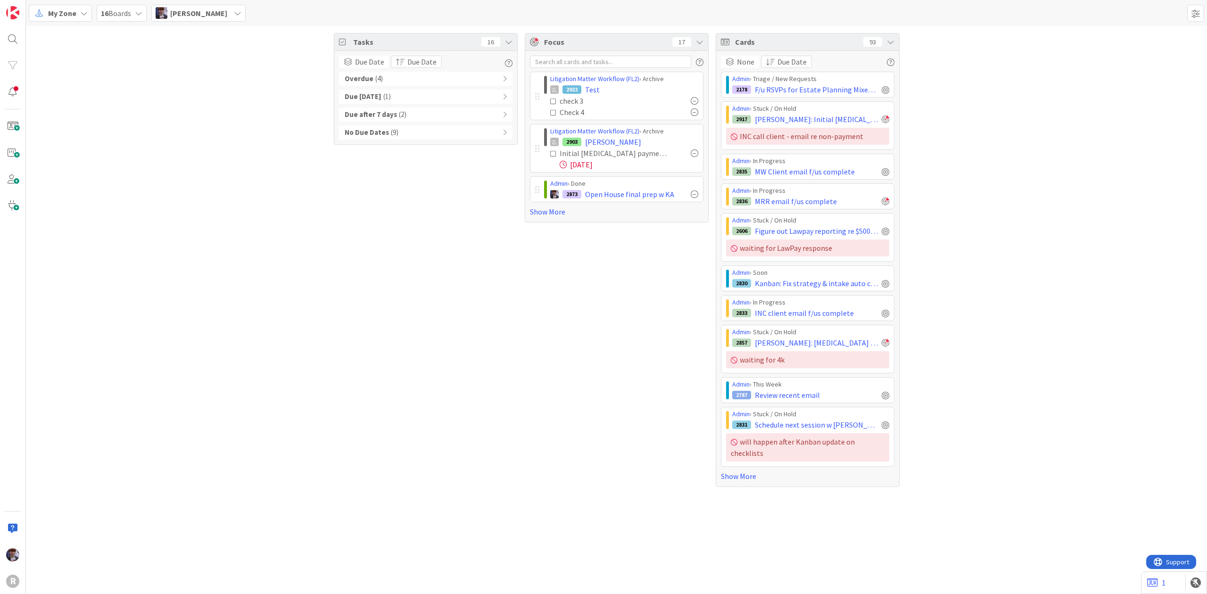
click at [227, 8] on span "[PERSON_NAME]" at bounding box center [198, 13] width 57 height 11
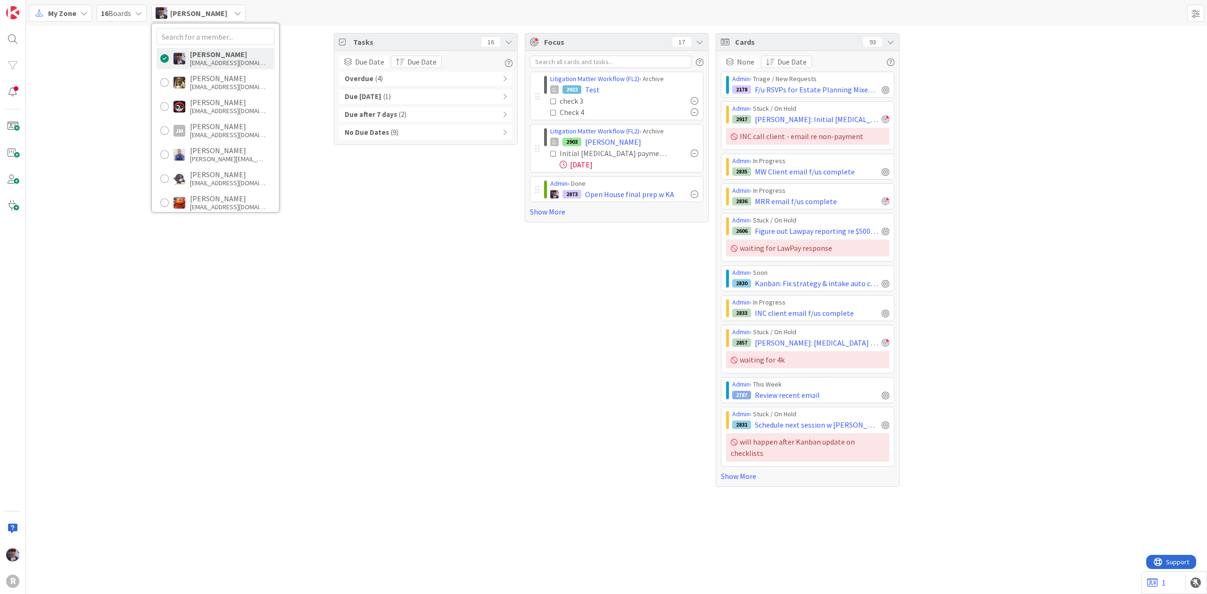
drag, startPoint x: 461, startPoint y: 242, endPoint x: 459, endPoint y: 227, distance: 15.2
click at [459, 231] on div "Tasks 16 Due Date Due Date Overdue ( 4 ) Due Today ( 1 ) Due after 7 days ( 2 )…" at bounding box center [426, 260] width 184 height 454
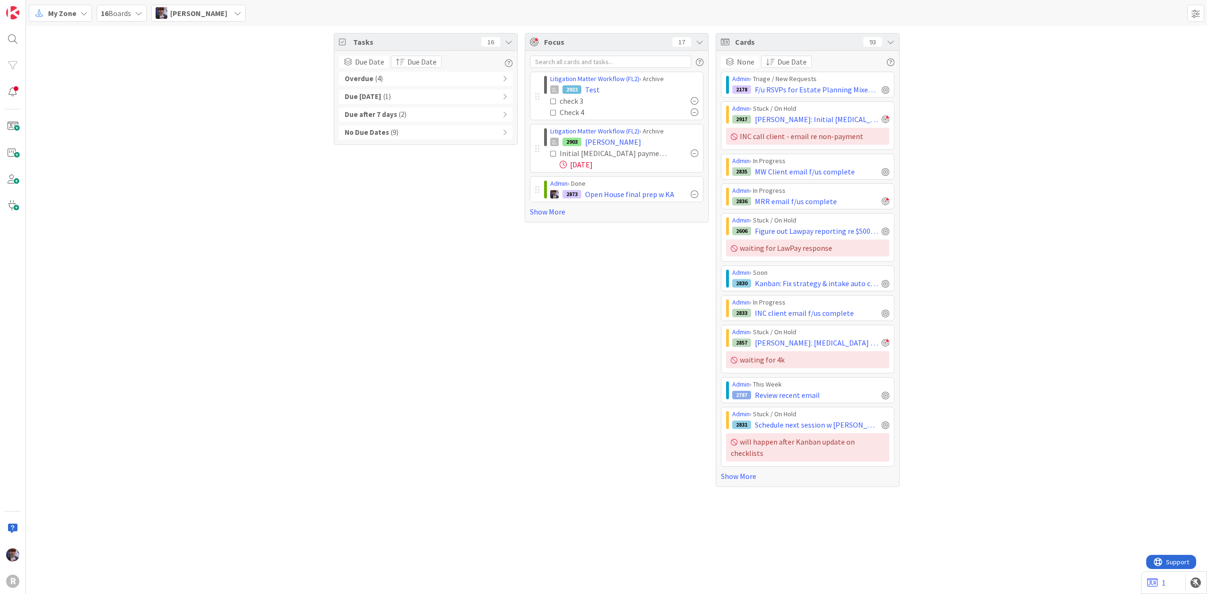
click at [893, 41] on icon at bounding box center [891, 42] width 8 height 8
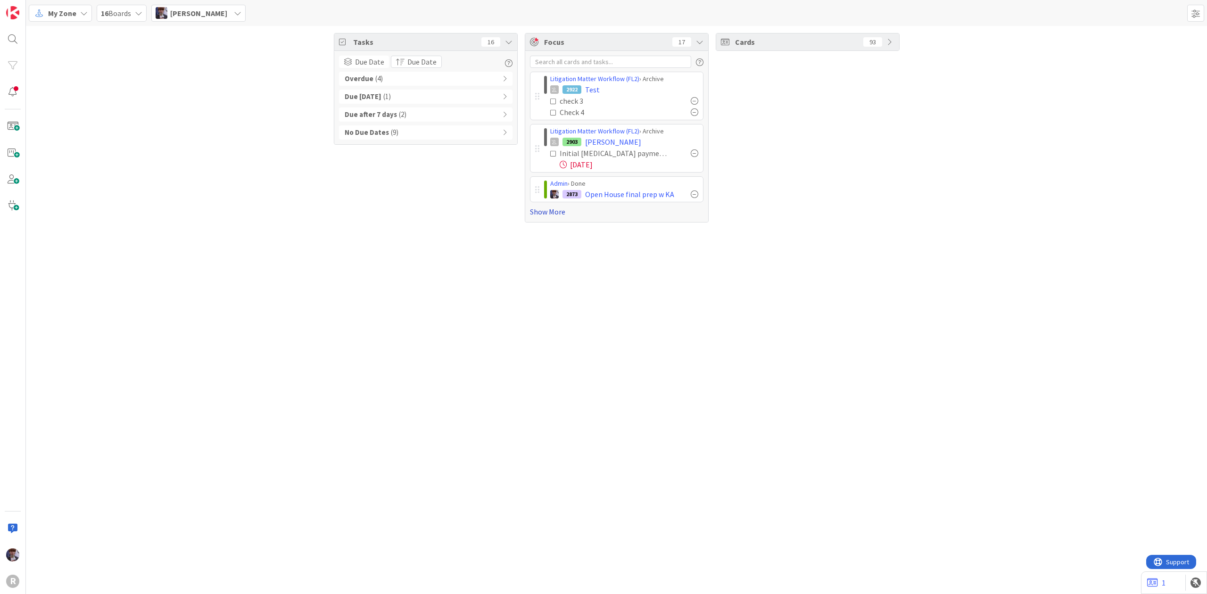
click at [552, 211] on link "Show More" at bounding box center [617, 211] width 174 height 11
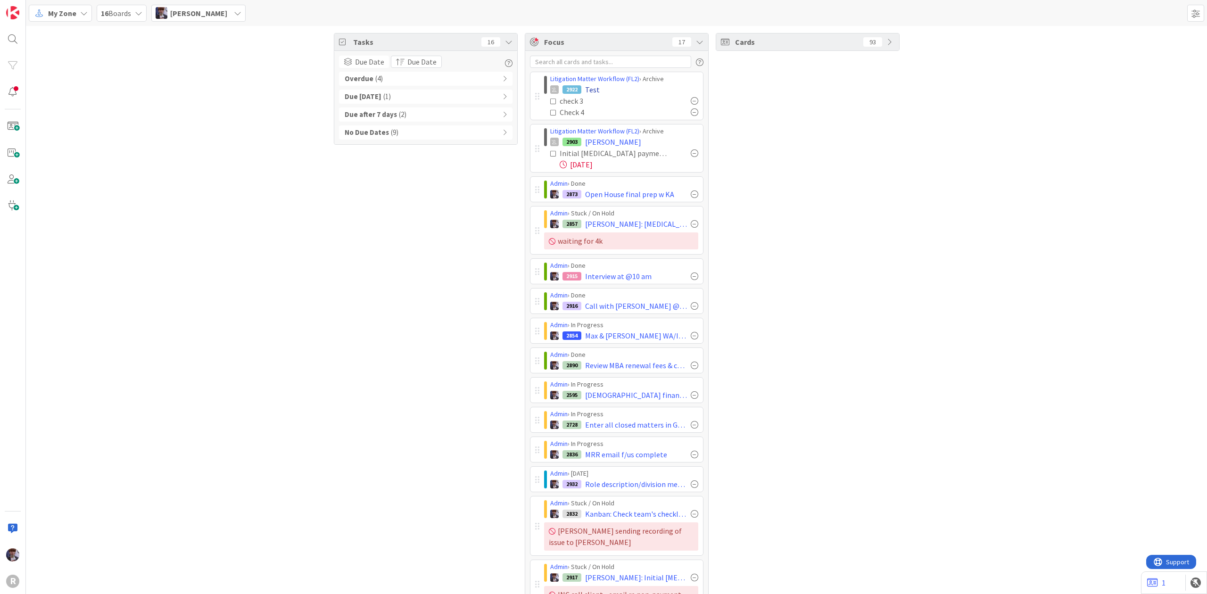
click at [596, 91] on div "2922 Test" at bounding box center [624, 89] width 148 height 11
click at [590, 91] on span "Test" at bounding box center [592, 89] width 15 height 11
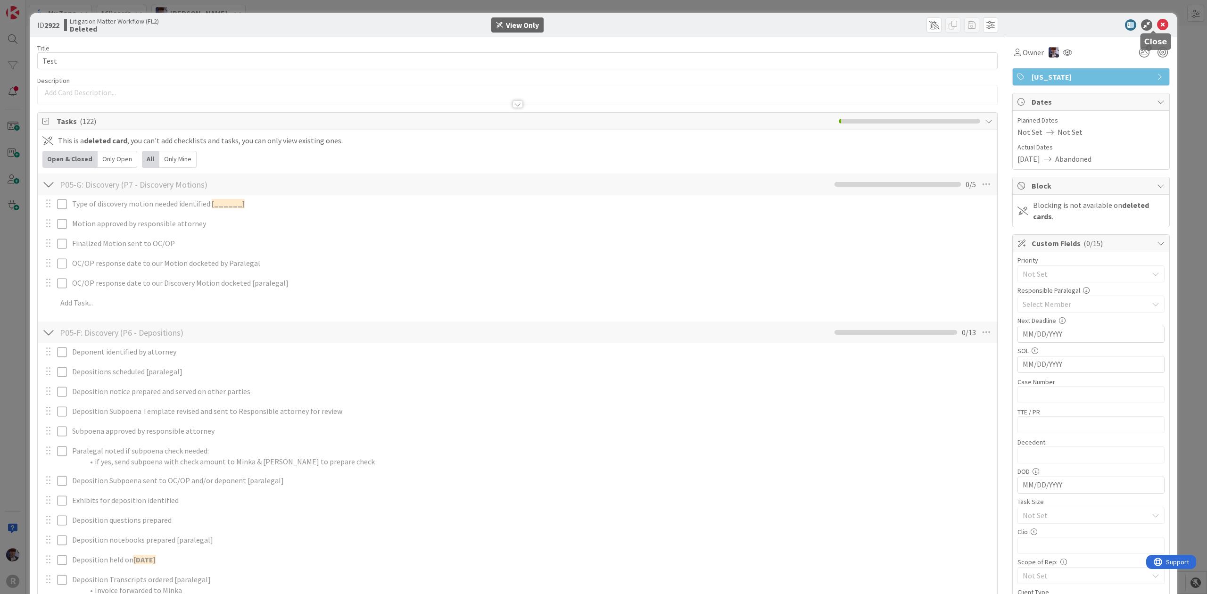
click at [1157, 25] on icon at bounding box center [1162, 24] width 11 height 11
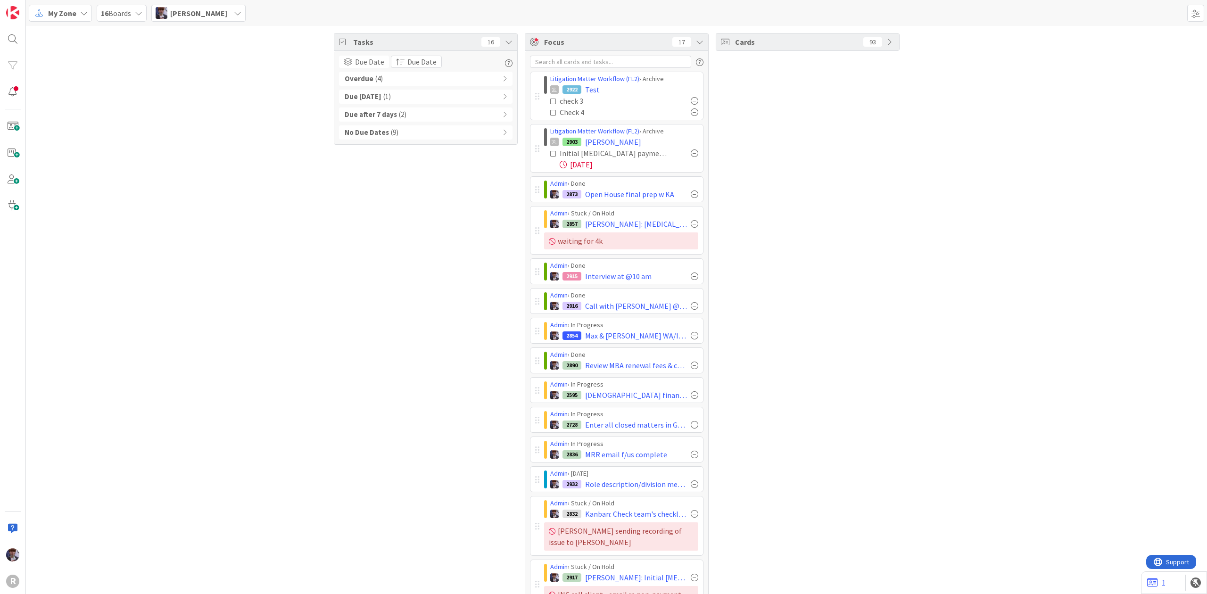
click at [691, 101] on div at bounding box center [695, 101] width 8 height 8
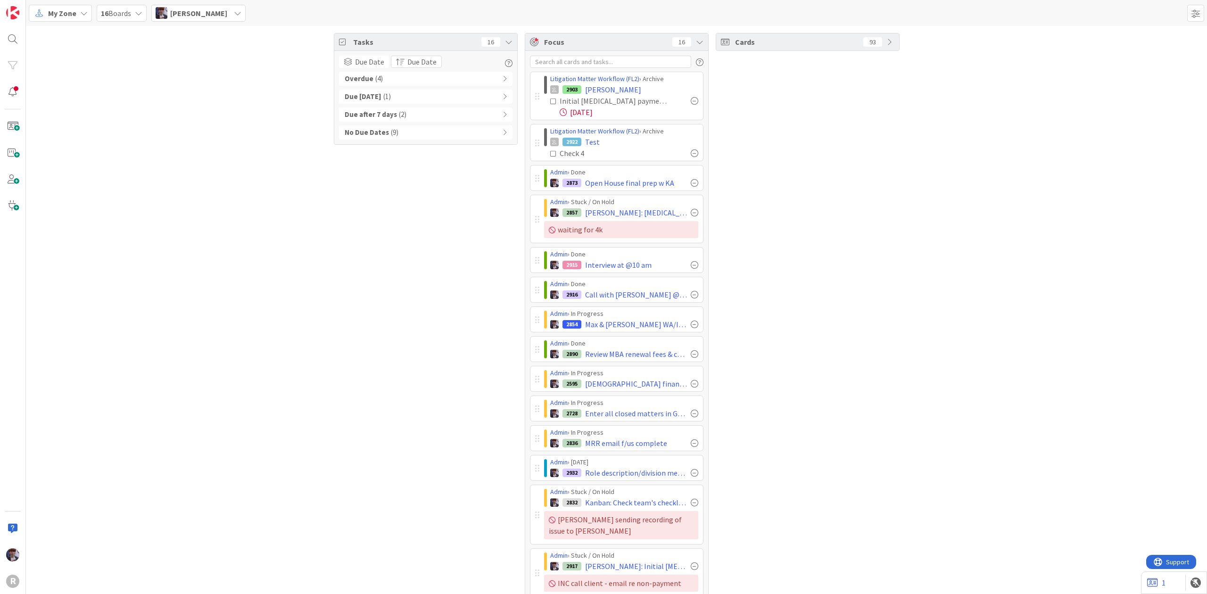
click at [691, 155] on div at bounding box center [695, 153] width 8 height 8
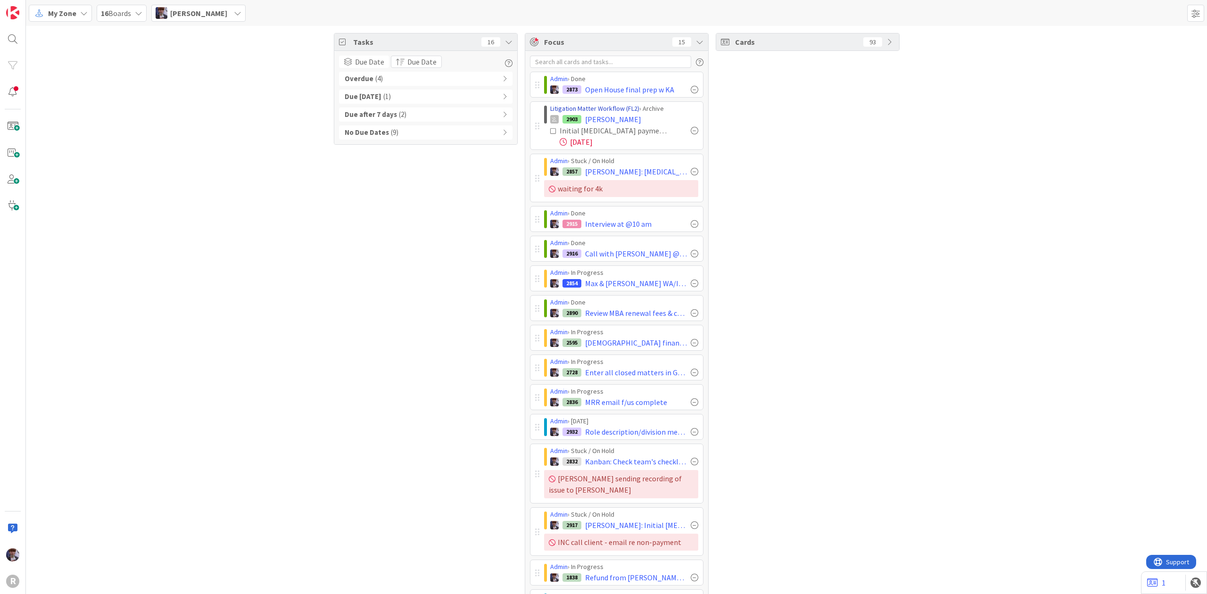
click at [555, 110] on link "Litigation Matter Workflow (FL2)" at bounding box center [594, 108] width 89 height 8
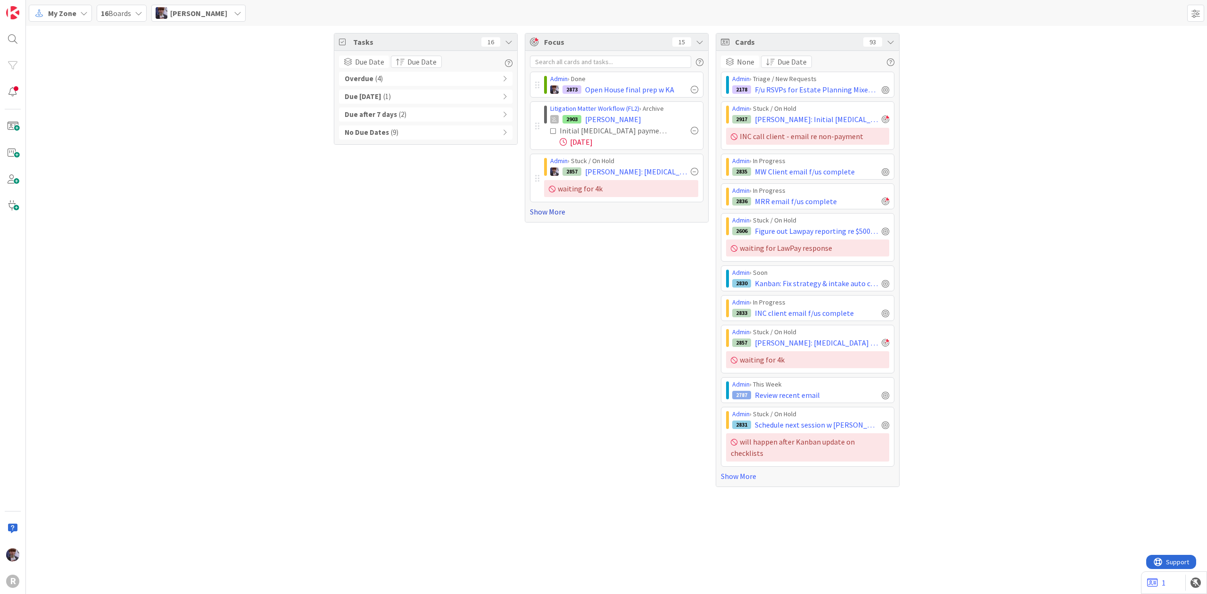
click at [559, 212] on link "Show More" at bounding box center [617, 211] width 174 height 11
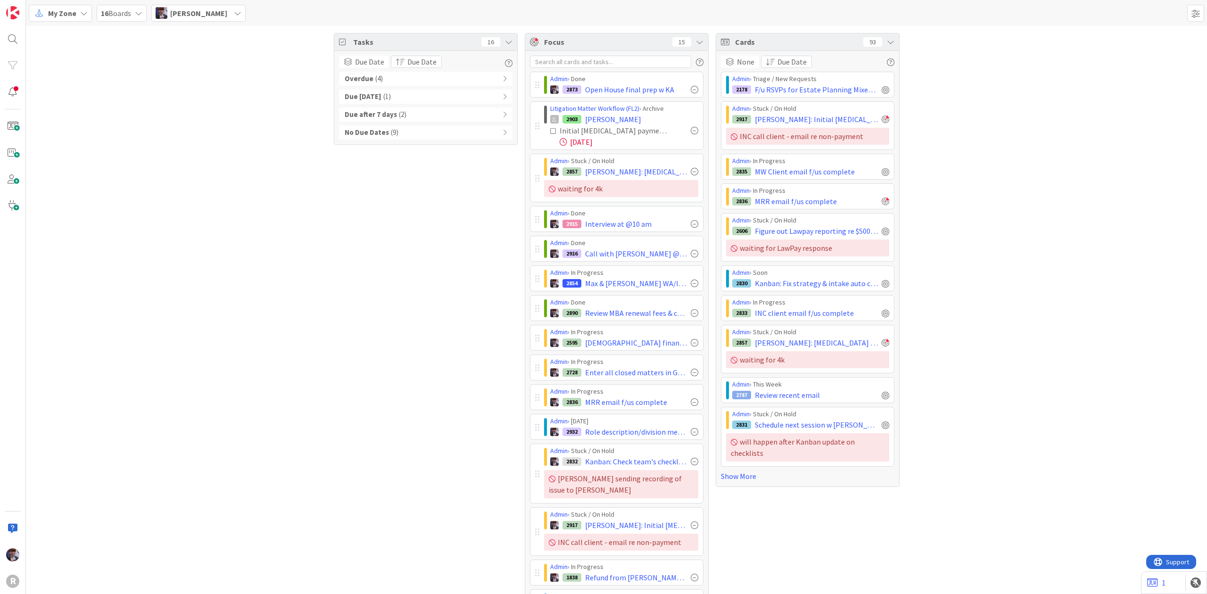
click at [887, 43] on icon at bounding box center [891, 42] width 8 height 8
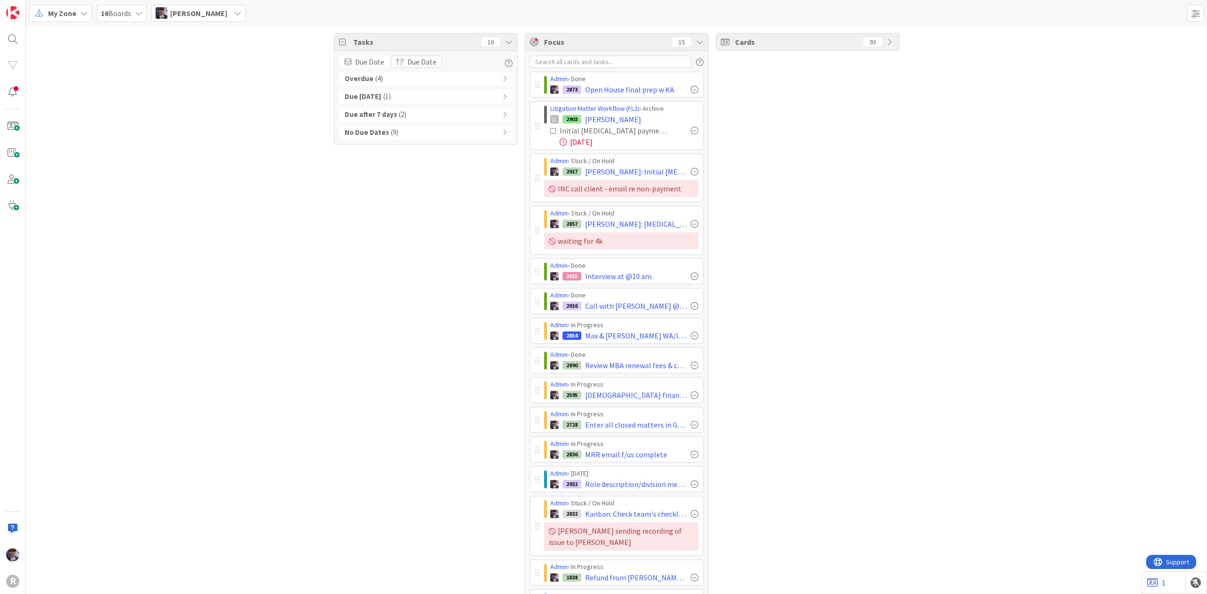
click at [691, 131] on div at bounding box center [695, 131] width 8 height 8
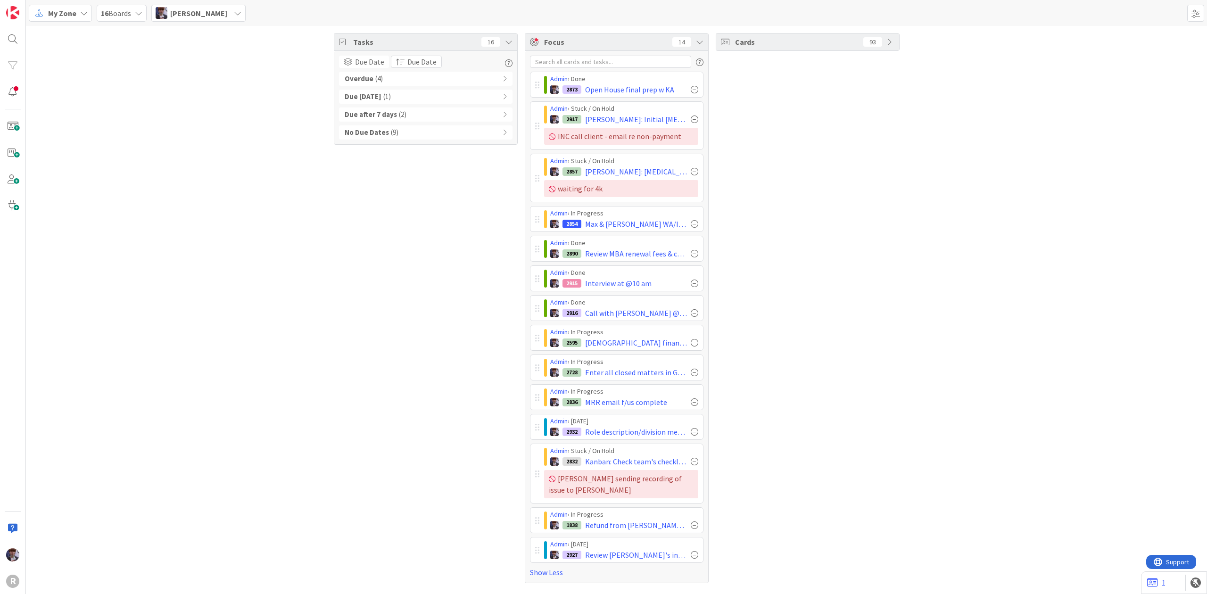
click at [505, 304] on div "Tasks 16 Due Date Due Date Overdue ( 4 ) Due Today ( 1 ) Due after 7 days ( 2 )…" at bounding box center [426, 308] width 184 height 550
click at [532, 248] on div "Admin › Done 2890 Review MBA renewal fees & calendar - report to KN / see when …" at bounding box center [617, 249] width 174 height 26
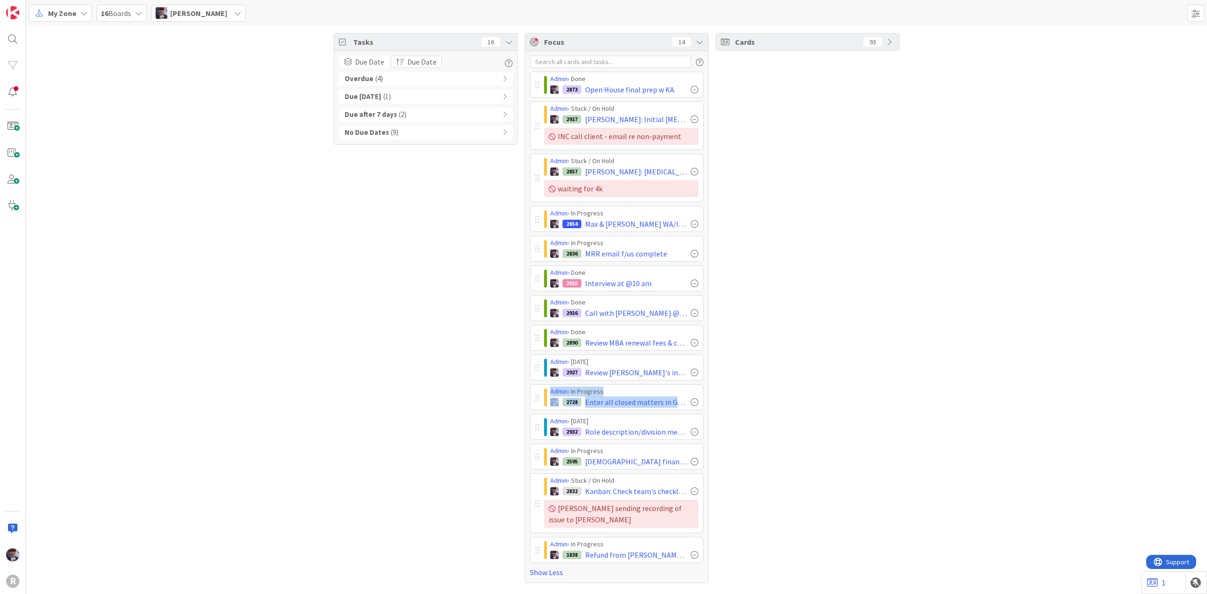
drag, startPoint x: 534, startPoint y: 428, endPoint x: 534, endPoint y: 406, distance: 21.7
click at [534, 406] on div "Admin › Done 2873 Open House final prep w KA Admin › Stuck / On Hold 2917 Lewis…" at bounding box center [617, 317] width 174 height 491
click at [534, 424] on div "Admin › Today 2932 Role description/division meet @2pm" at bounding box center [617, 427] width 174 height 26
click at [489, 425] on div "Tasks 16 Due Date Due Date Overdue ( 4 ) Due Today ( 1 ) Due after 7 days ( 2 )…" at bounding box center [426, 308] width 184 height 550
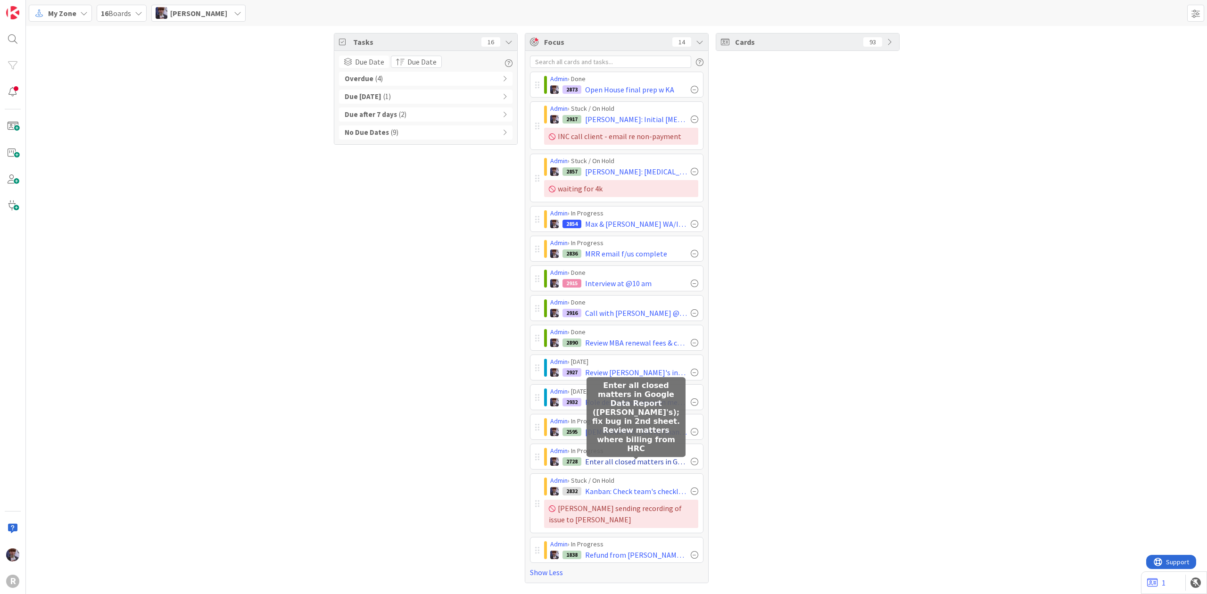
click at [588, 467] on span "Enter all closed matters in Google Data Report ([PERSON_NAME]'s); fix bug in 2n…" at bounding box center [636, 461] width 102 height 11
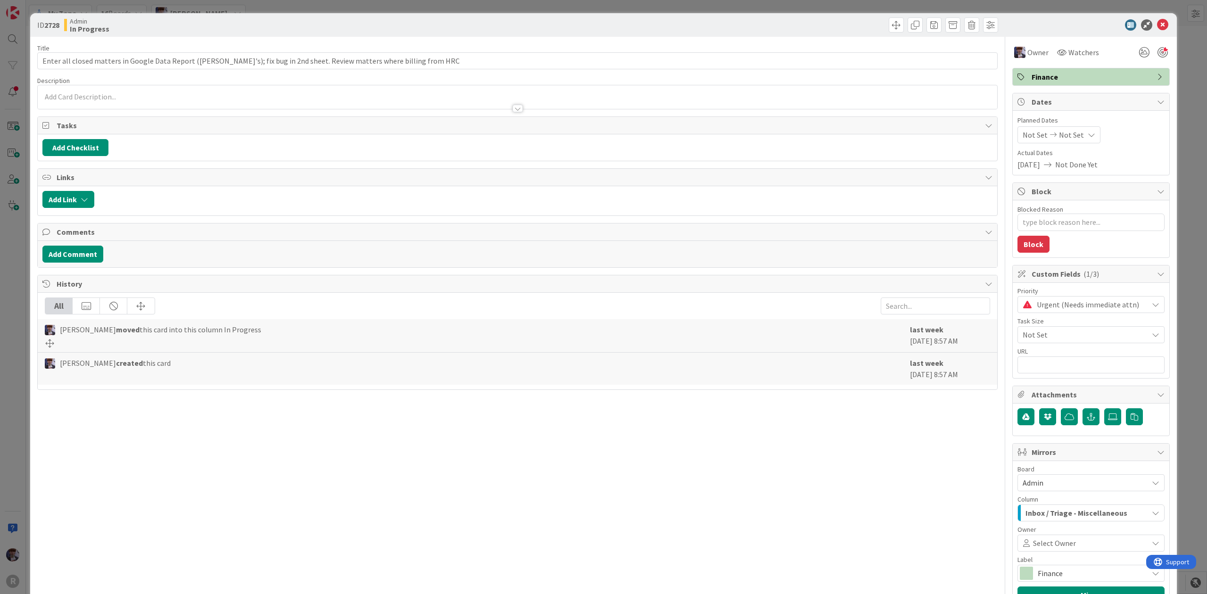
click at [11, 248] on div "ID 2728 Admin In Progress Title 116 / 128 Enter all closed matters in Google Da…" at bounding box center [603, 297] width 1207 height 594
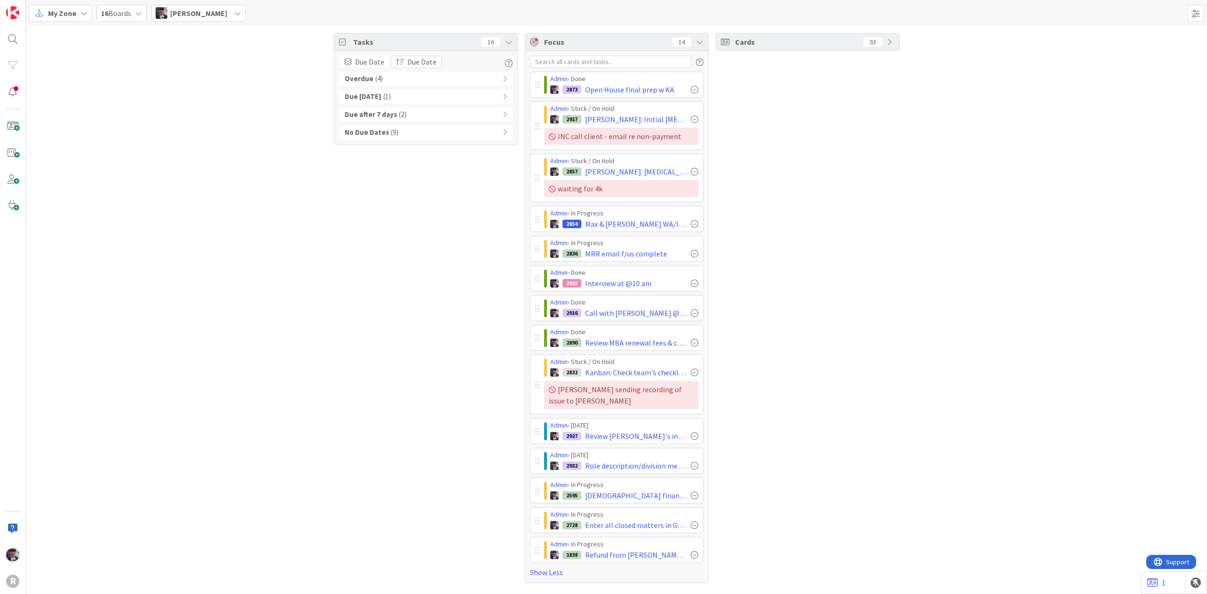
click at [508, 382] on div "Tasks 16 Due Date Due Date Overdue ( 4 ) Due Today ( 1 ) Due after 7 days ( 2 )…" at bounding box center [426, 308] width 184 height 550
click at [503, 456] on div "Tasks 16 Due Date Due Date Overdue ( 4 ) Due Today ( 1 ) Due after 7 days ( 2 )…" at bounding box center [426, 308] width 184 height 550
click at [891, 382] on div "Cards 93" at bounding box center [808, 308] width 184 height 550
click at [936, 306] on div "Tasks 16 Due Date Due Date Overdue ( 4 ) Due Today ( 1 ) Due after 7 days ( 2 )…" at bounding box center [616, 308] width 1181 height 564
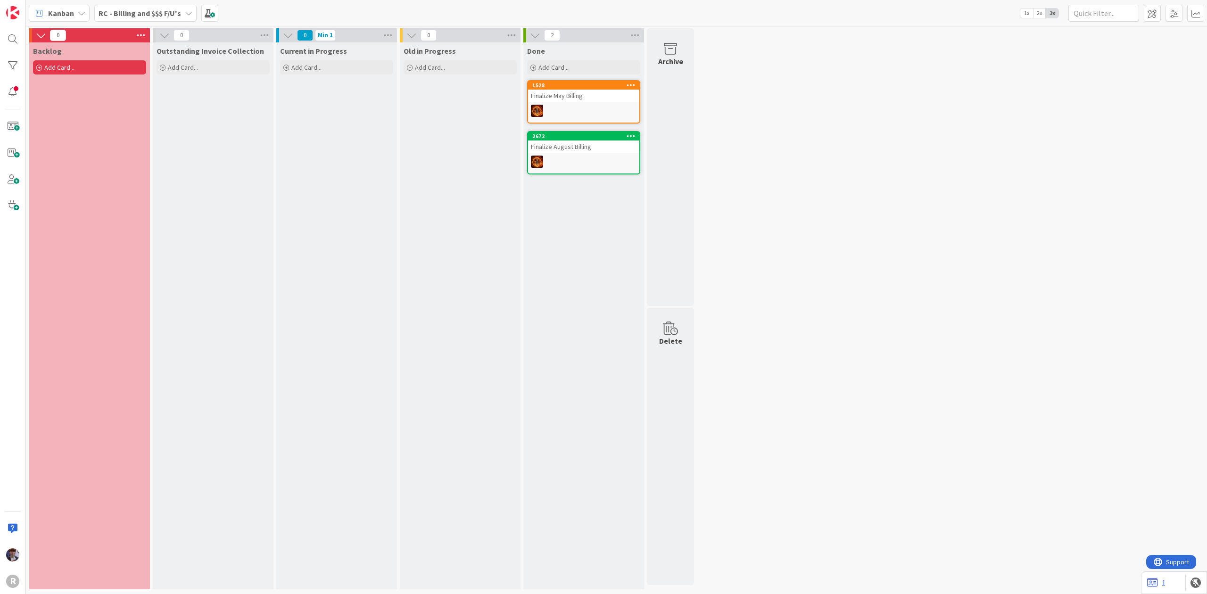
click at [150, 5] on div "RC - Billing and $$$ F/U's" at bounding box center [145, 13] width 102 height 17
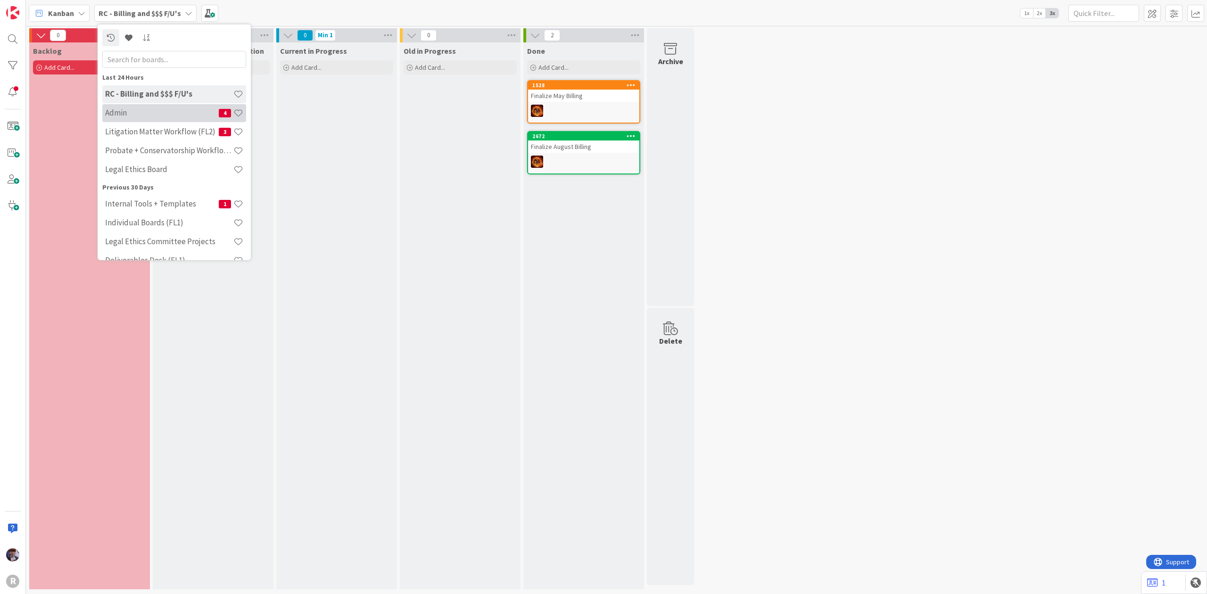
click at [149, 119] on div "Admin 4" at bounding box center [174, 113] width 144 height 18
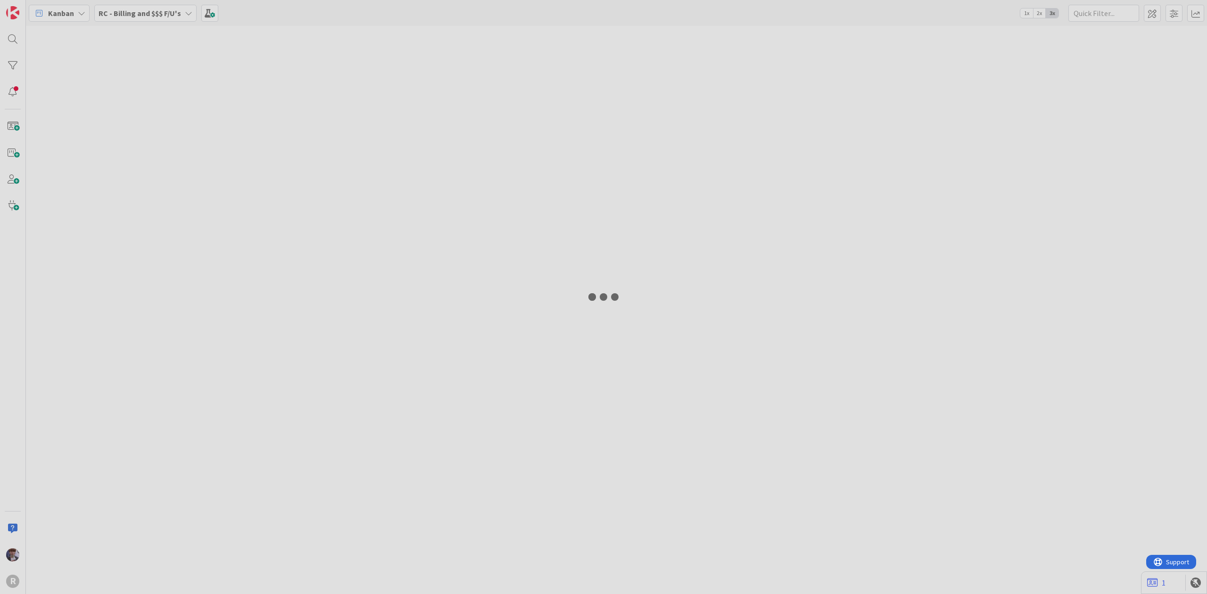
click at [149, 119] on div at bounding box center [603, 297] width 1207 height 594
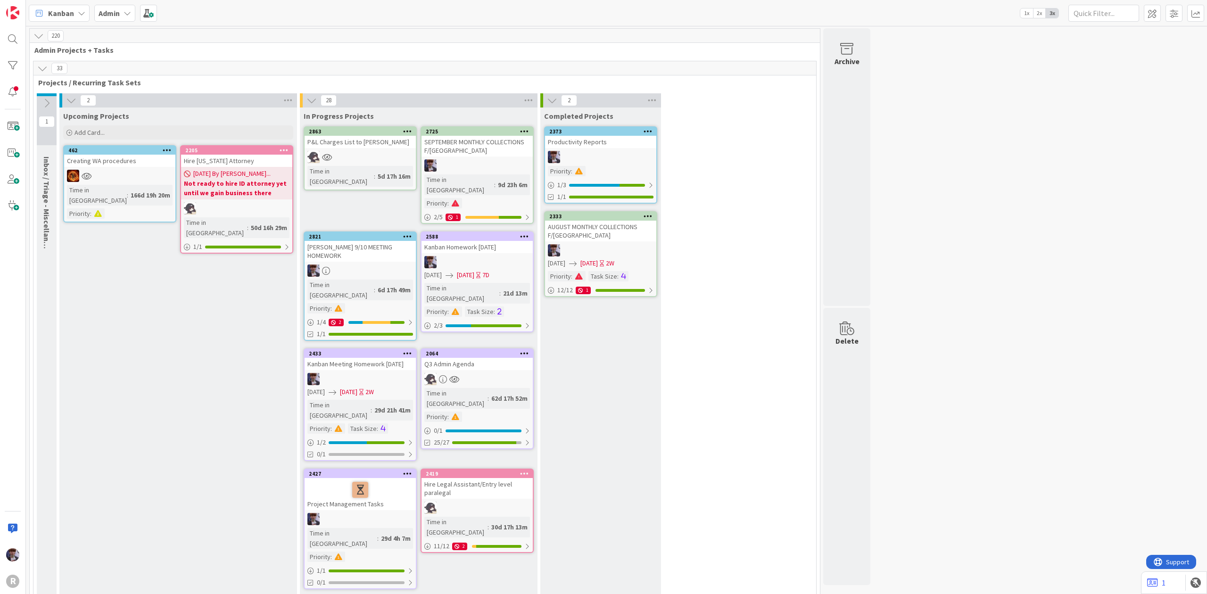
click at [117, 14] on b "Admin" at bounding box center [109, 12] width 21 height 9
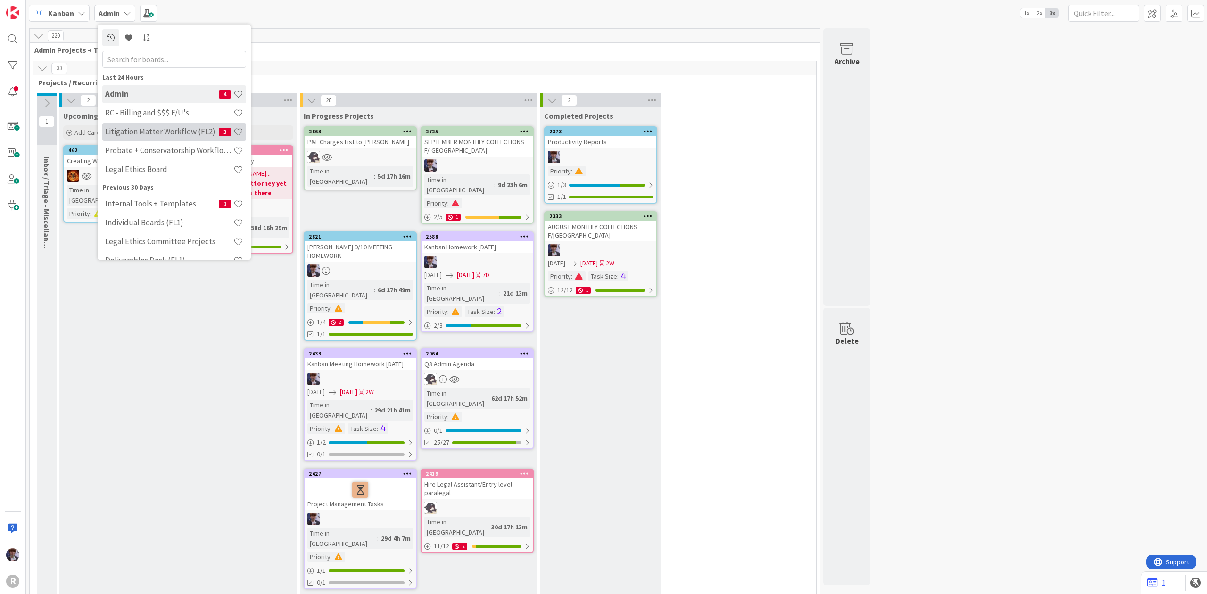
click at [132, 127] on h4 "Litigation Matter Workflow (FL2)" at bounding box center [162, 131] width 114 height 9
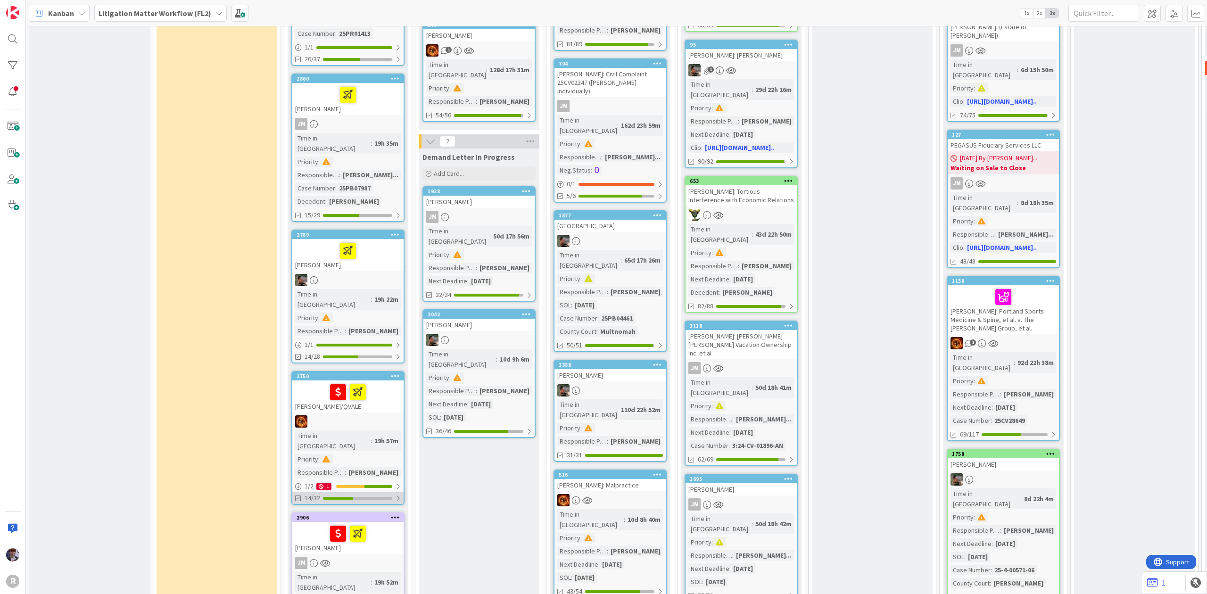
scroll to position [754, 0]
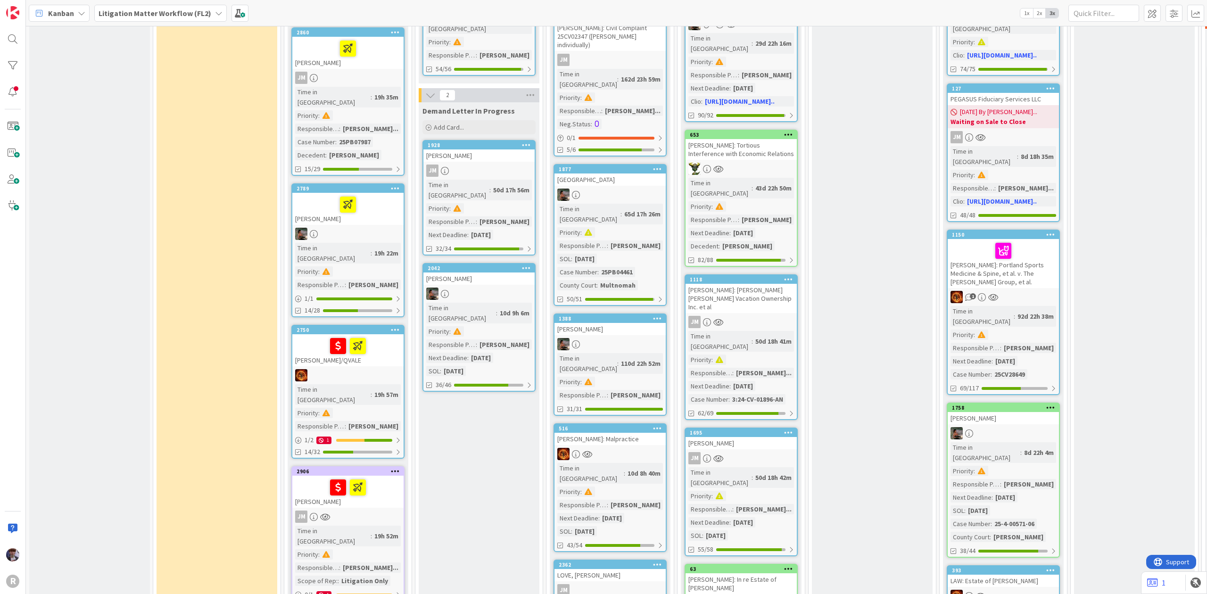
click at [306, 336] on div at bounding box center [348, 346] width 106 height 20
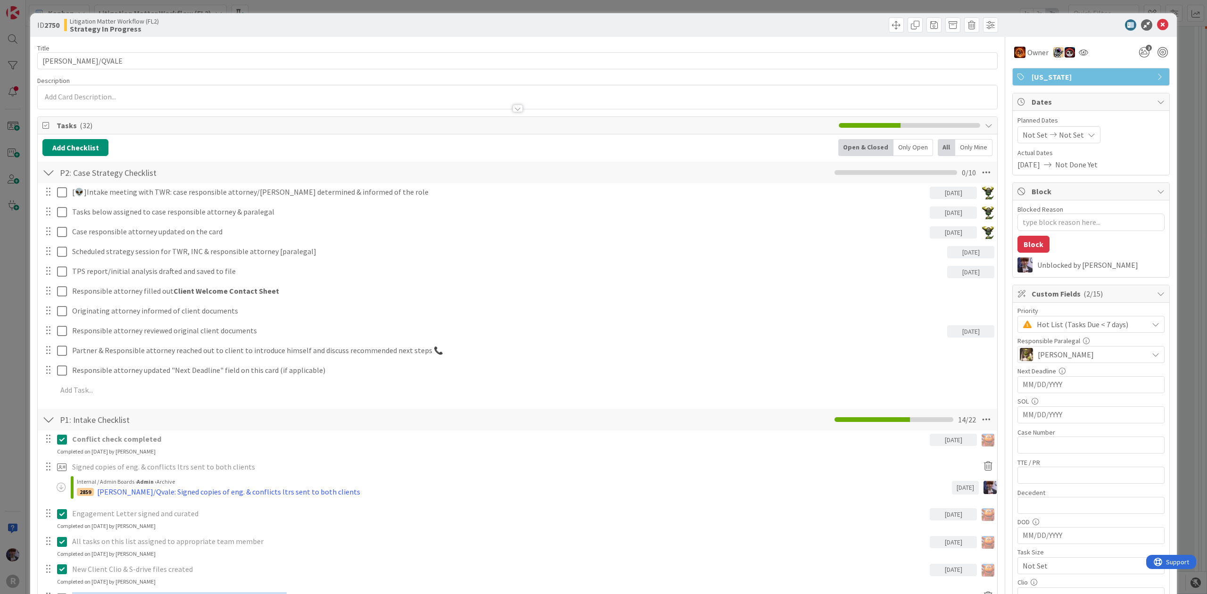
type textarea "x"
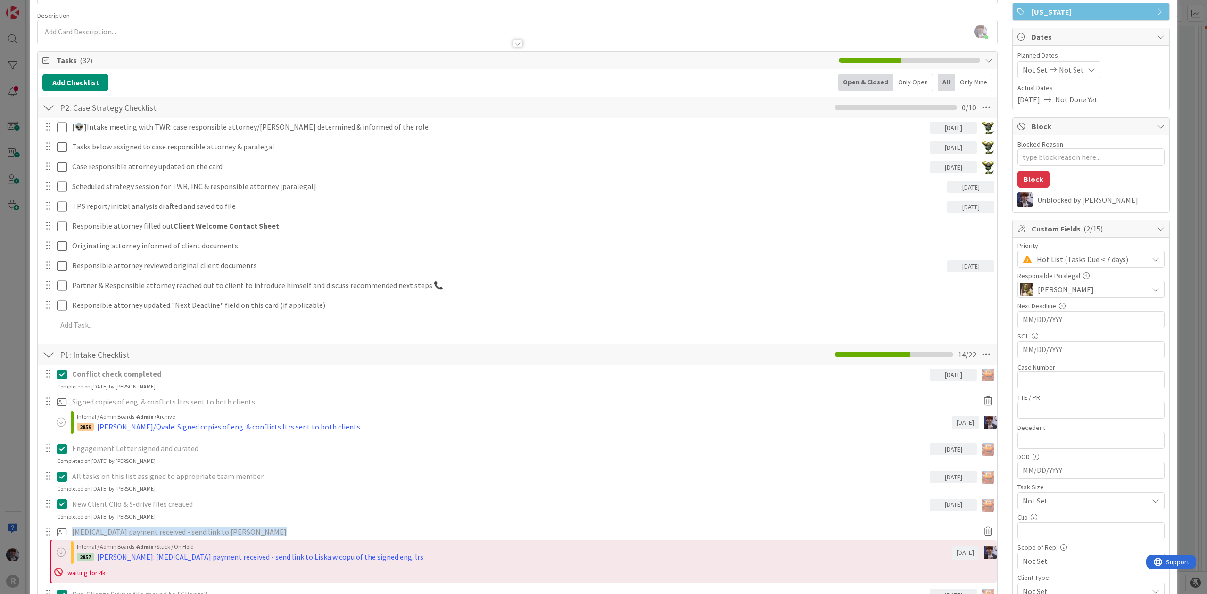
scroll to position [63, 0]
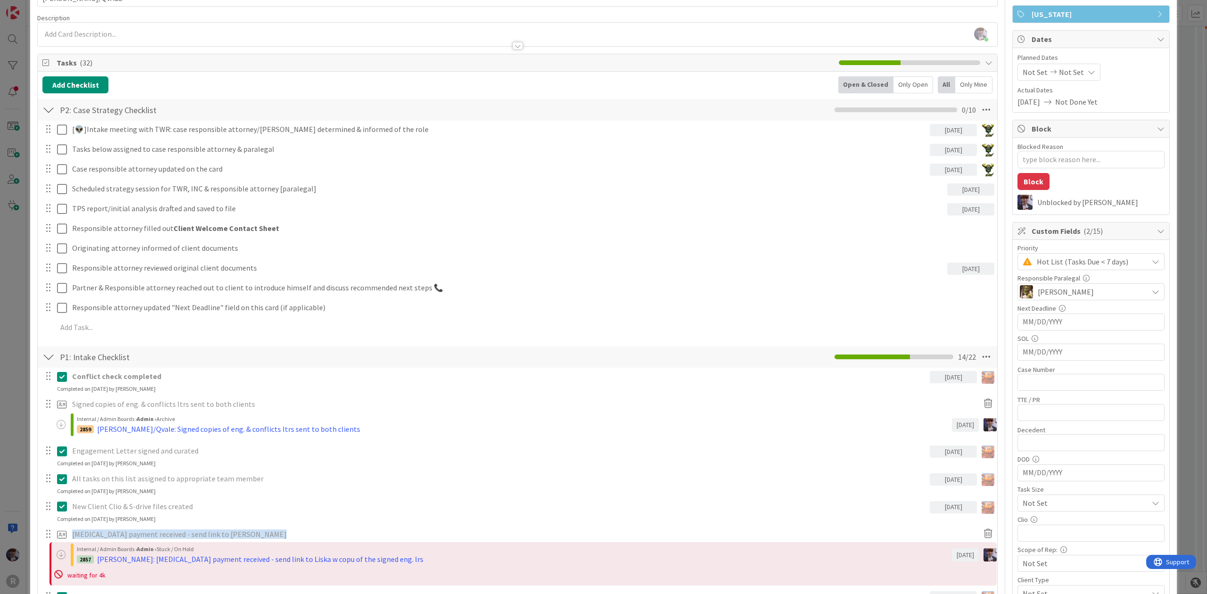
click at [903, 83] on div "Only Open" at bounding box center [914, 84] width 40 height 17
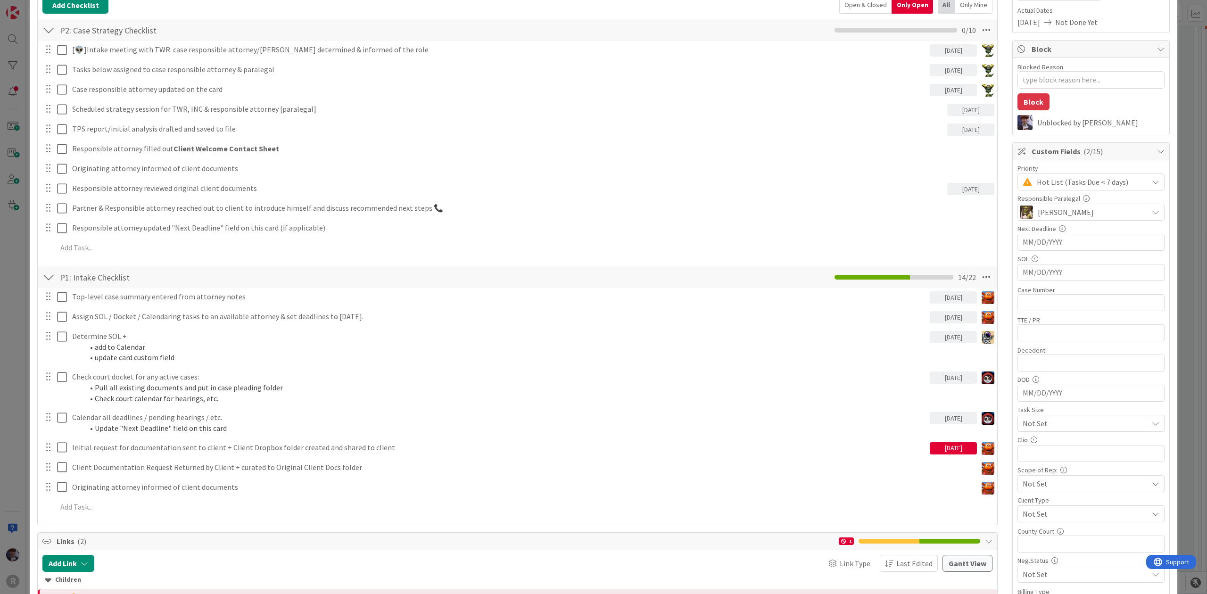
scroll to position [251, 0]
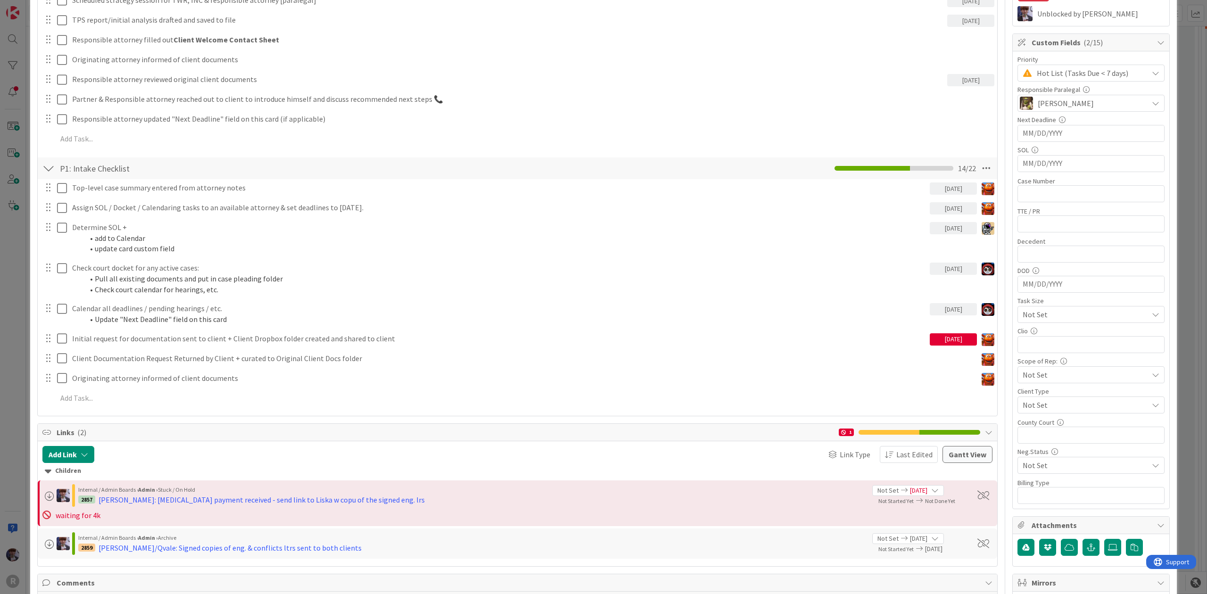
click at [17, 269] on div "ID 2750 Litigation Matter Workflow (FL2) Strategy In Progress Title 11 / 128 [P…" at bounding box center [603, 297] width 1207 height 594
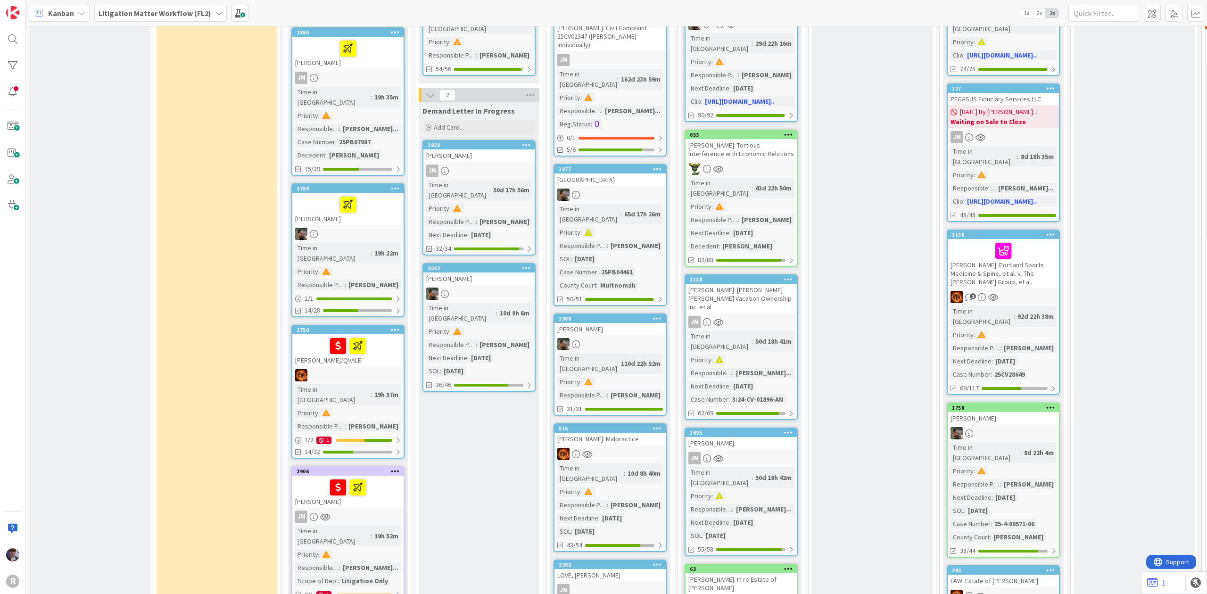
click at [191, 14] on b "Litigation Matter Workflow (FL2)" at bounding box center [155, 12] width 113 height 9
